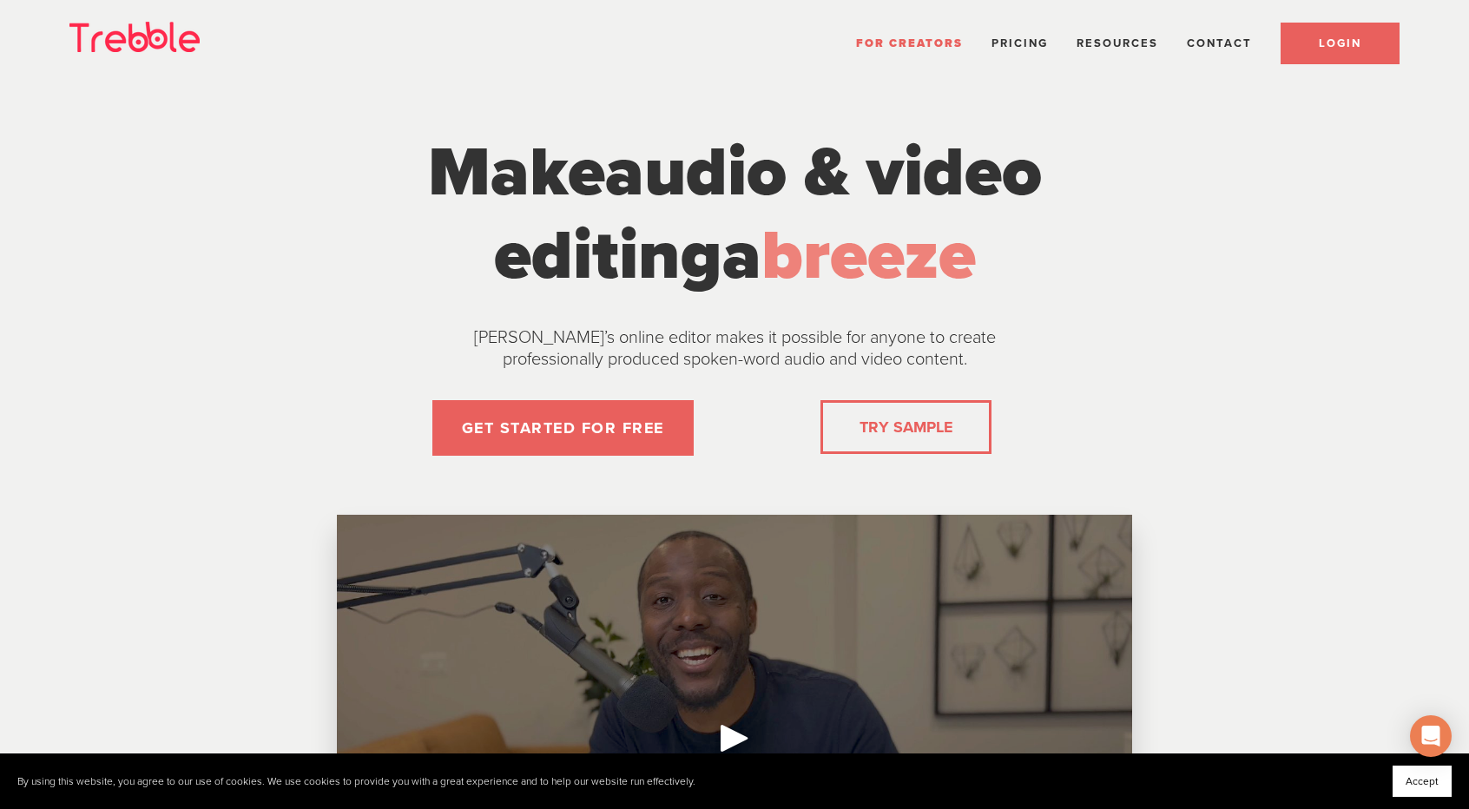
click at [1351, 34] on link "LOGIN" at bounding box center [1339, 44] width 119 height 42
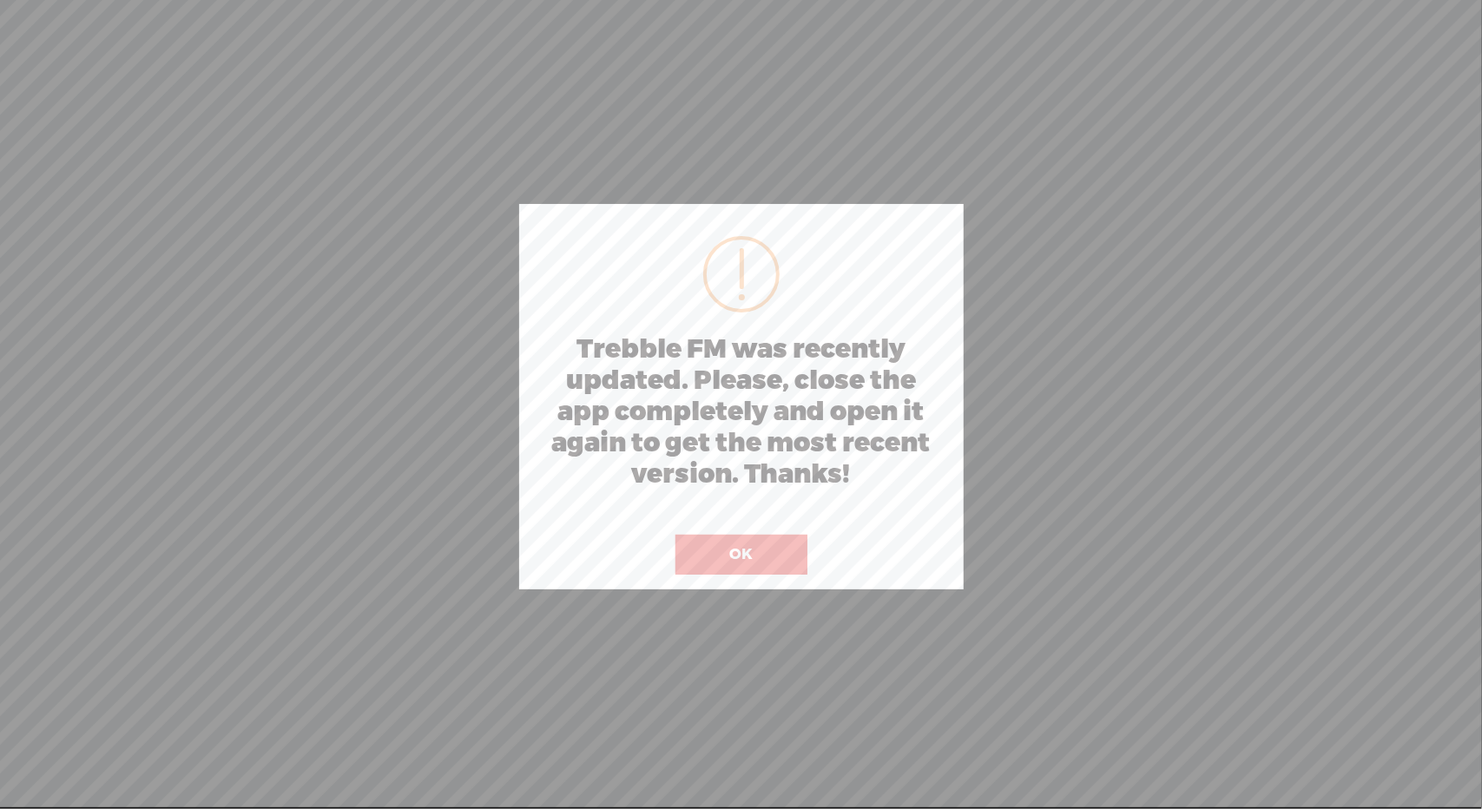
click at [738, 549] on button "OK" at bounding box center [741, 555] width 132 height 40
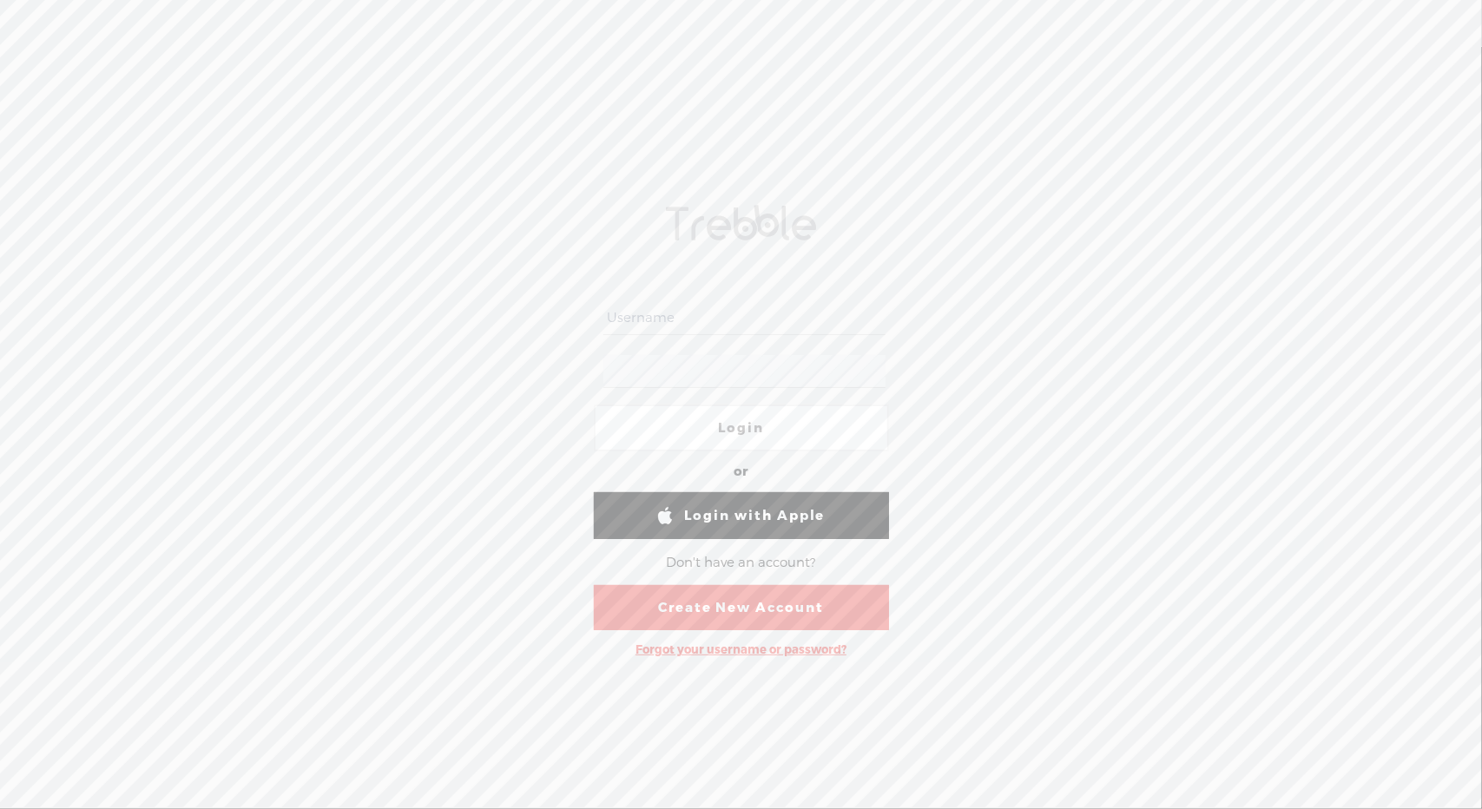
type input "[PERSON_NAME][EMAIL_ADDRESS][DOMAIN_NAME]"
click at [743, 427] on link "Login" at bounding box center [741, 427] width 295 height 47
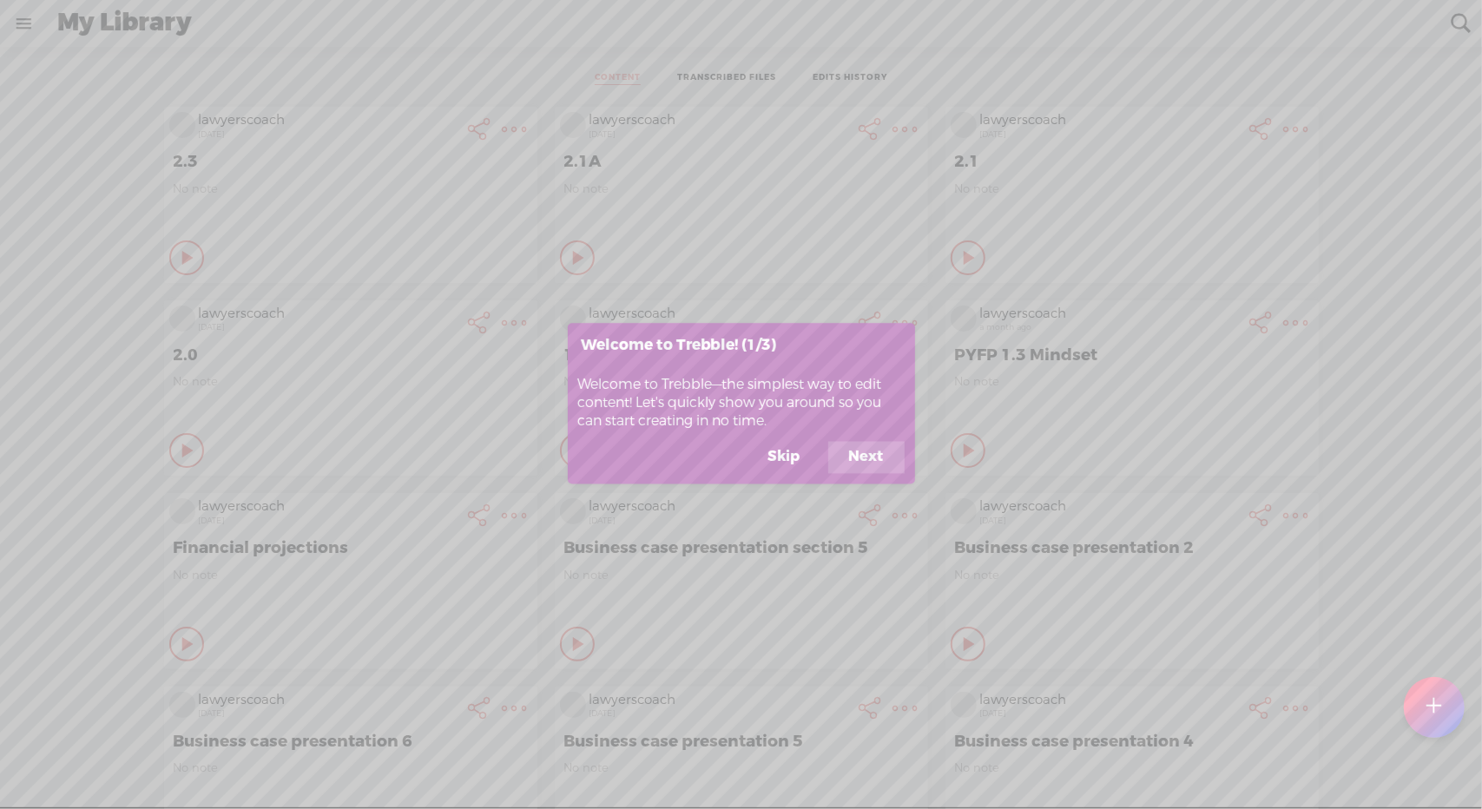
click at [791, 457] on button "Skip" at bounding box center [784, 457] width 74 height 33
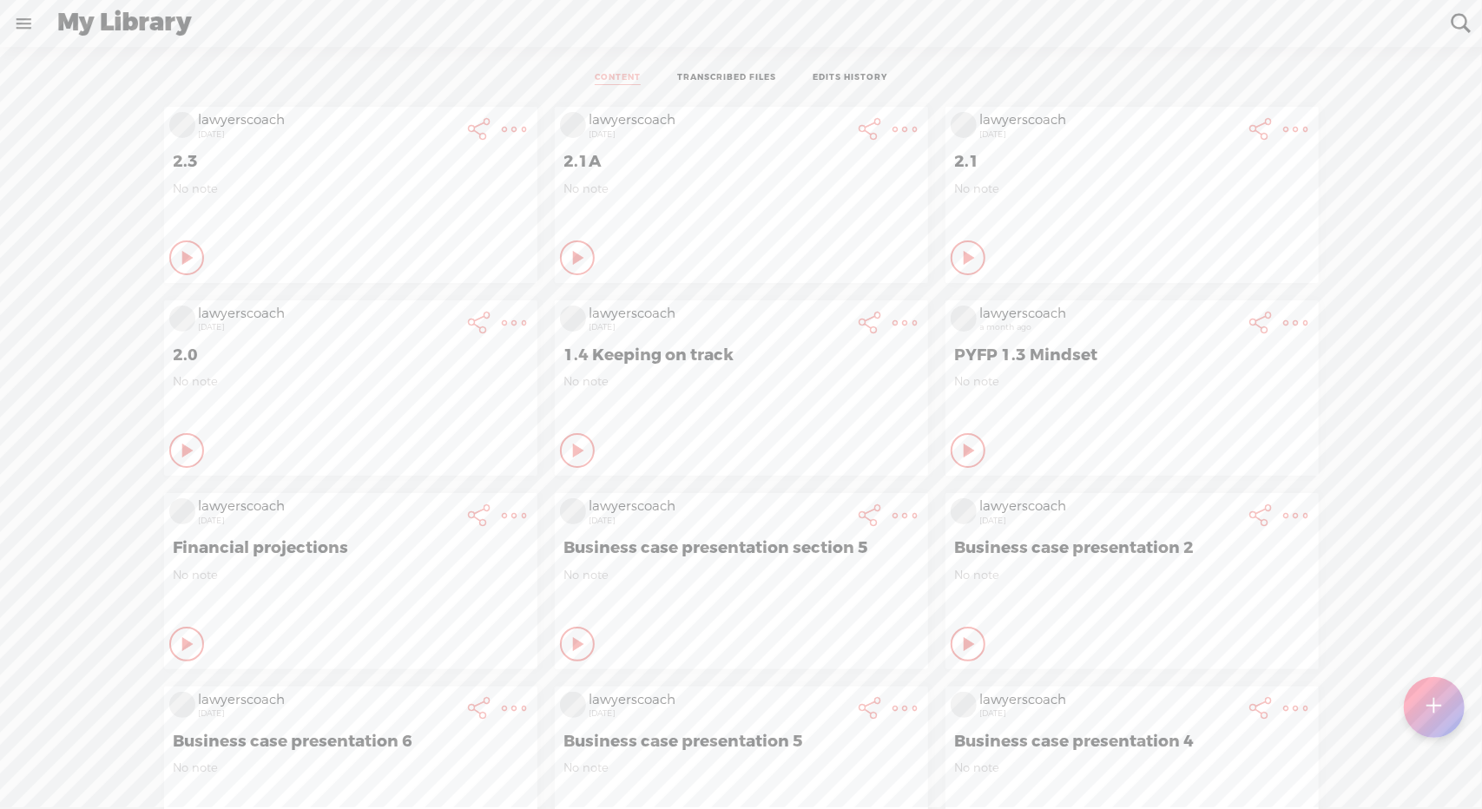
click at [1430, 710] on t at bounding box center [1433, 707] width 15 height 38
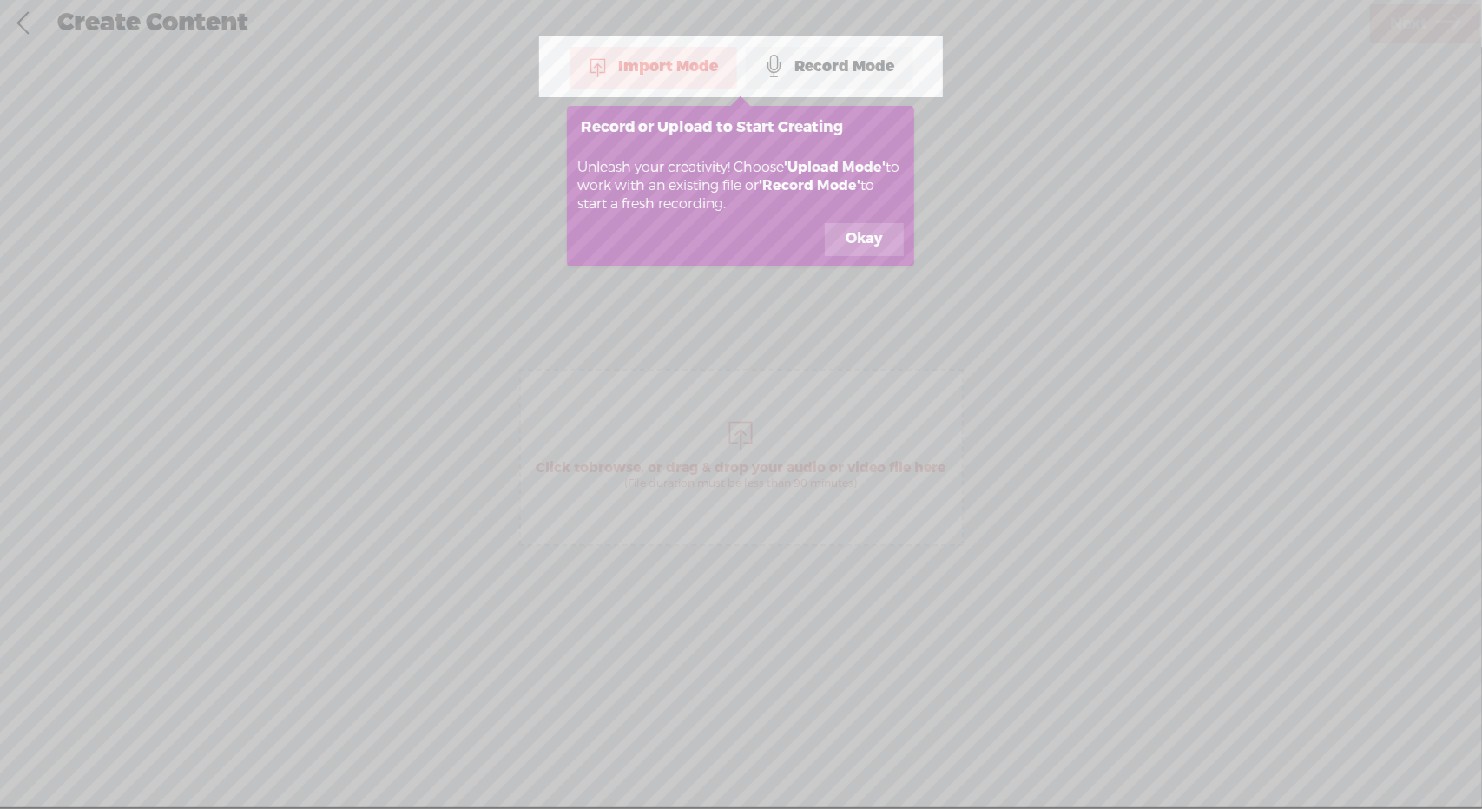
click at [663, 46] on div "Create Content Use text-to-audio Use voice actor Record From This Browser Use p…" at bounding box center [741, 23] width 1483 height 48
click at [851, 234] on button "Okay" at bounding box center [864, 239] width 79 height 33
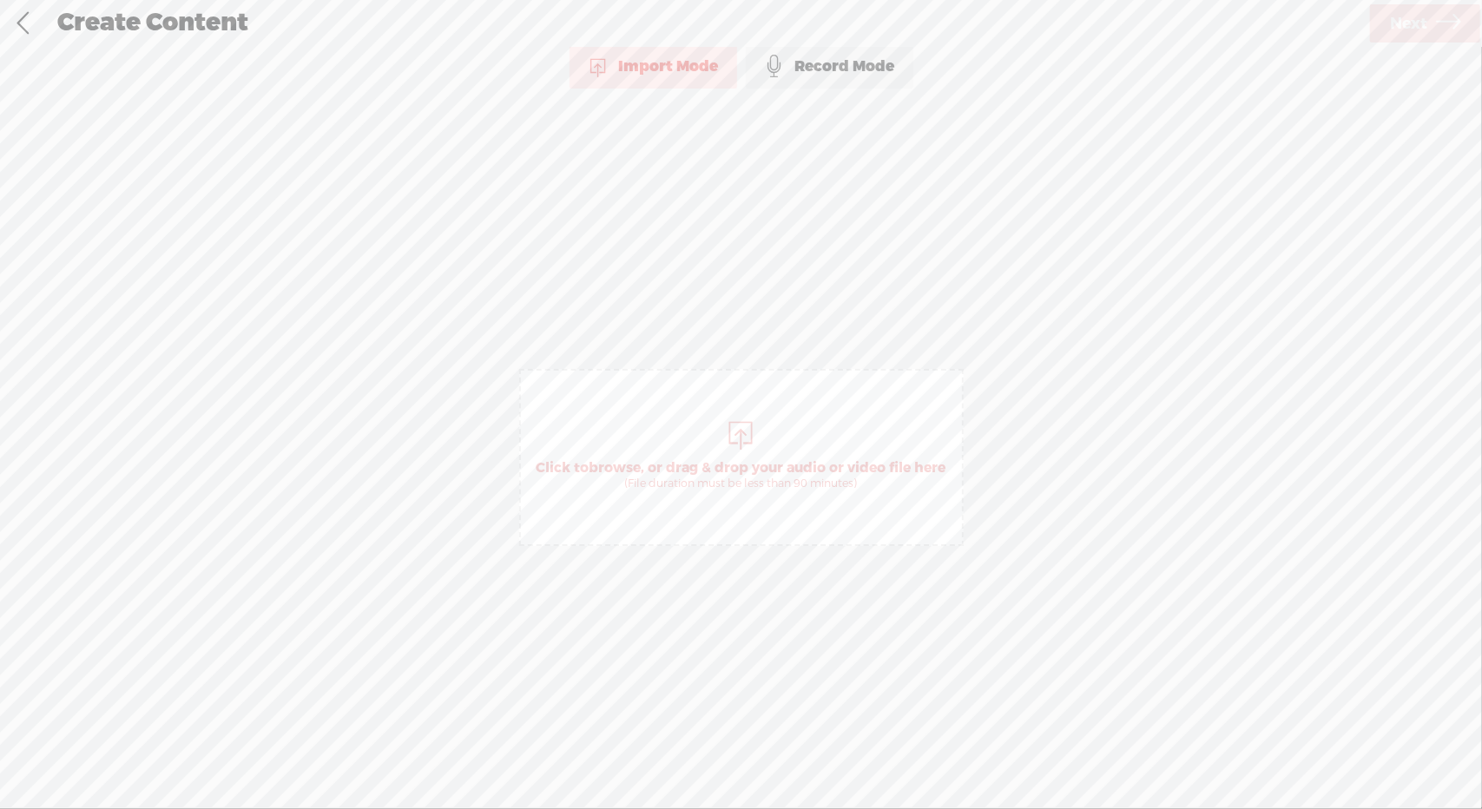
click at [725, 457] on span "Click to browse , or drag & drop your audio or video file here (File duration m…" at bounding box center [741, 475] width 427 height 49
click at [1403, 20] on span "Next" at bounding box center [1408, 24] width 37 height 44
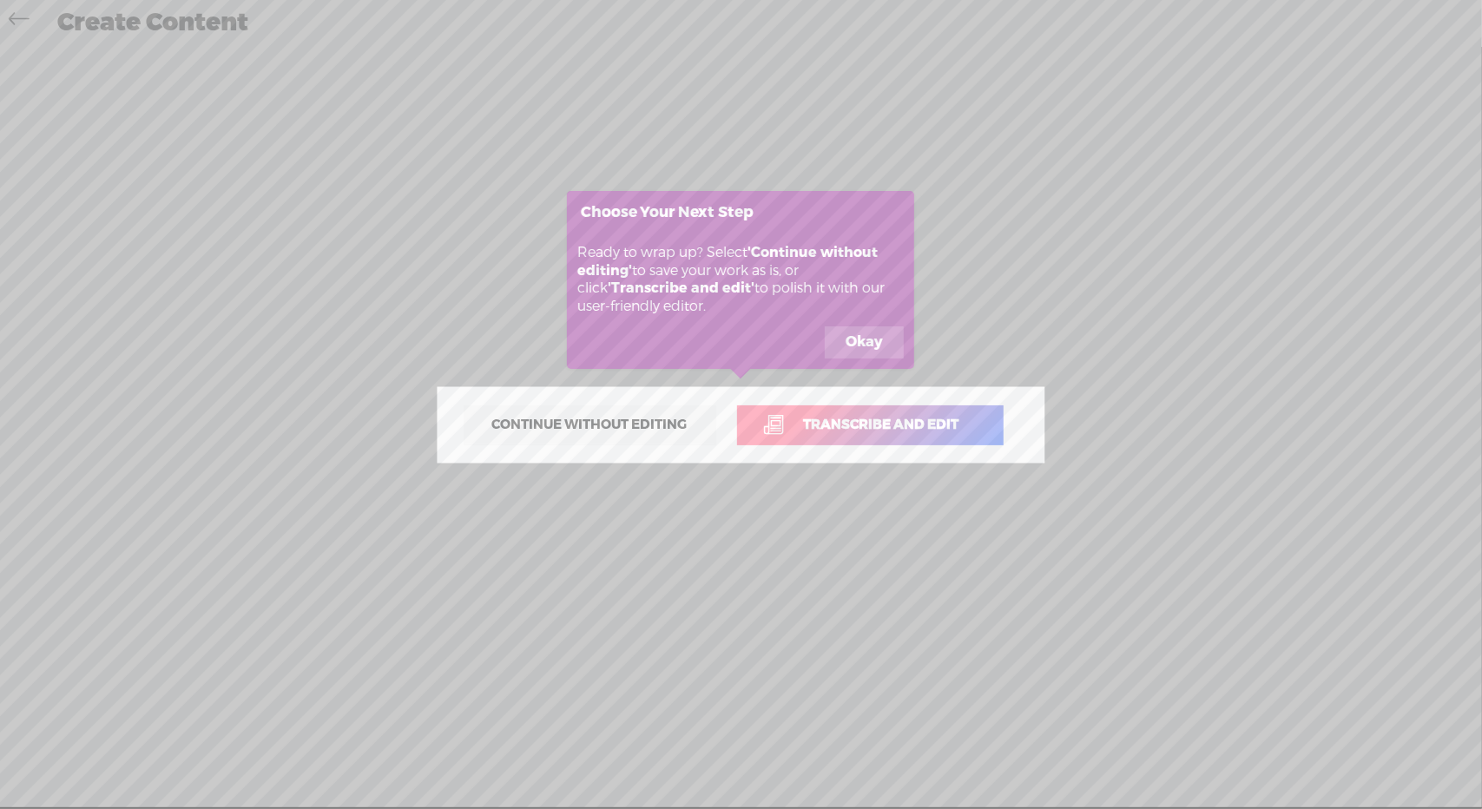
click at [879, 421] on span "Transcribe and edit" at bounding box center [882, 425] width 192 height 20
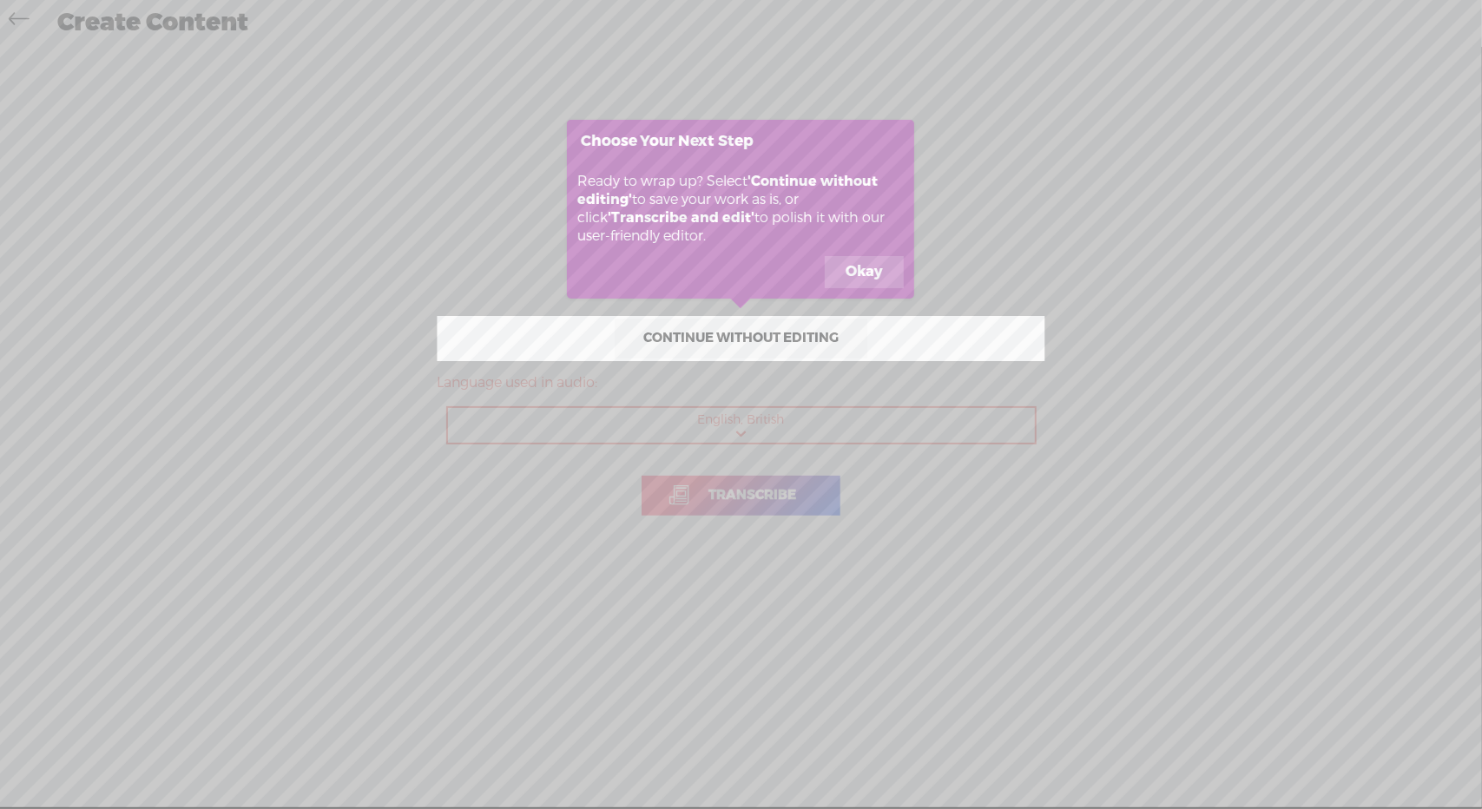
click at [855, 271] on button "Okay" at bounding box center [864, 272] width 79 height 33
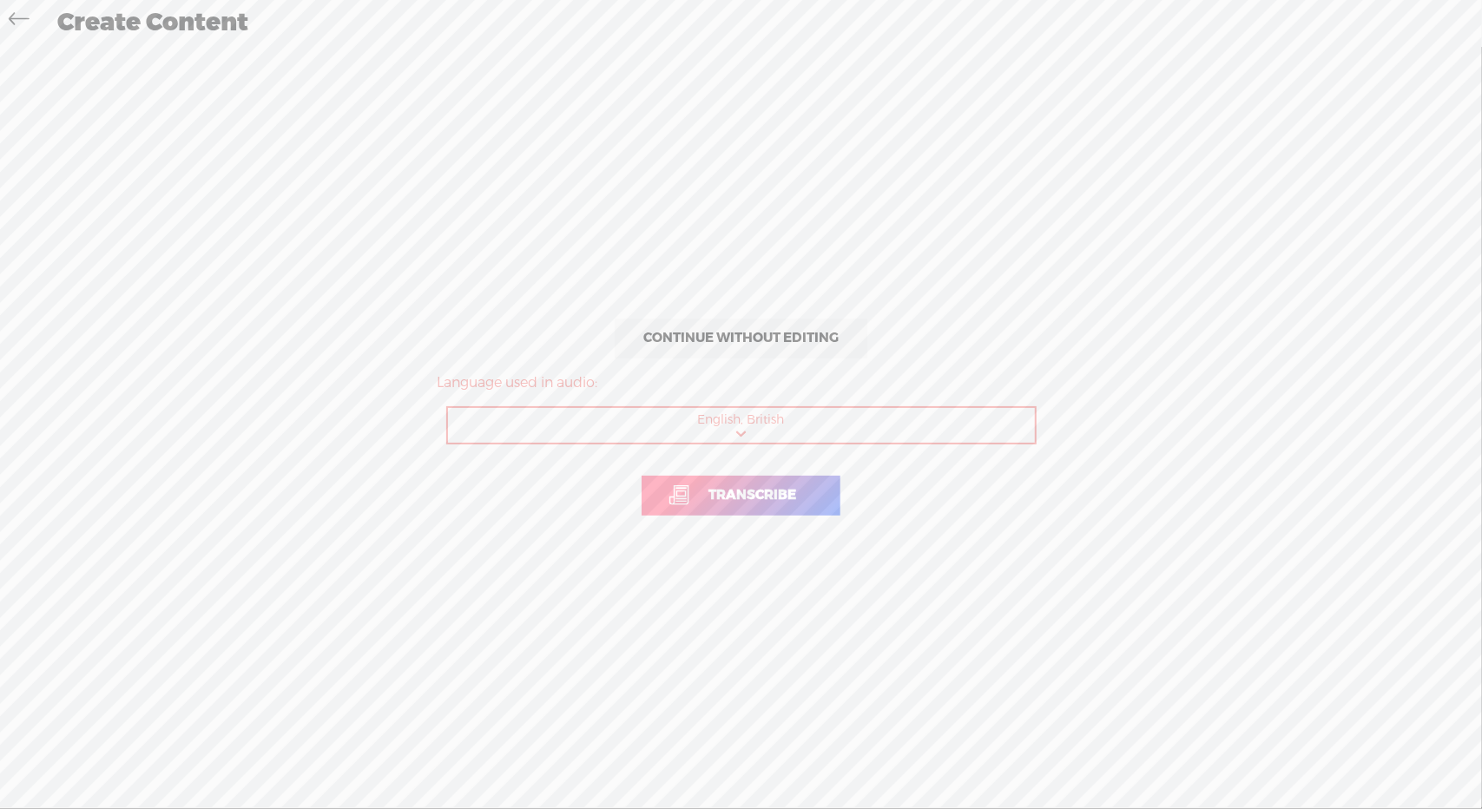
click at [779, 488] on span "Transcribe" at bounding box center [752, 495] width 124 height 20
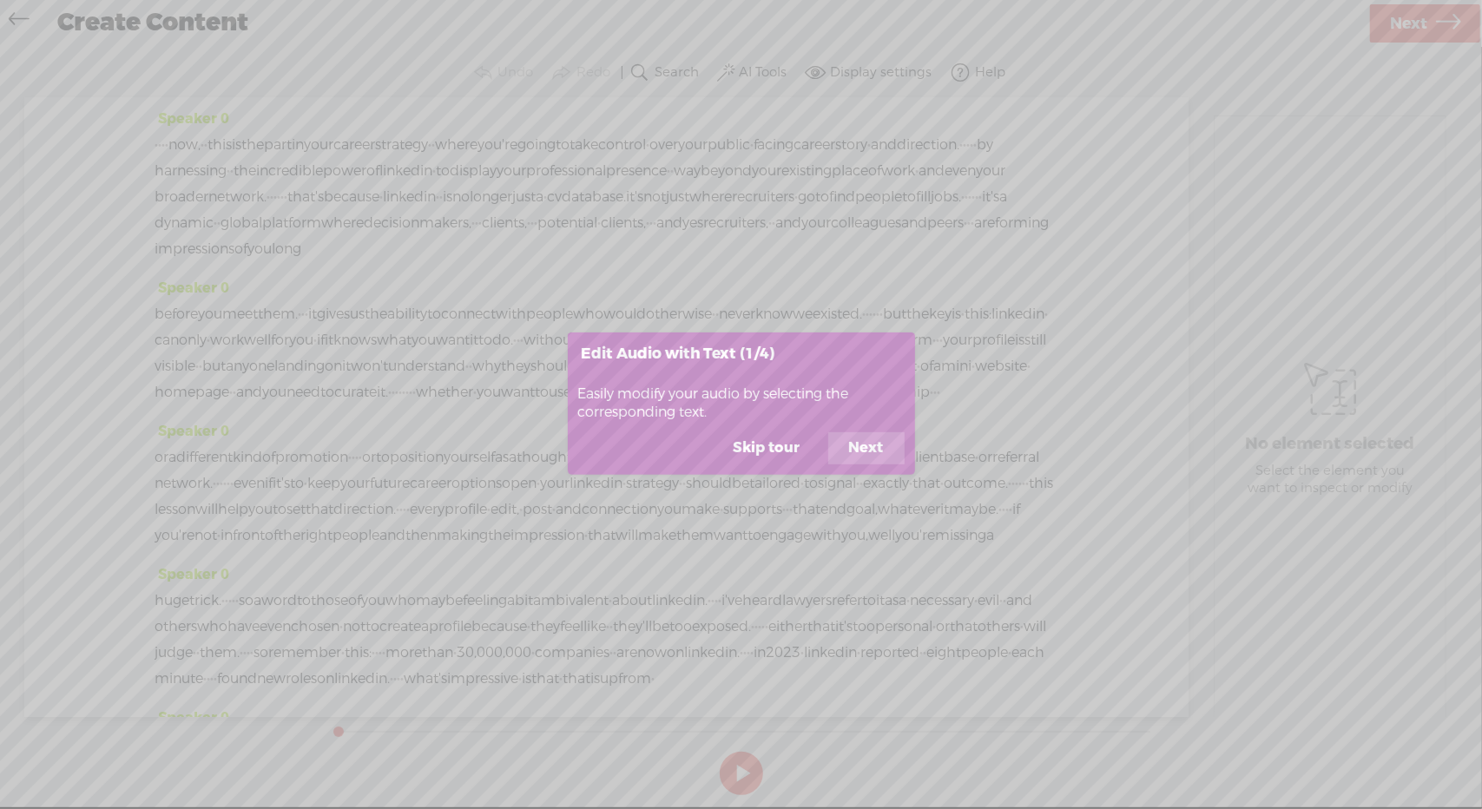
click at [873, 447] on button "Next" at bounding box center [866, 448] width 76 height 33
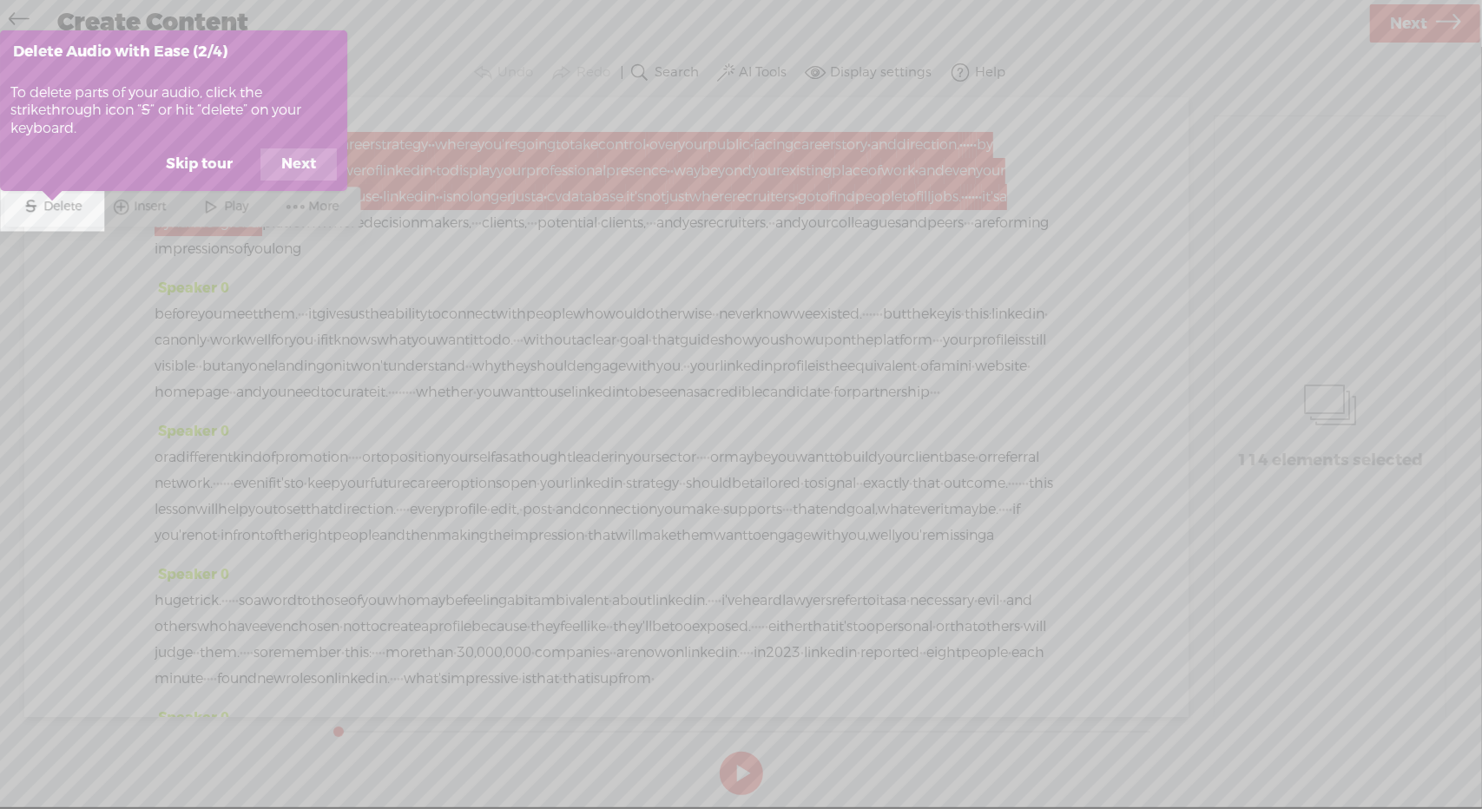
click at [217, 161] on button "Skip tour" at bounding box center [199, 164] width 109 height 33
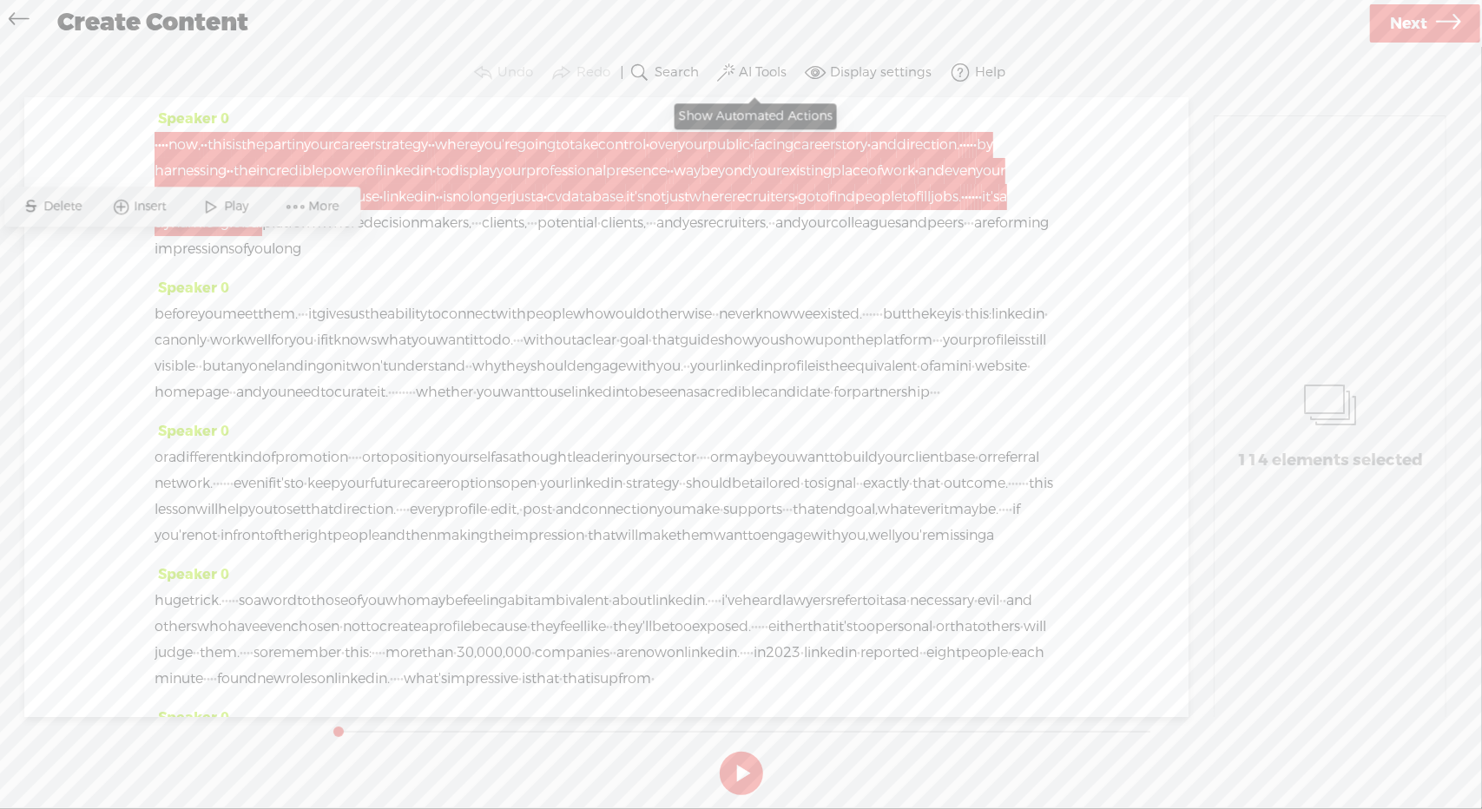
click at [774, 75] on label "AI Tools" at bounding box center [763, 72] width 48 height 17
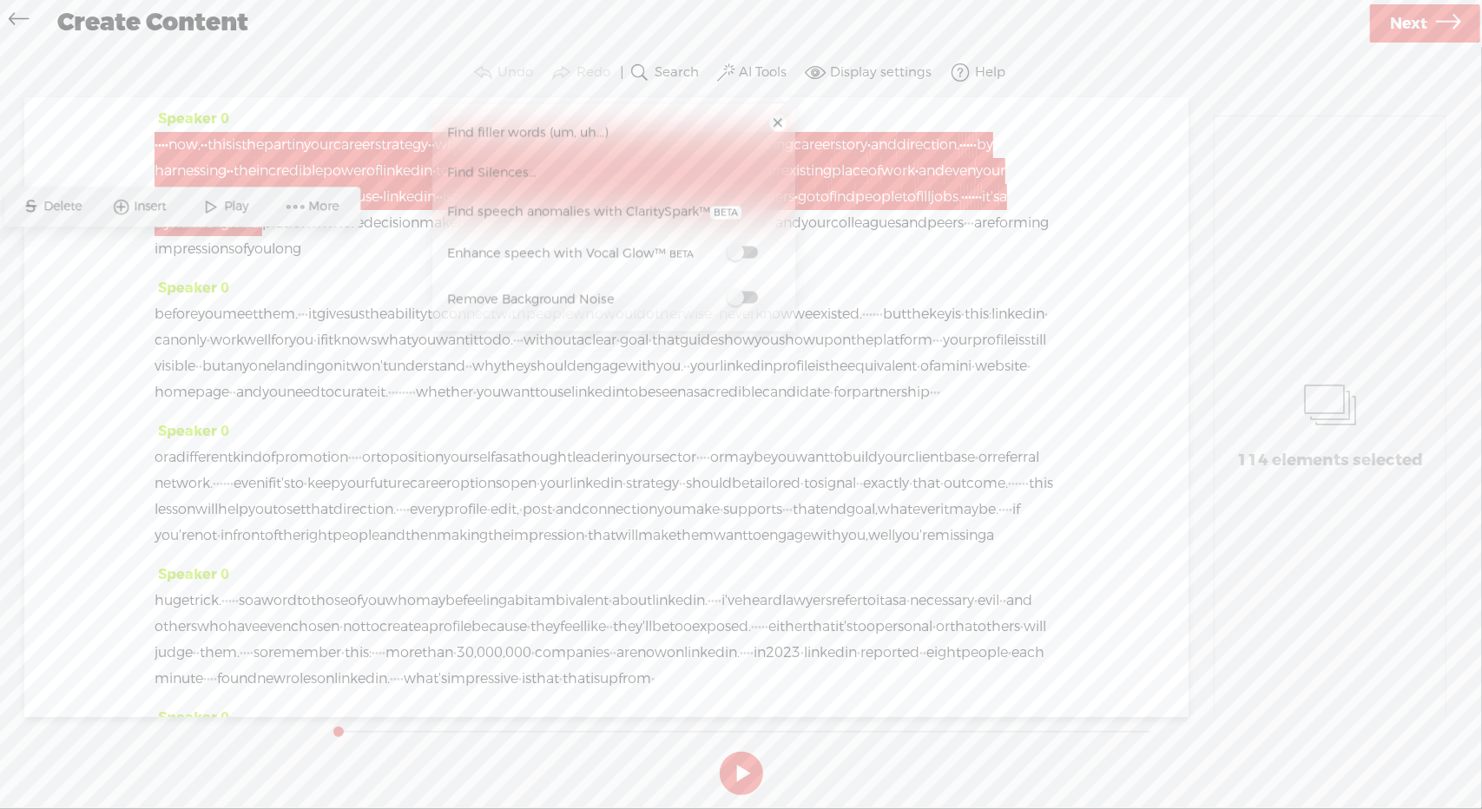
click at [527, 166] on span "Find Silences..." at bounding box center [492, 172] width 102 height 39
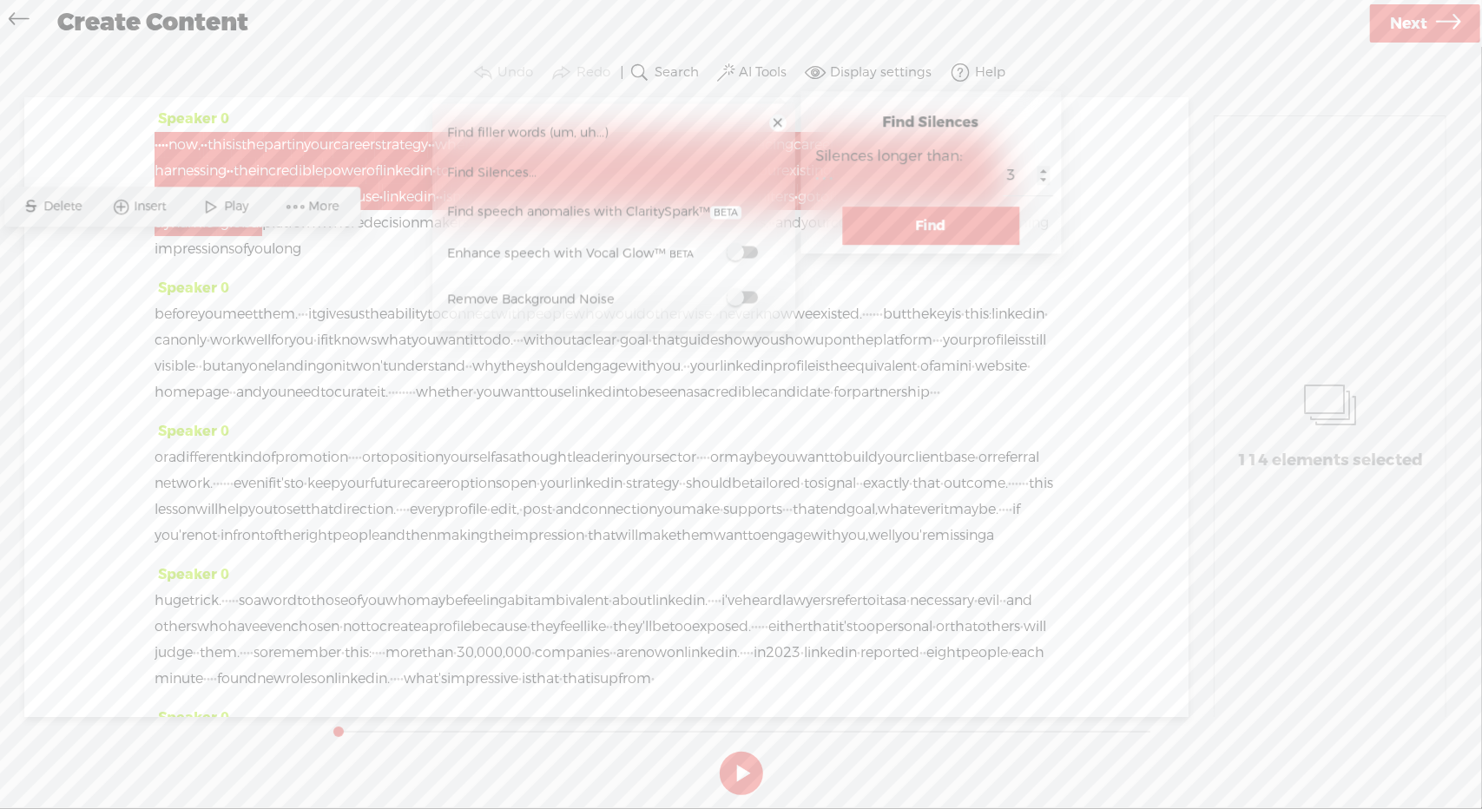
click at [898, 228] on button "Find" at bounding box center [930, 226] width 177 height 38
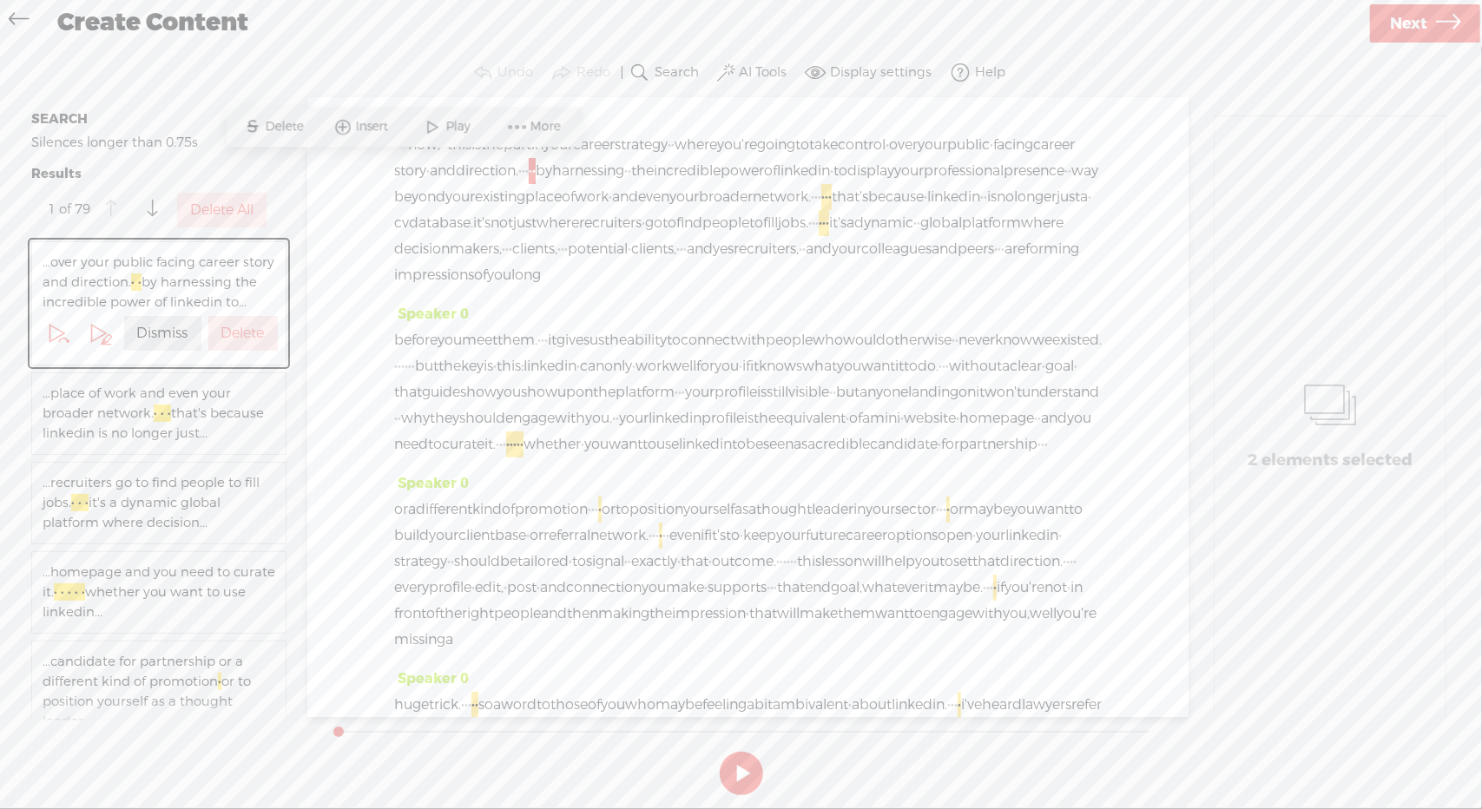
click at [243, 216] on label "Delete All" at bounding box center [221, 210] width 63 height 18
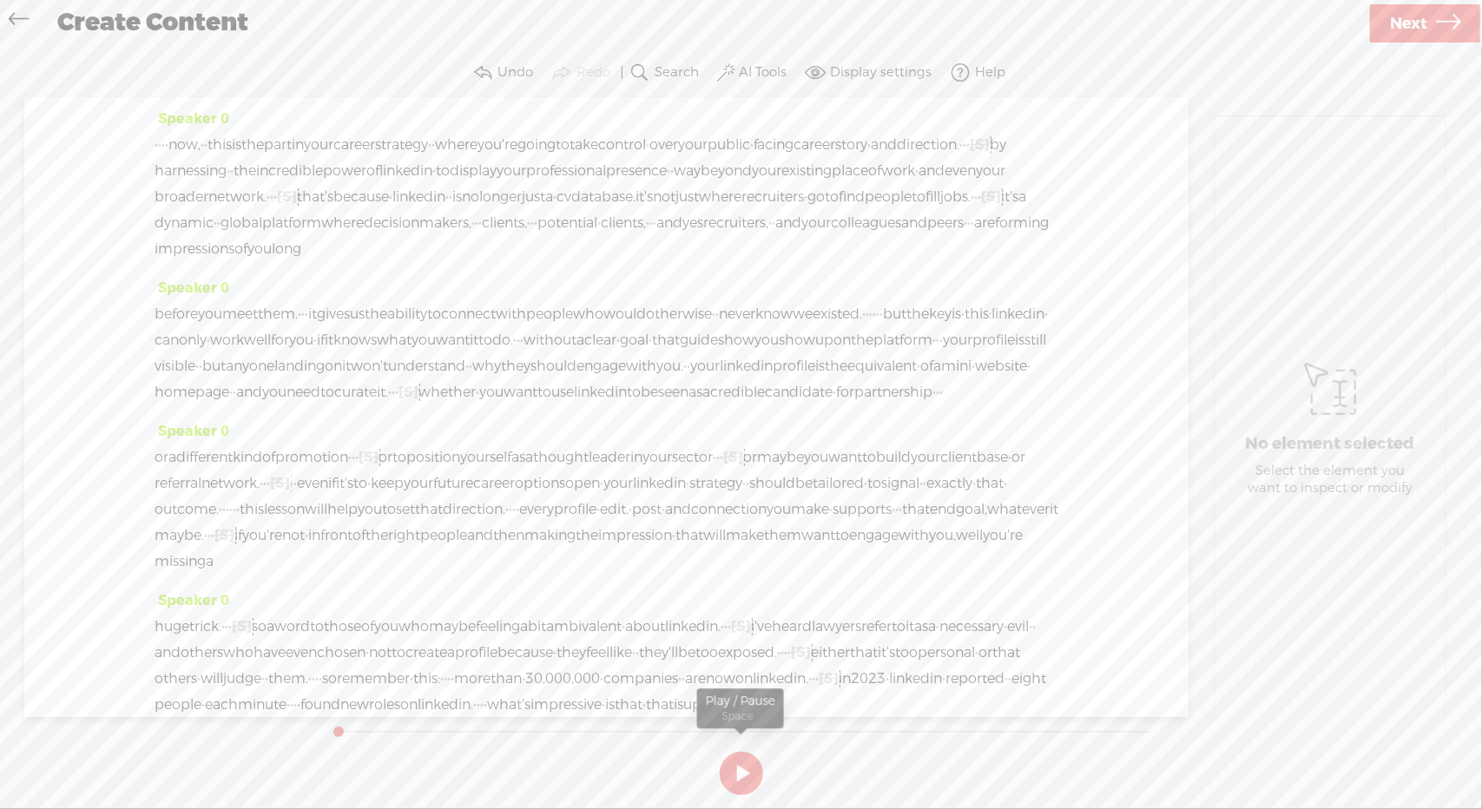
click at [735, 779] on button at bounding box center [741, 773] width 43 height 43
click at [739, 772] on button at bounding box center [741, 773] width 43 height 43
click at [738, 776] on button at bounding box center [741, 773] width 43 height 43
drag, startPoint x: 370, startPoint y: 726, endPoint x: 339, endPoint y: 727, distance: 31.3
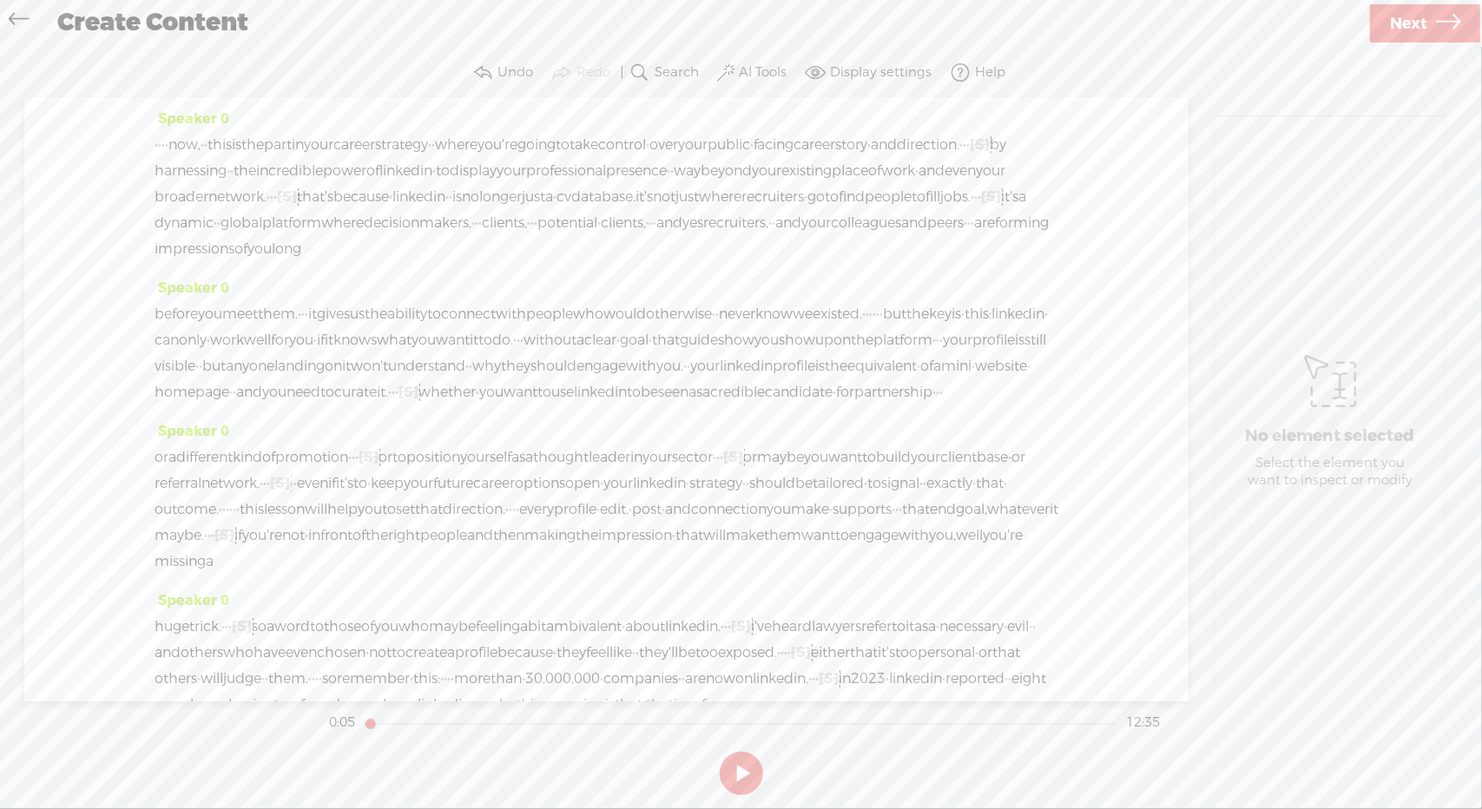
click at [312, 731] on div "Trebble audio editor works best with Google Chrome or Firefox. Please switch yo…" at bounding box center [740, 425] width 1447 height 753
drag, startPoint x: 344, startPoint y: 727, endPoint x: 314, endPoint y: 730, distance: 29.7
click at [314, 730] on div "Trebble audio editor works best with Google Chrome or Firefox. Please switch yo…" at bounding box center [740, 425] width 1447 height 753
click at [201, 144] on span "now," at bounding box center [184, 145] width 32 height 26
click at [158, 148] on span "·" at bounding box center [156, 145] width 3 height 26
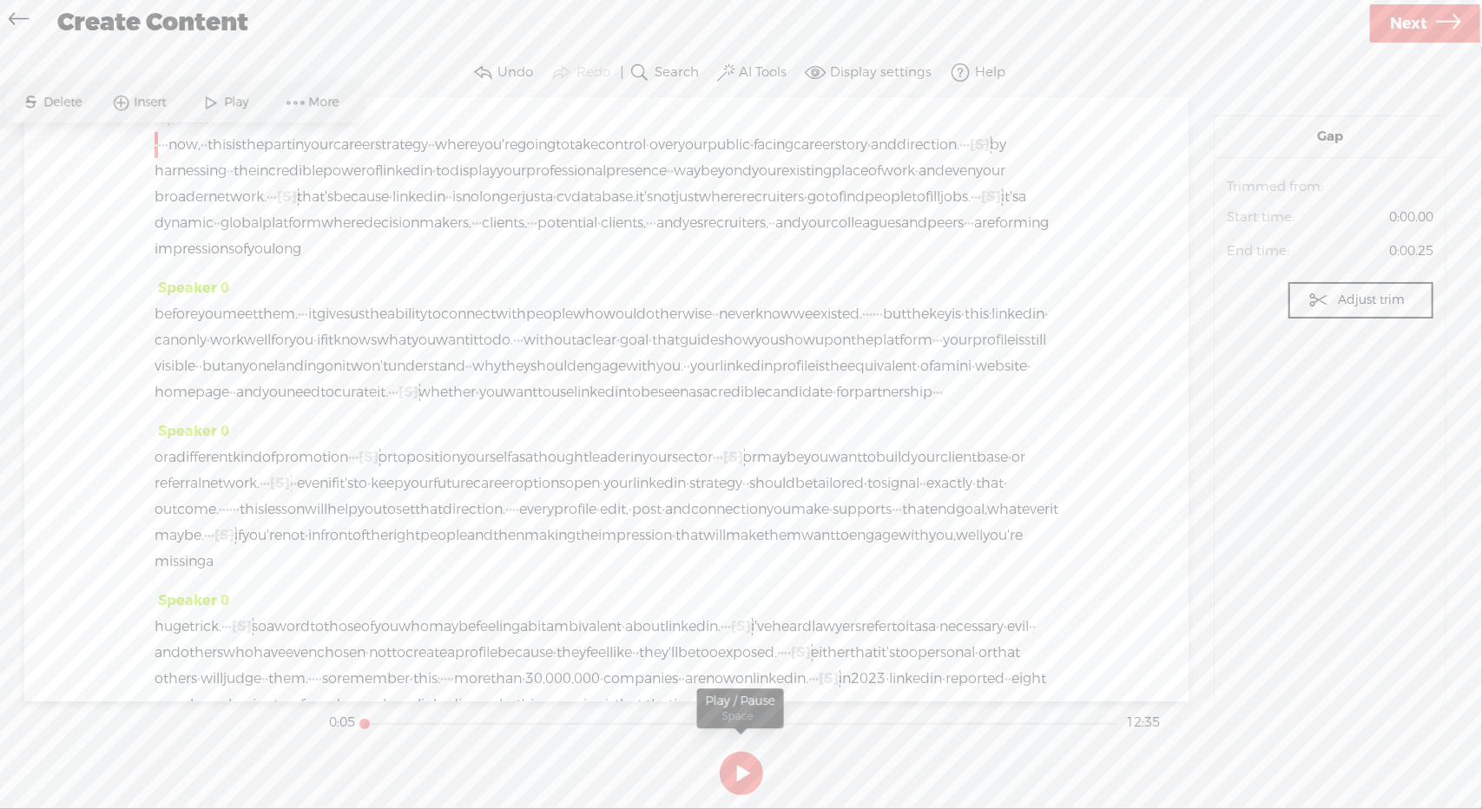
click at [740, 777] on button at bounding box center [741, 773] width 43 height 43
drag, startPoint x: 590, startPoint y: 560, endPoint x: 1019, endPoint y: 565, distance: 428.8
click at [1019, 565] on div "or a different kind of promotion · · · [S] · or to position yourself as a thoug…" at bounding box center [607, 509] width 904 height 130
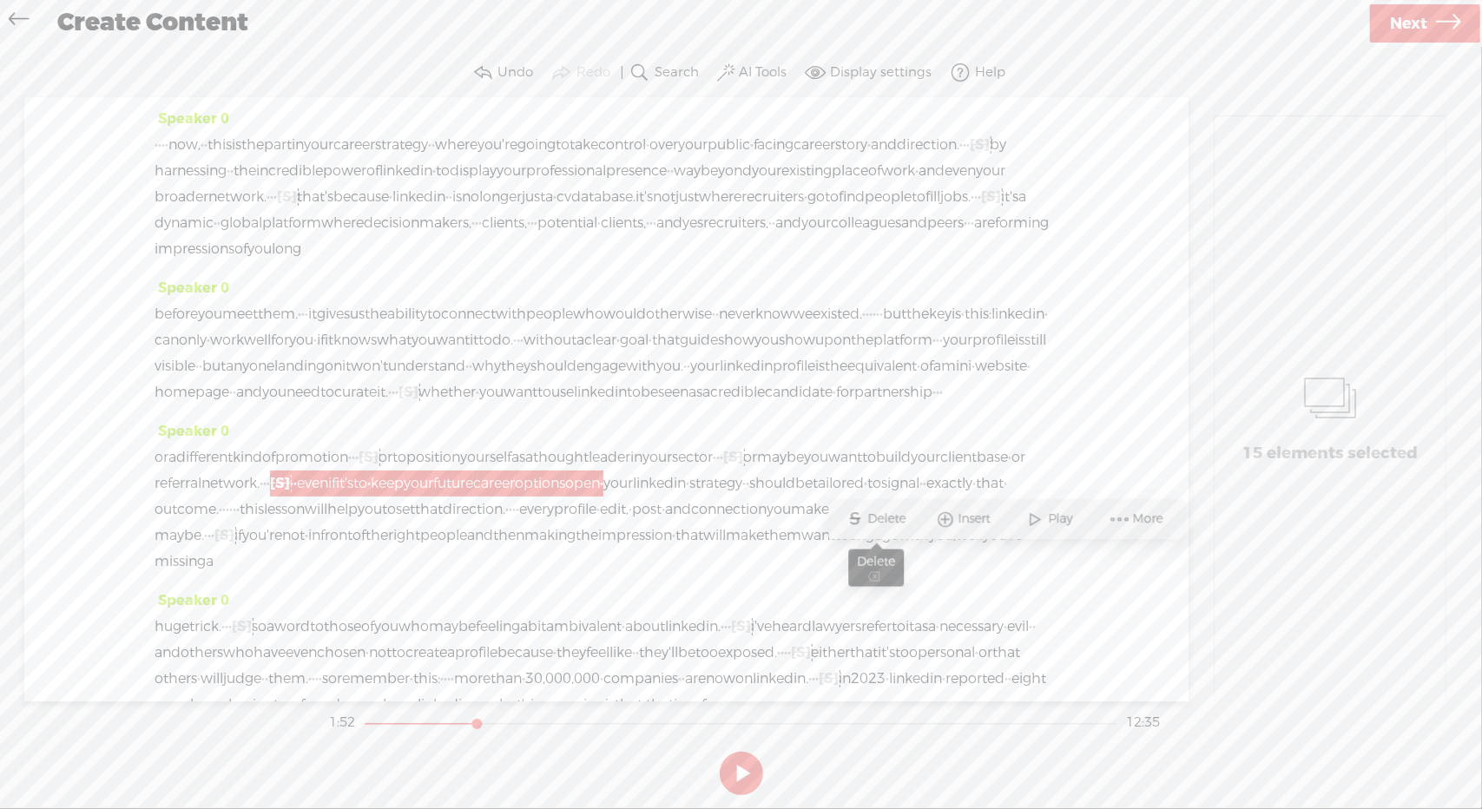
click at [892, 516] on span "Delete" at bounding box center [889, 519] width 43 height 17
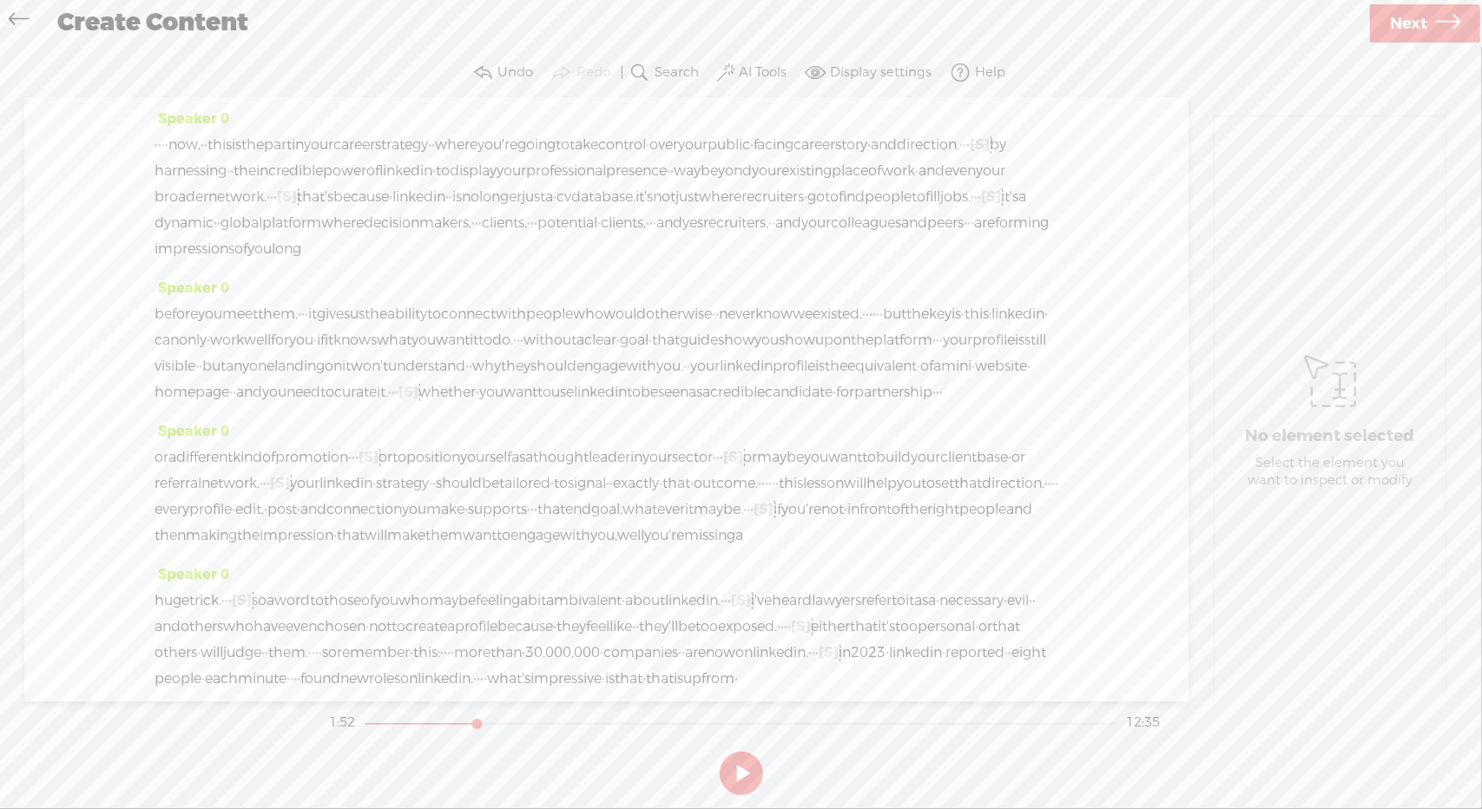
click at [940, 470] on span "client" at bounding box center [958, 457] width 36 height 26
click at [366, 519] on span "Play" at bounding box center [377, 519] width 29 height 17
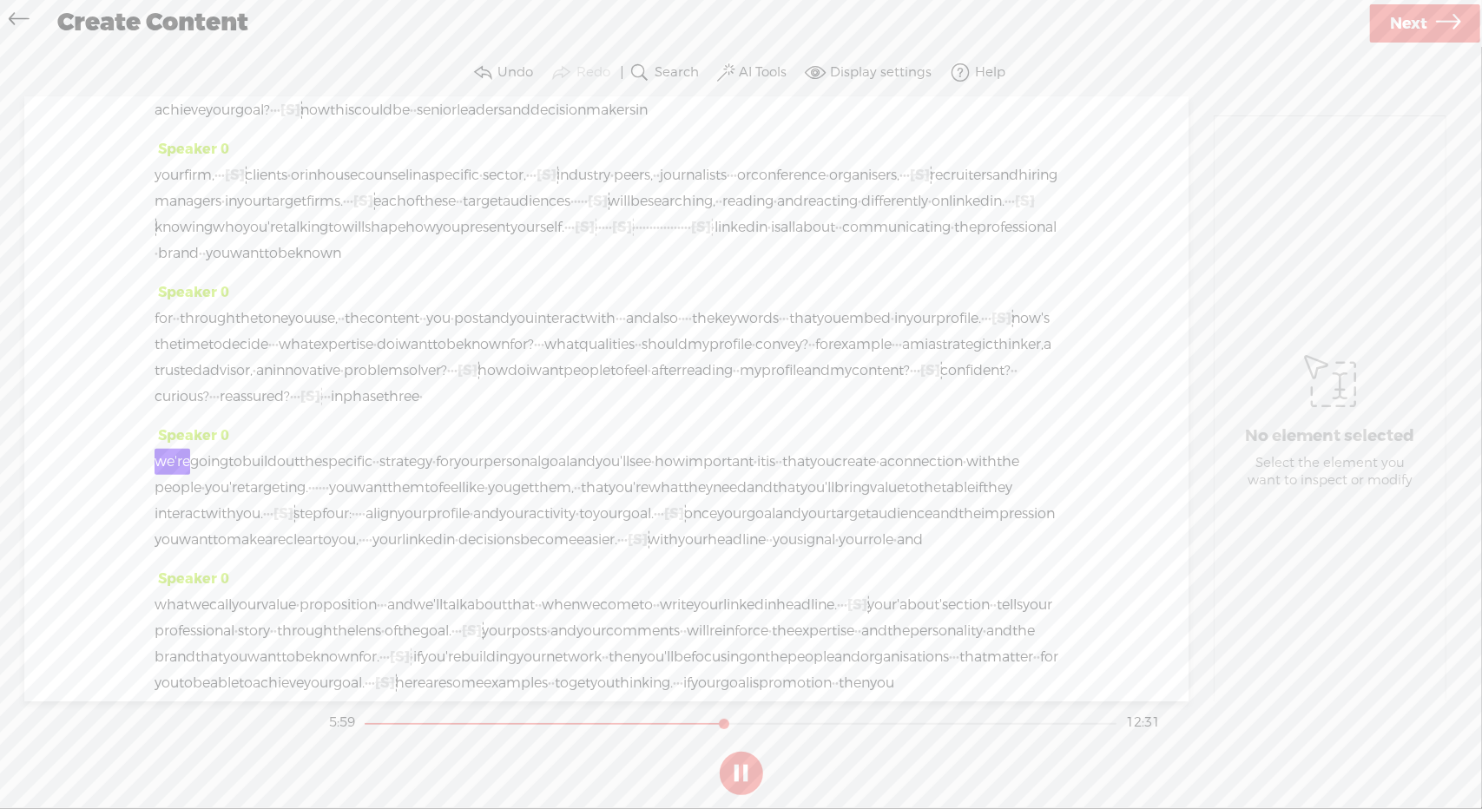
scroll to position [1532, 0]
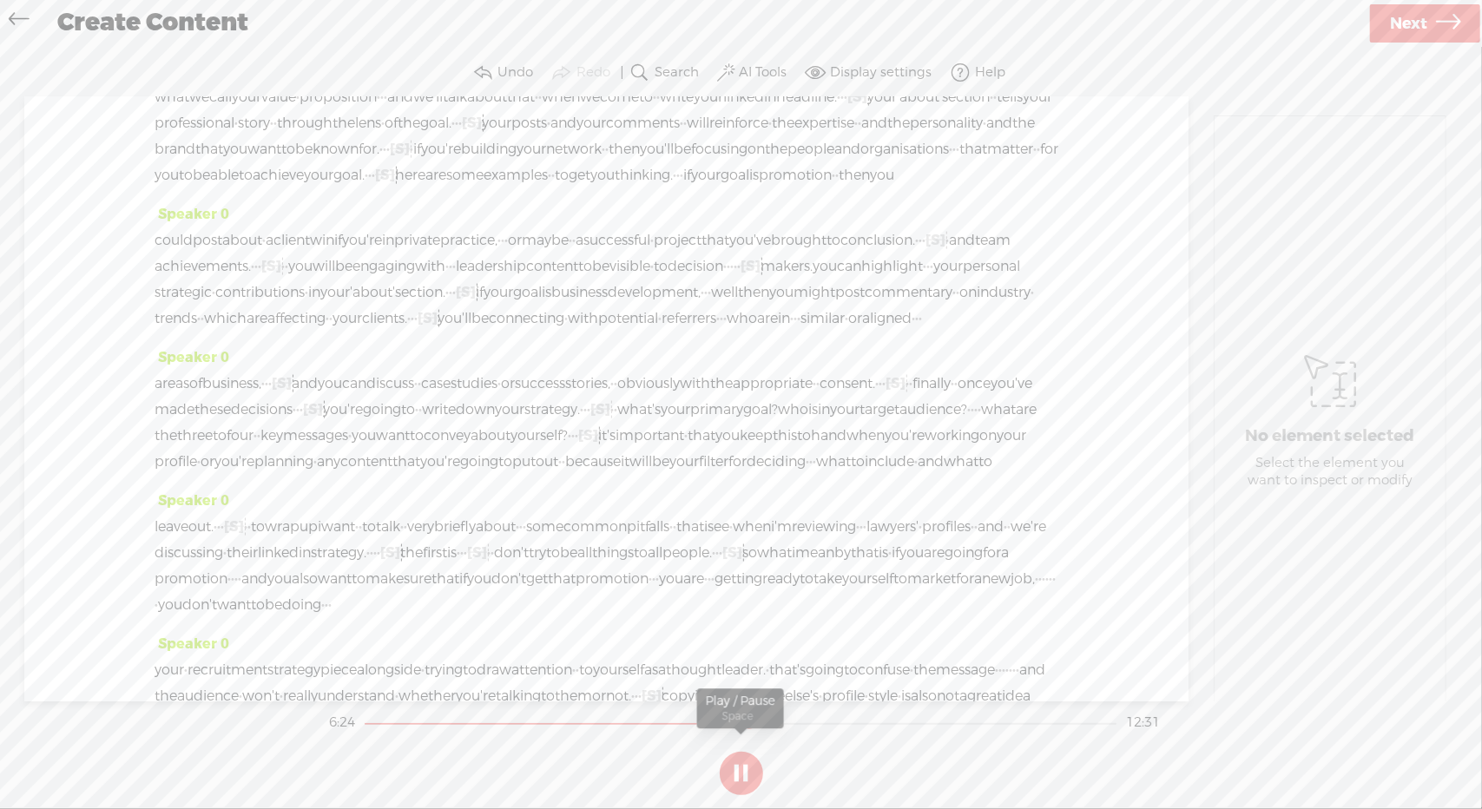
click at [729, 775] on button at bounding box center [741, 773] width 43 height 43
click at [293, 15] on span "[S]" at bounding box center [283, 6] width 20 height 18
click at [885, 199] on span "Restore" at bounding box center [895, 198] width 49 height 17
drag, startPoint x: 861, startPoint y: 239, endPoint x: 891, endPoint y: 240, distance: 29.5
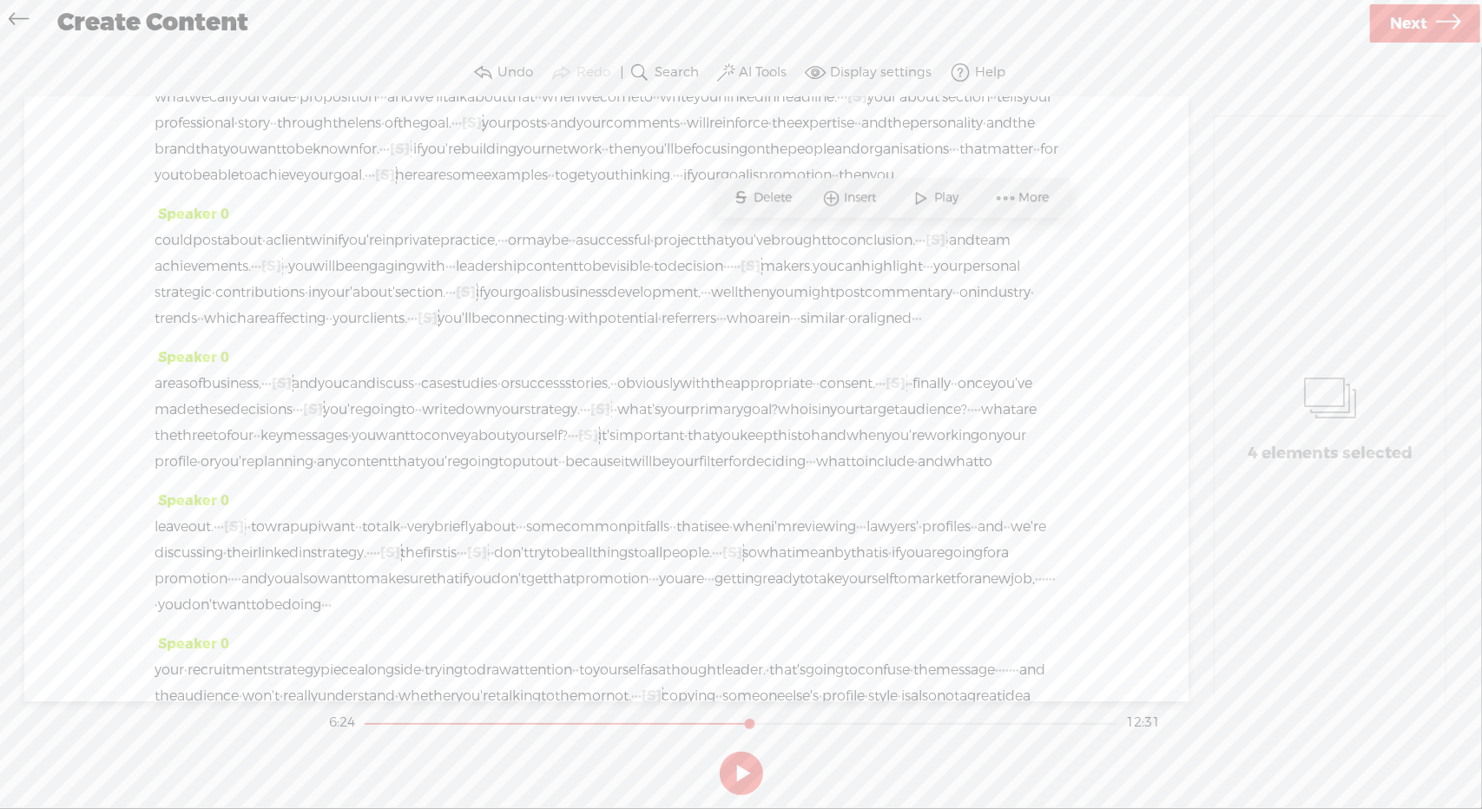
click at [778, 196] on span "Delete" at bounding box center [775, 198] width 43 height 17
click at [236, 19] on span "with" at bounding box center [221, 6] width 30 height 26
click at [833, 199] on span "Play" at bounding box center [841, 198] width 29 height 17
click at [736, 778] on button at bounding box center [741, 773] width 43 height 43
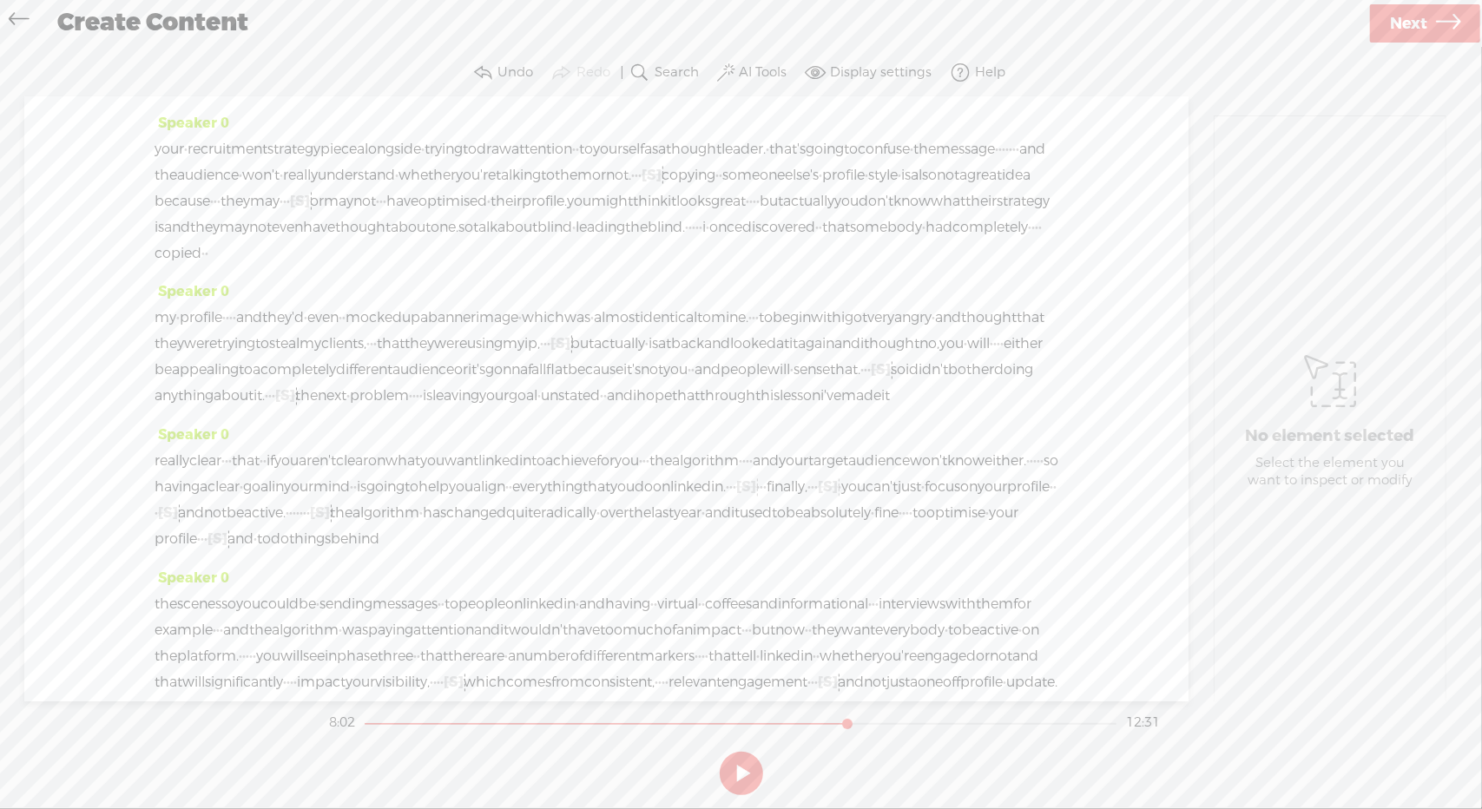
scroll to position [2053, 0]
drag, startPoint x: 854, startPoint y: 163, endPoint x: 869, endPoint y: 163, distance: 14.8
click at [755, 112] on span "Delete" at bounding box center [755, 120] width 43 height 17
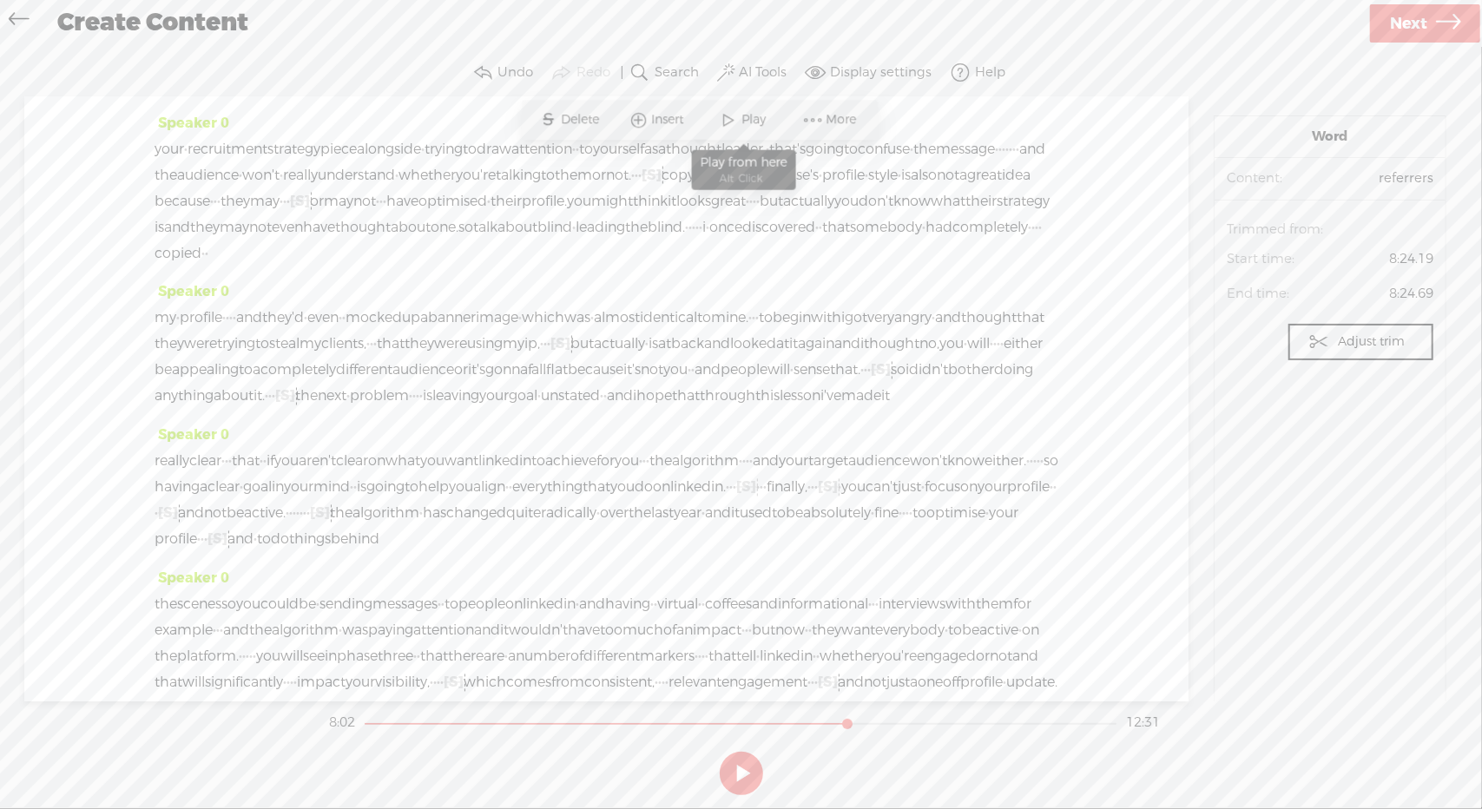
click at [753, 129] on span "Play" at bounding box center [743, 119] width 87 height 31
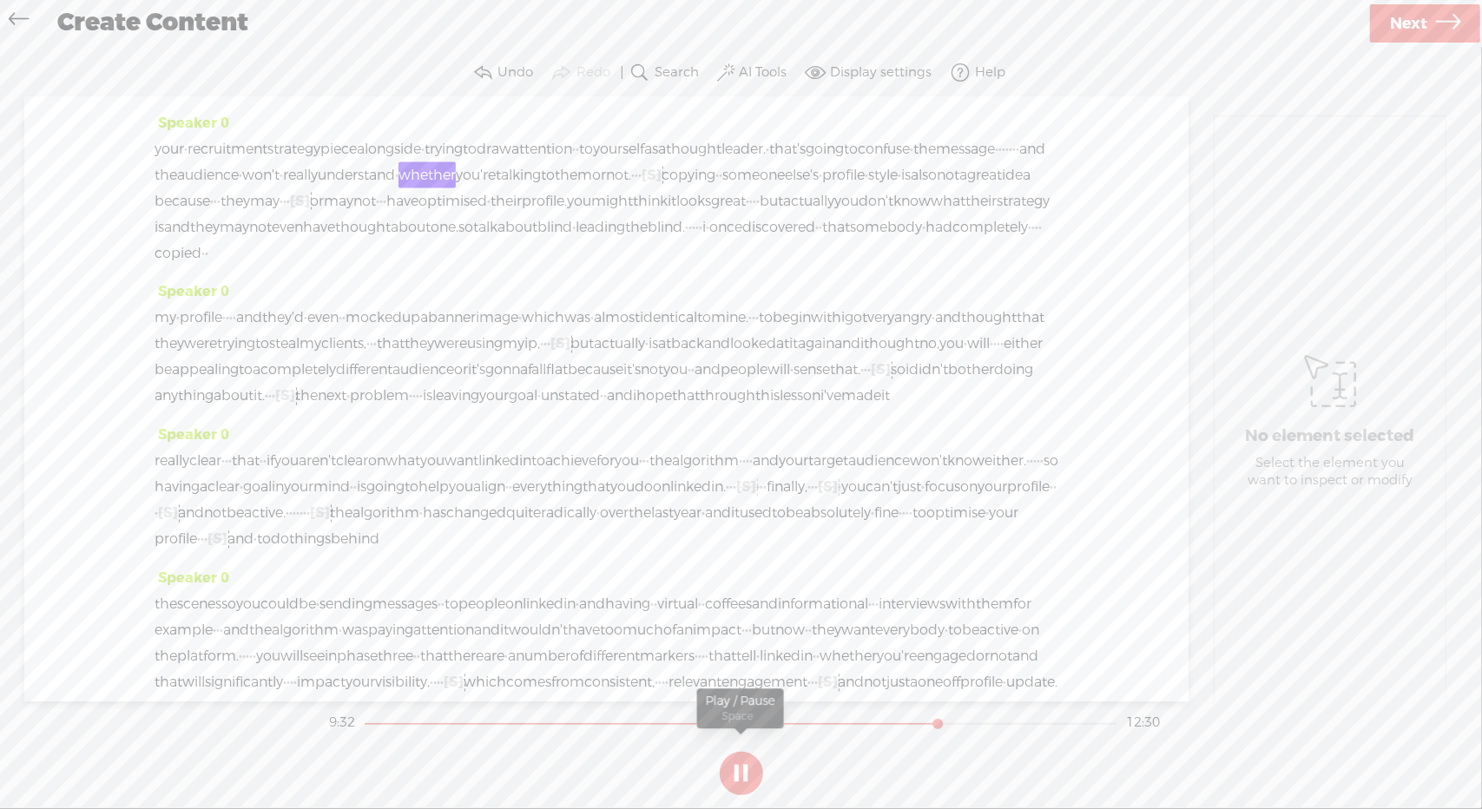
click at [743, 771] on button at bounding box center [741, 773] width 43 height 43
drag, startPoint x: 338, startPoint y: 641, endPoint x: 383, endPoint y: 641, distance: 45.1
click at [383, 266] on div "your · recruitment strategy piece alongside · trying to draw attention · · to y…" at bounding box center [607, 201] width 904 height 130
click at [275, 596] on span "Delete" at bounding box center [269, 601] width 43 height 17
click at [936, 162] on span "message" at bounding box center [965, 149] width 59 height 26
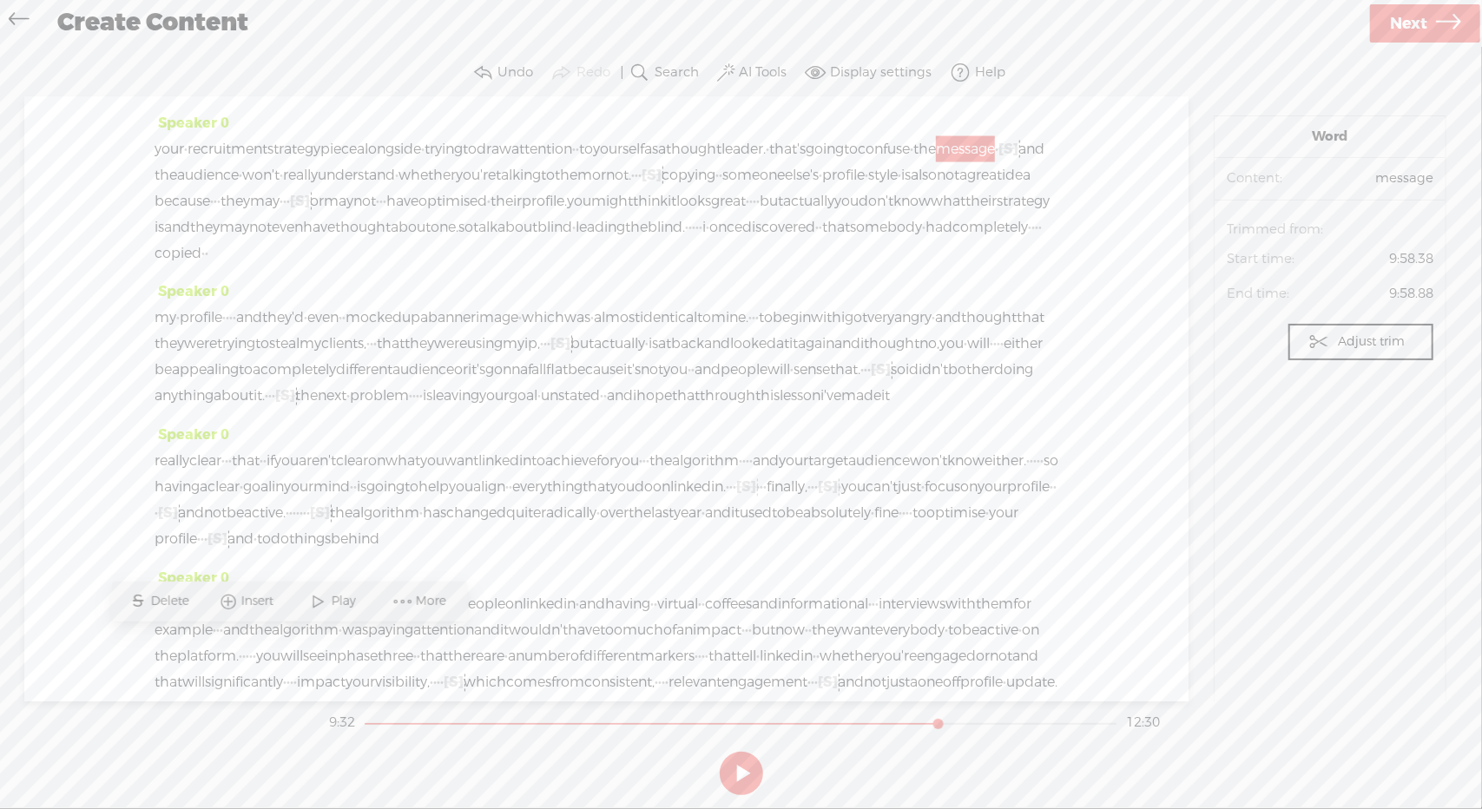
click at [339, 605] on span "Play" at bounding box center [346, 601] width 29 height 17
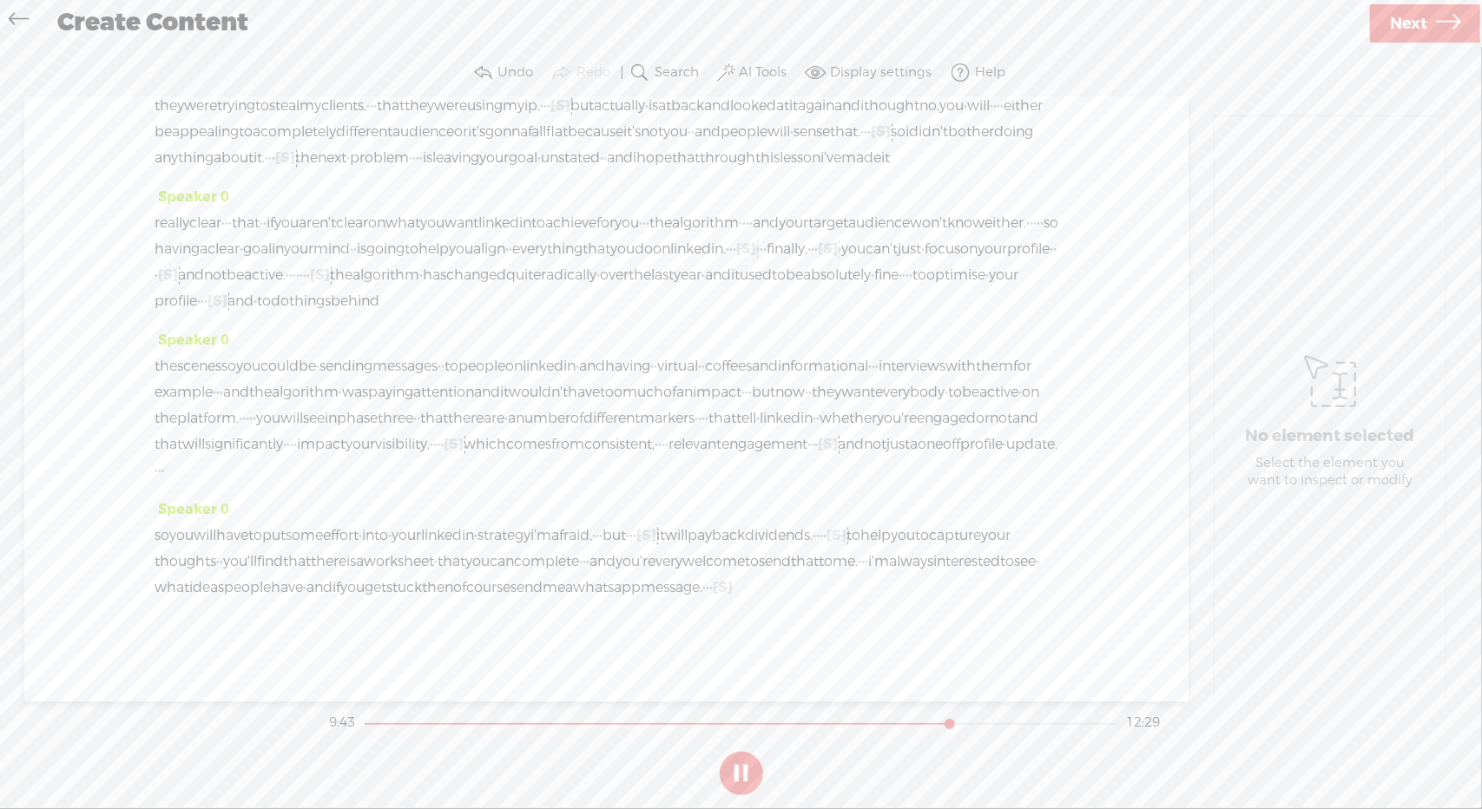
scroll to position [2561, 0]
click at [741, 775] on button at bounding box center [741, 773] width 43 height 43
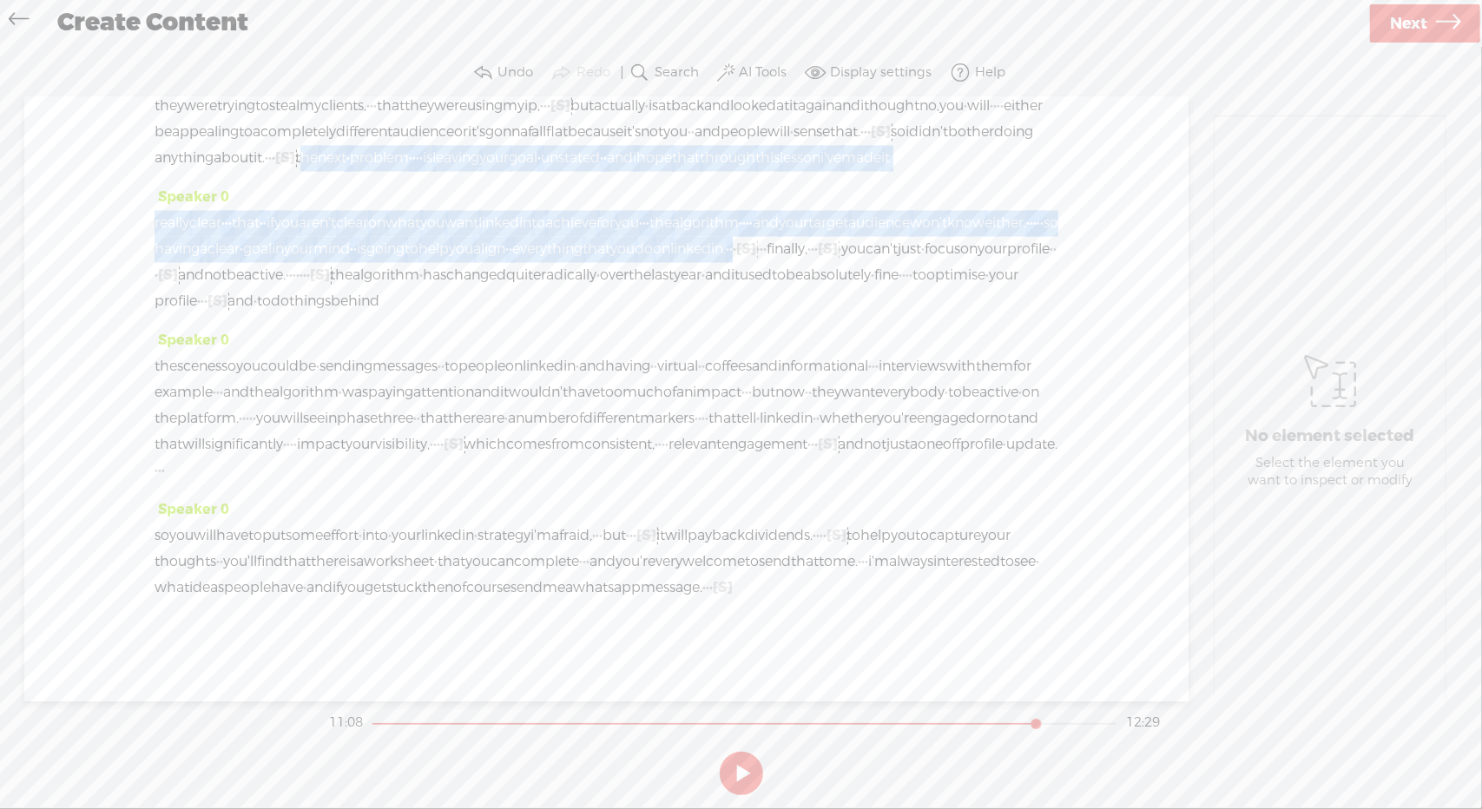
drag, startPoint x: 396, startPoint y: 406, endPoint x: 429, endPoint y: 551, distance: 148.7
click at [429, 551] on div "Speaker 0 · · · · now, · · this is the part in your career strategy · · where y…" at bounding box center [606, 399] width 1164 height 604
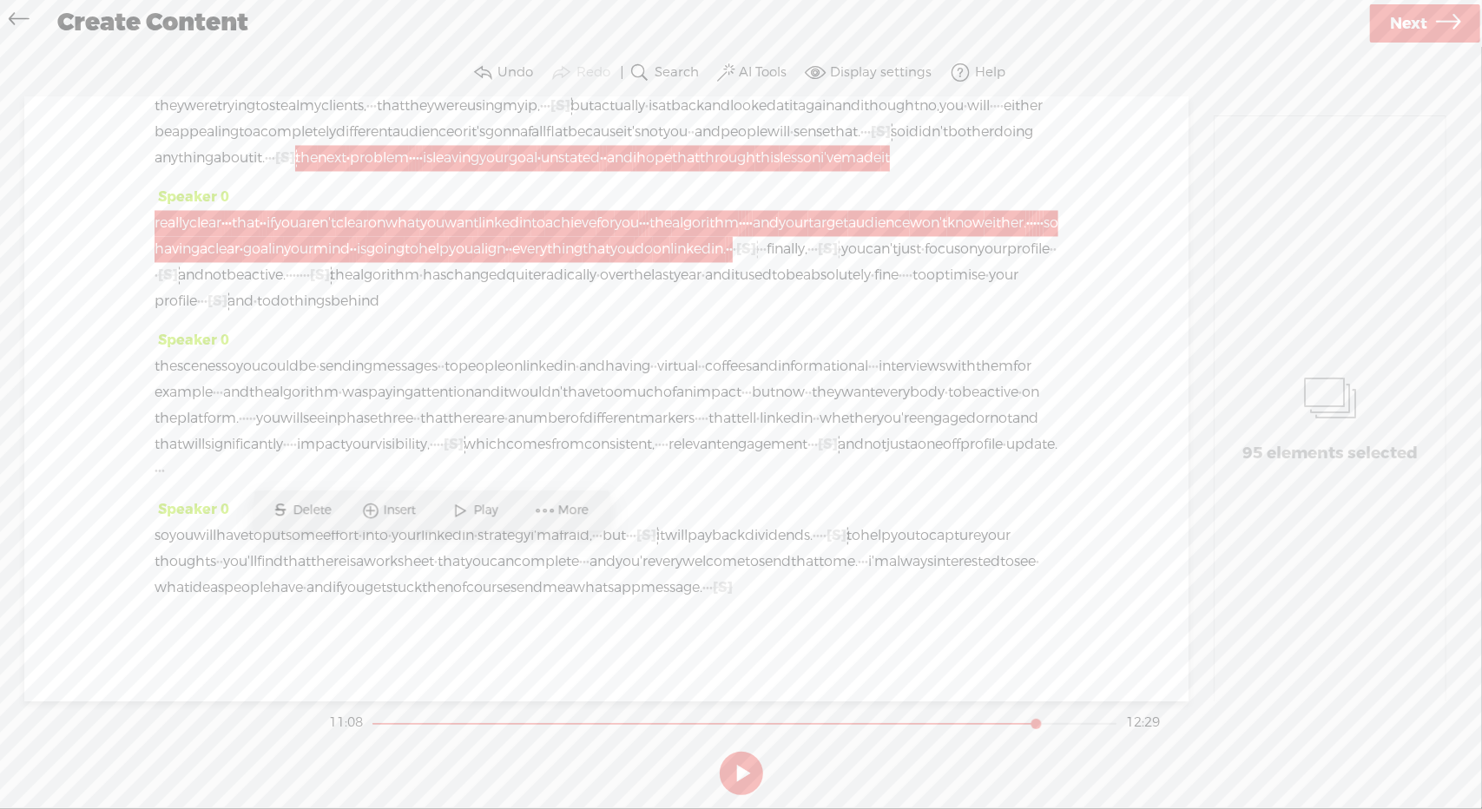
click at [311, 511] on span "Delete" at bounding box center [314, 511] width 43 height 17
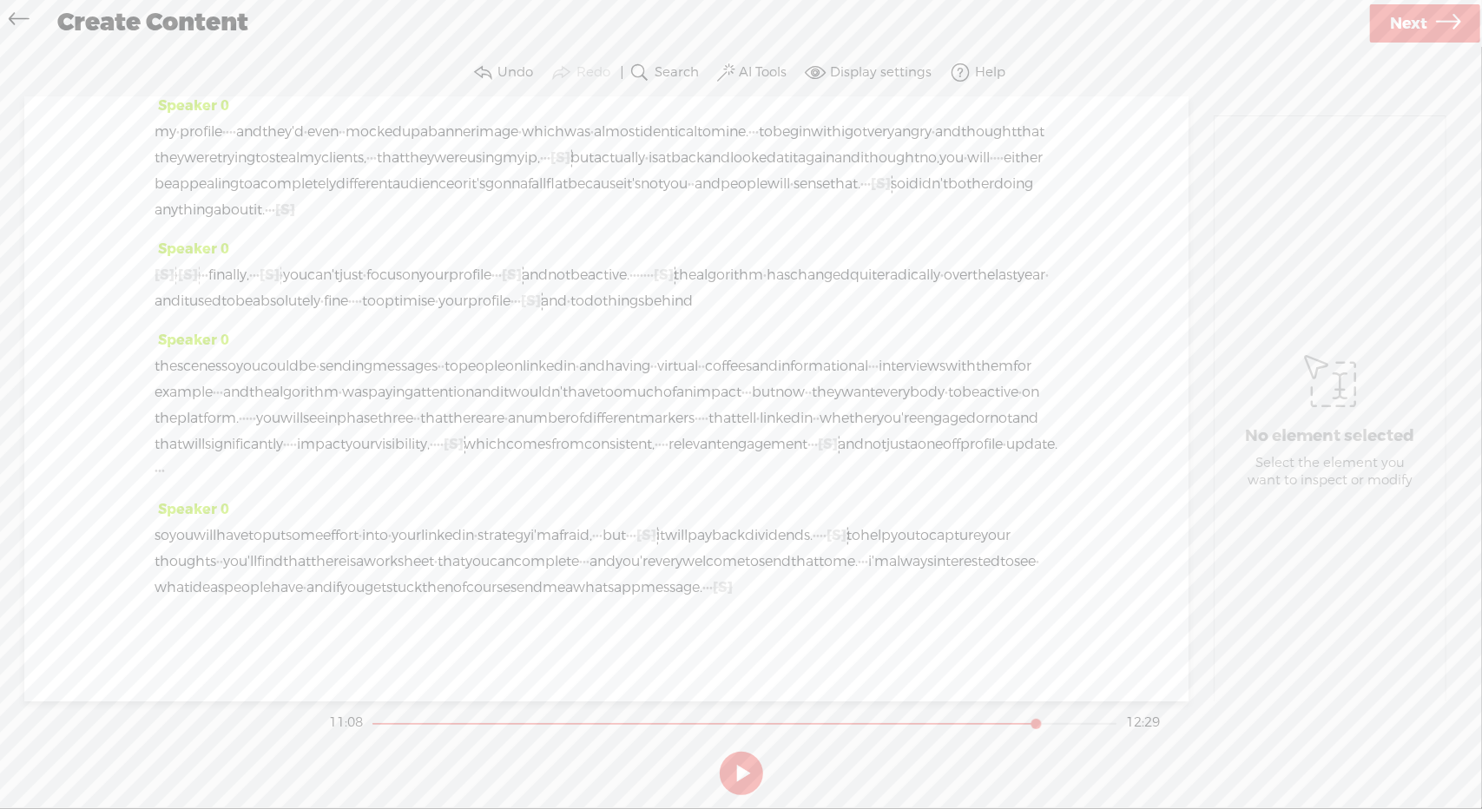
click at [214, 224] on span "anything" at bounding box center [184, 211] width 59 height 26
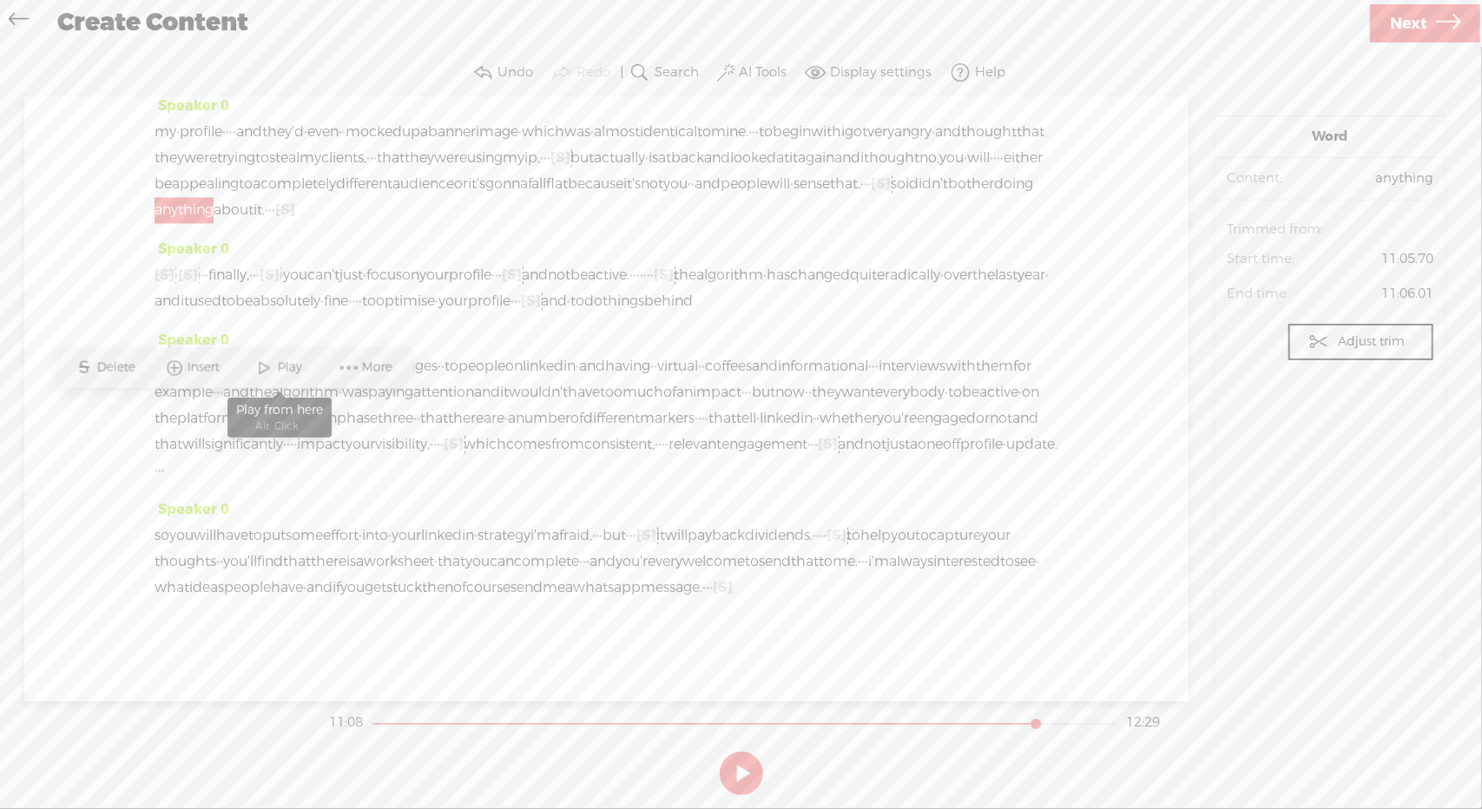
click at [297, 365] on span "Play" at bounding box center [292, 367] width 29 height 17
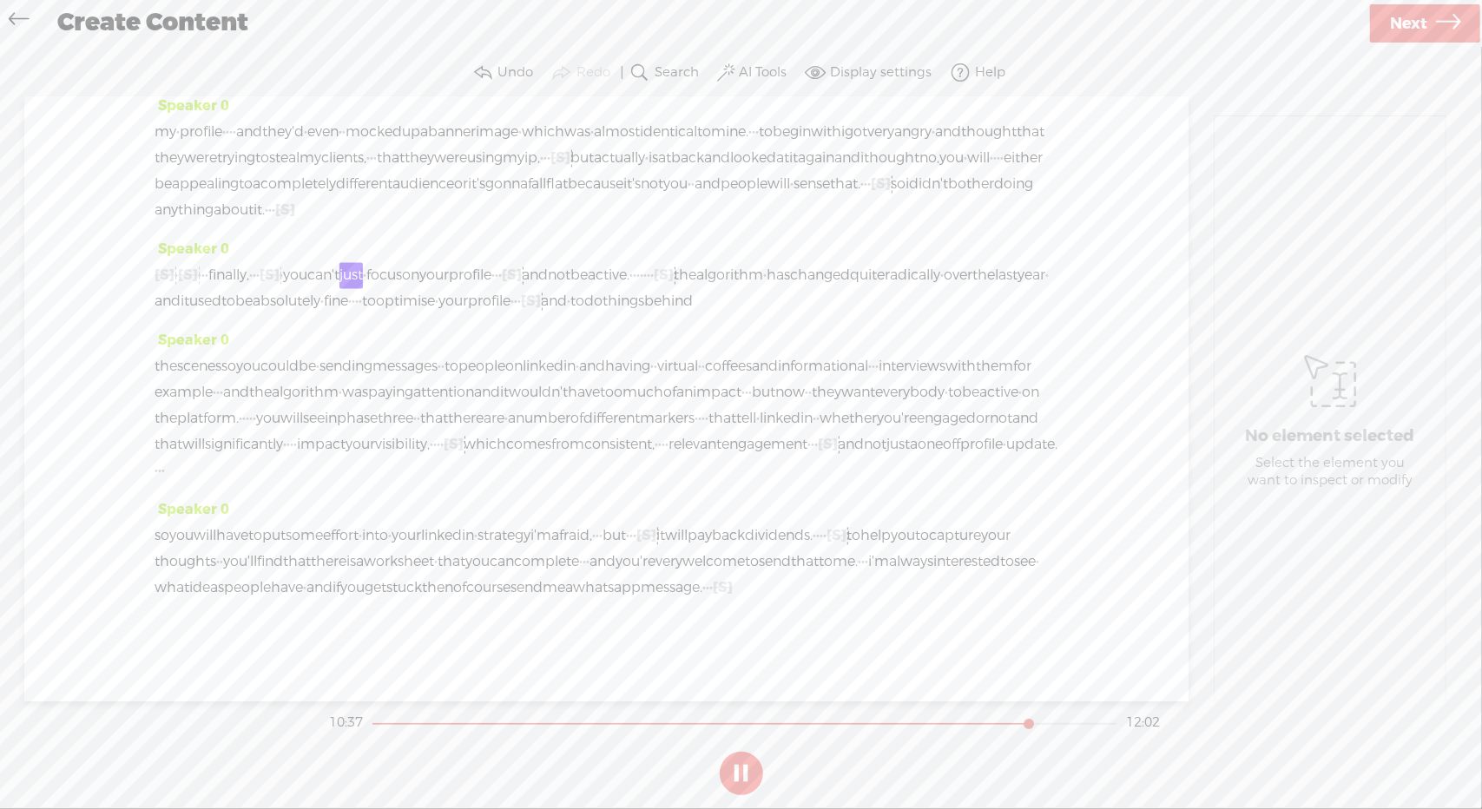
click at [744, 774] on button at bounding box center [741, 773] width 43 height 43
drag, startPoint x: 347, startPoint y: 404, endPoint x: 399, endPoint y: 409, distance: 52.3
click at [399, 224] on div "my · profile · · · · and they'd · even · · mocked up a banner image · which was…" at bounding box center [607, 172] width 904 height 104
click at [60, 433] on span "Delete" at bounding box center [65, 432] width 43 height 17
click at [214, 224] on span "anything" at bounding box center [184, 211] width 59 height 26
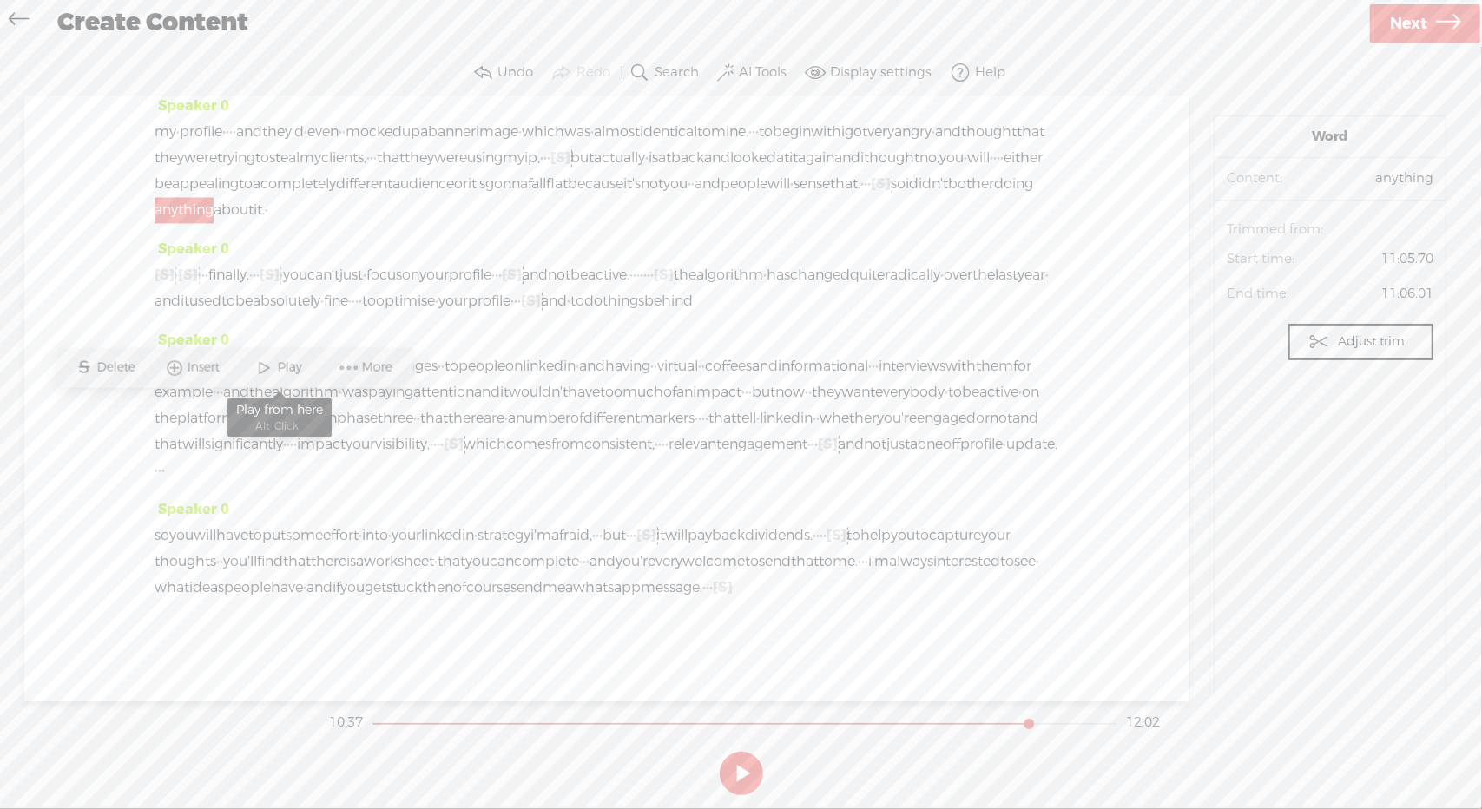
click at [287, 367] on span "Play" at bounding box center [292, 367] width 29 height 17
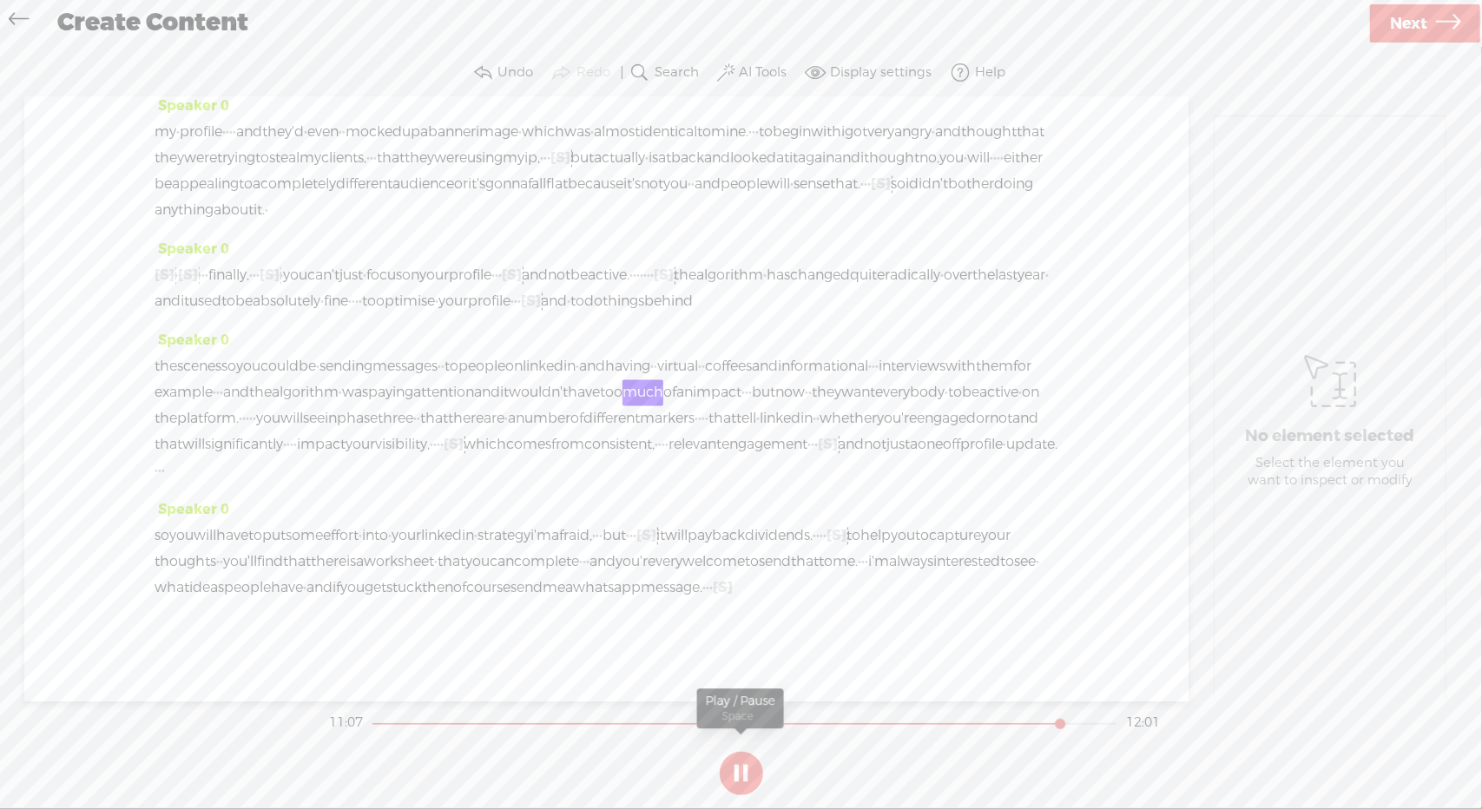
click at [741, 777] on button at bounding box center [741, 773] width 43 height 43
click at [650, 380] on span "having" at bounding box center [627, 367] width 45 height 26
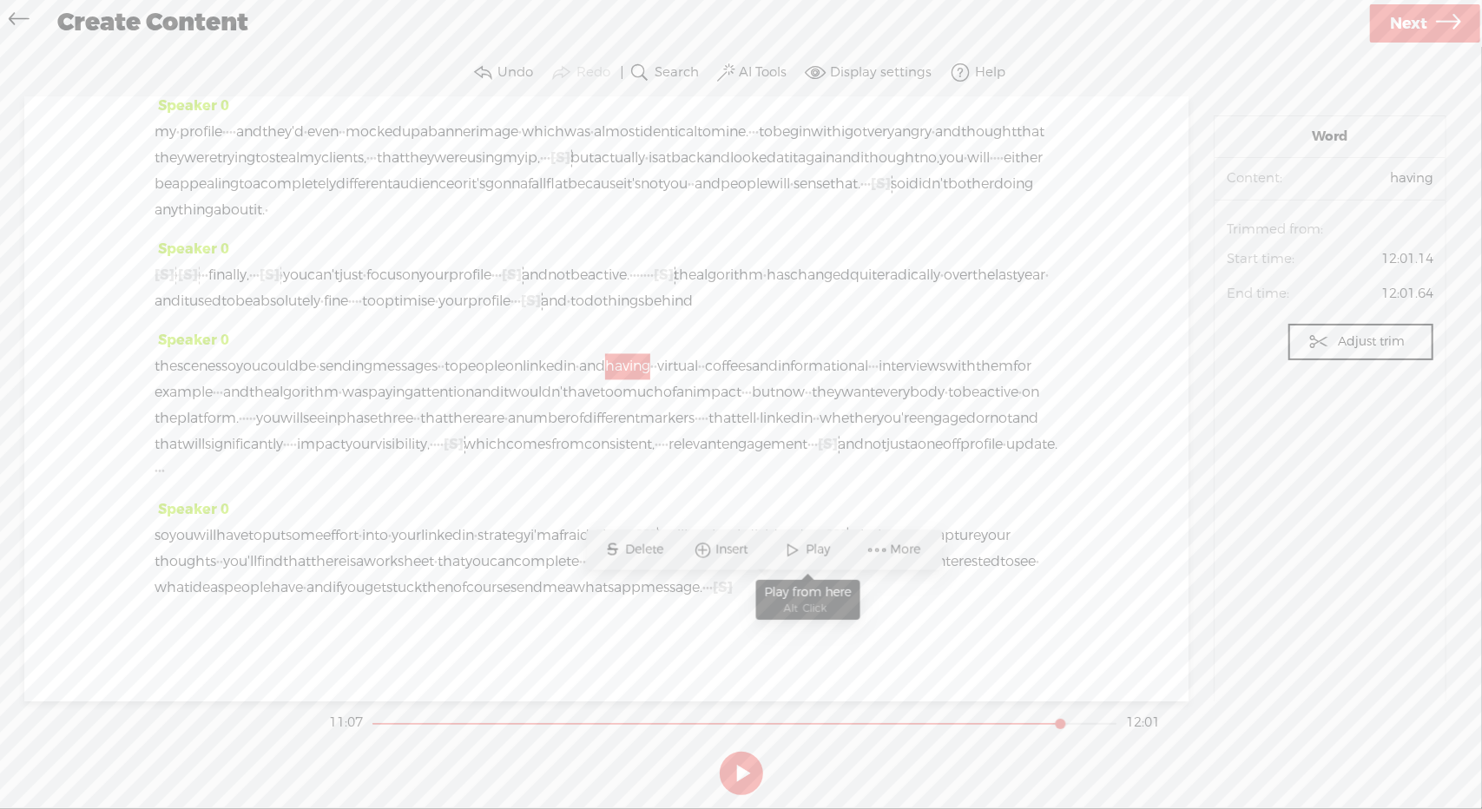
click at [812, 550] on span "Play" at bounding box center [820, 550] width 29 height 17
click at [812, 328] on div "Speaker 0 [S] · · · · the next · problem · · · · is leaving your goal · unstate…" at bounding box center [607, 282] width 904 height 91
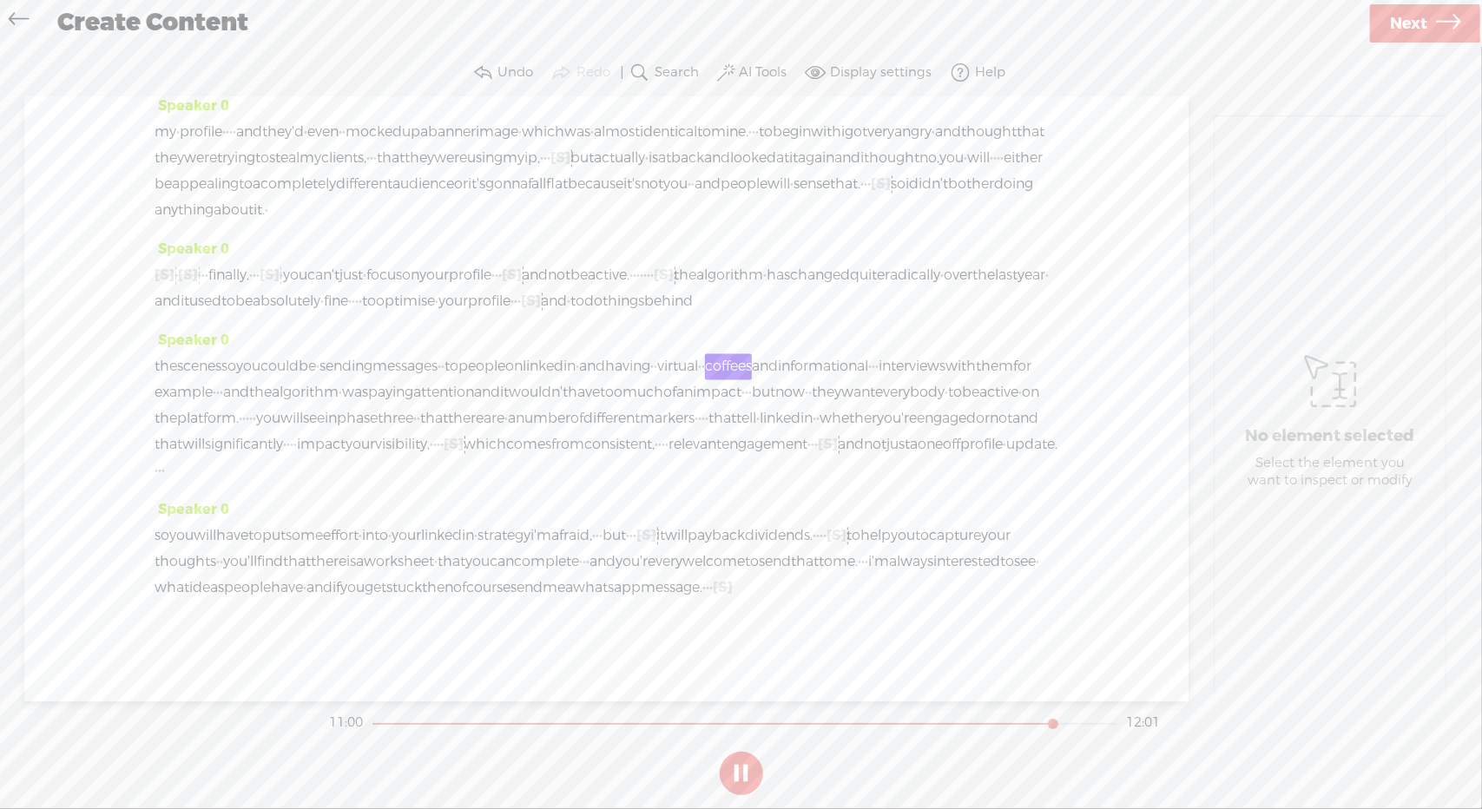
click at [812, 328] on div "Speaker 0 [S] · · · · the next · problem · · · · is leaving your goal · unstate…" at bounding box center [607, 282] width 904 height 91
click at [740, 776] on button at bounding box center [741, 773] width 43 height 43
drag, startPoint x: 802, startPoint y: 596, endPoint x: 854, endPoint y: 592, distance: 52.3
click at [854, 484] on div "the scenes so you could be · sending messages · · to people on linkedin · and h…" at bounding box center [607, 419] width 904 height 130
click at [726, 545] on span "Delete" at bounding box center [718, 550] width 43 height 17
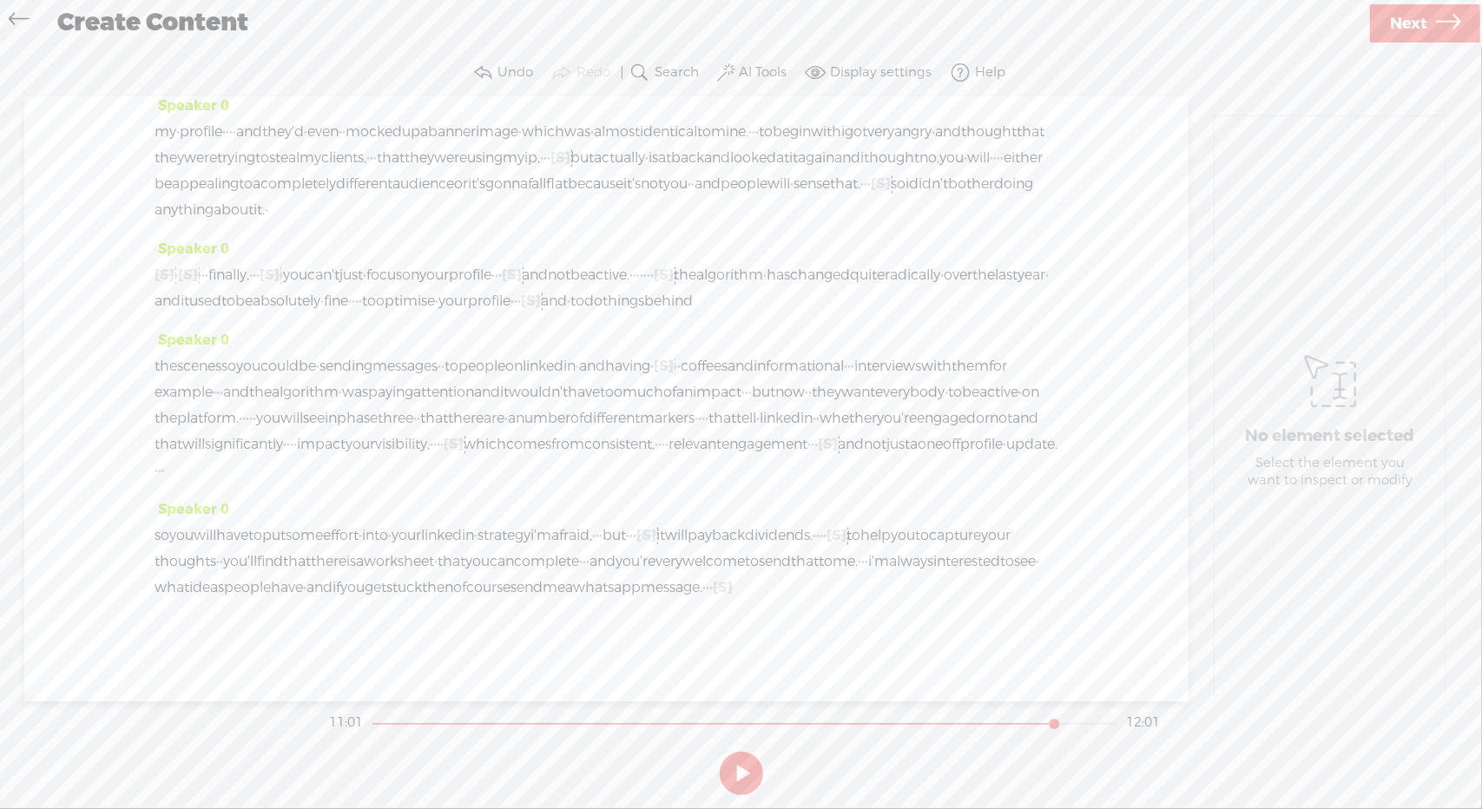
click at [650, 380] on span "having" at bounding box center [627, 367] width 45 height 26
click at [813, 544] on span "Play" at bounding box center [820, 550] width 29 height 17
click at [742, 763] on button at bounding box center [741, 773] width 43 height 43
click at [677, 380] on span "·" at bounding box center [675, 367] width 3 height 26
click at [720, 548] on span "Delete" at bounding box center [715, 550] width 43 height 17
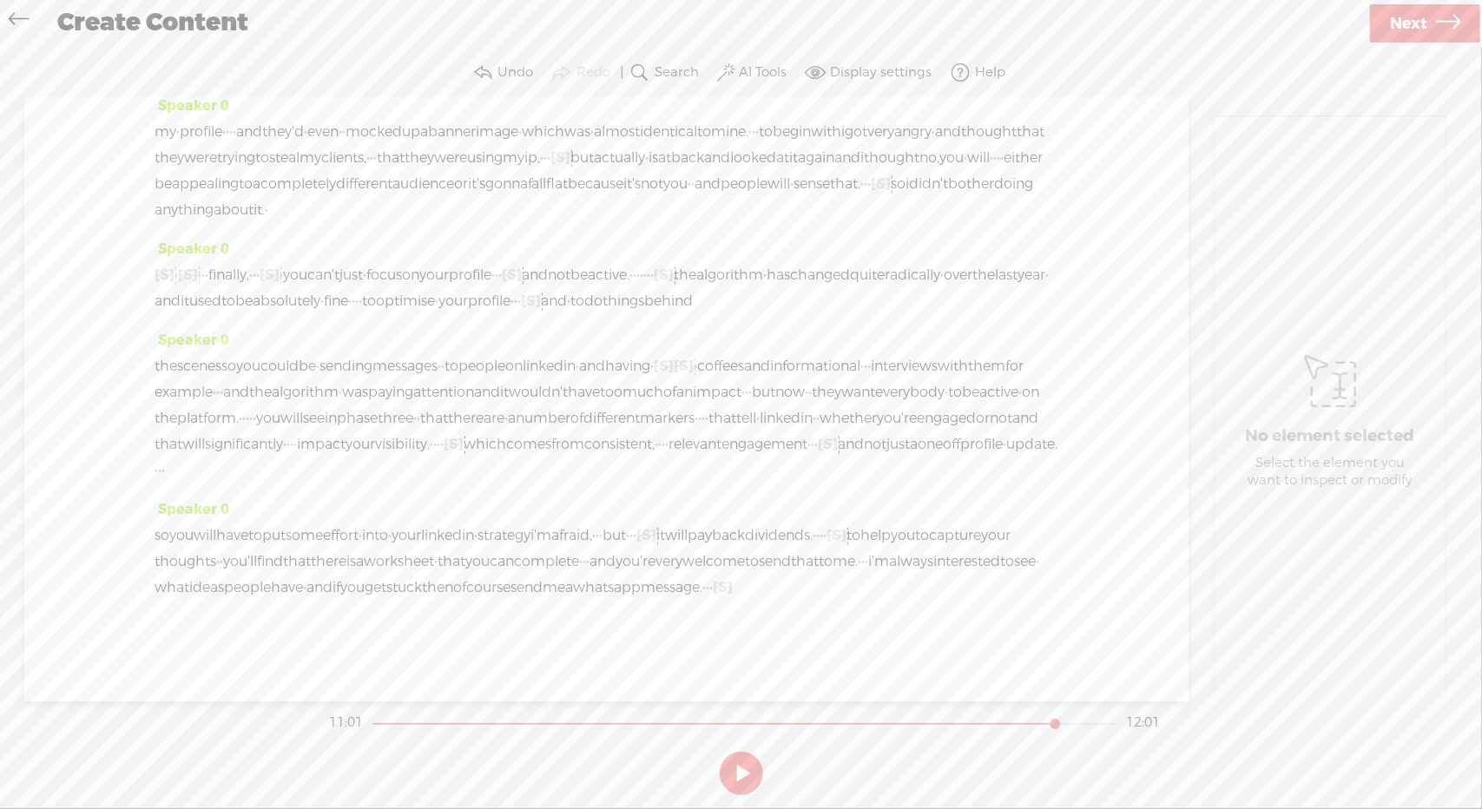
click at [650, 380] on span "having" at bounding box center [627, 367] width 45 height 26
click at [812, 542] on span "Play" at bounding box center [820, 550] width 29 height 17
click at [741, 779] on button at bounding box center [741, 773] width 43 height 43
drag, startPoint x: 541, startPoint y: 418, endPoint x: 497, endPoint y: 448, distance: 52.5
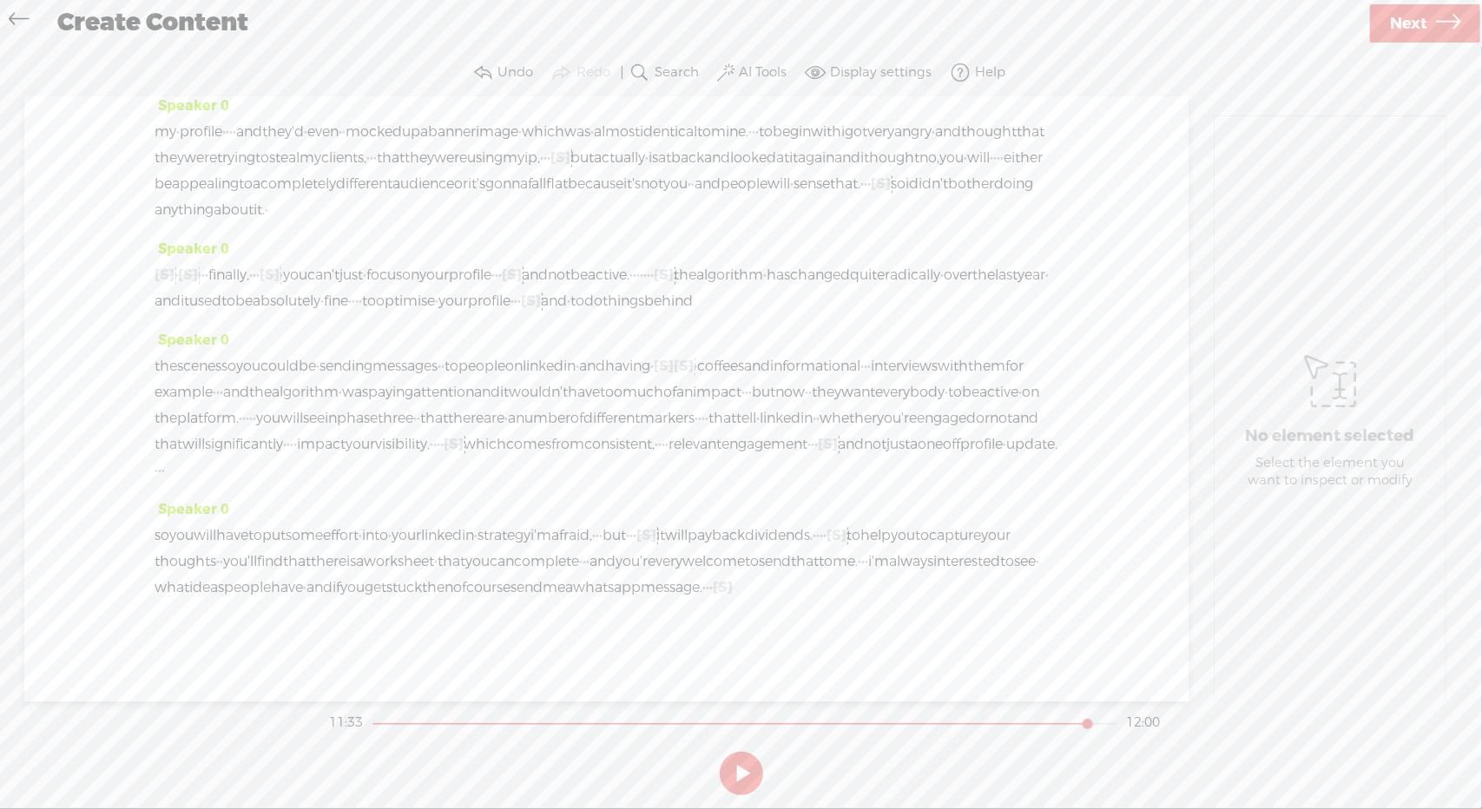
click at [497, 448] on div "the scenes so you could be · sending messages · · to people on linkedin · and h…" at bounding box center [607, 419] width 904 height 130
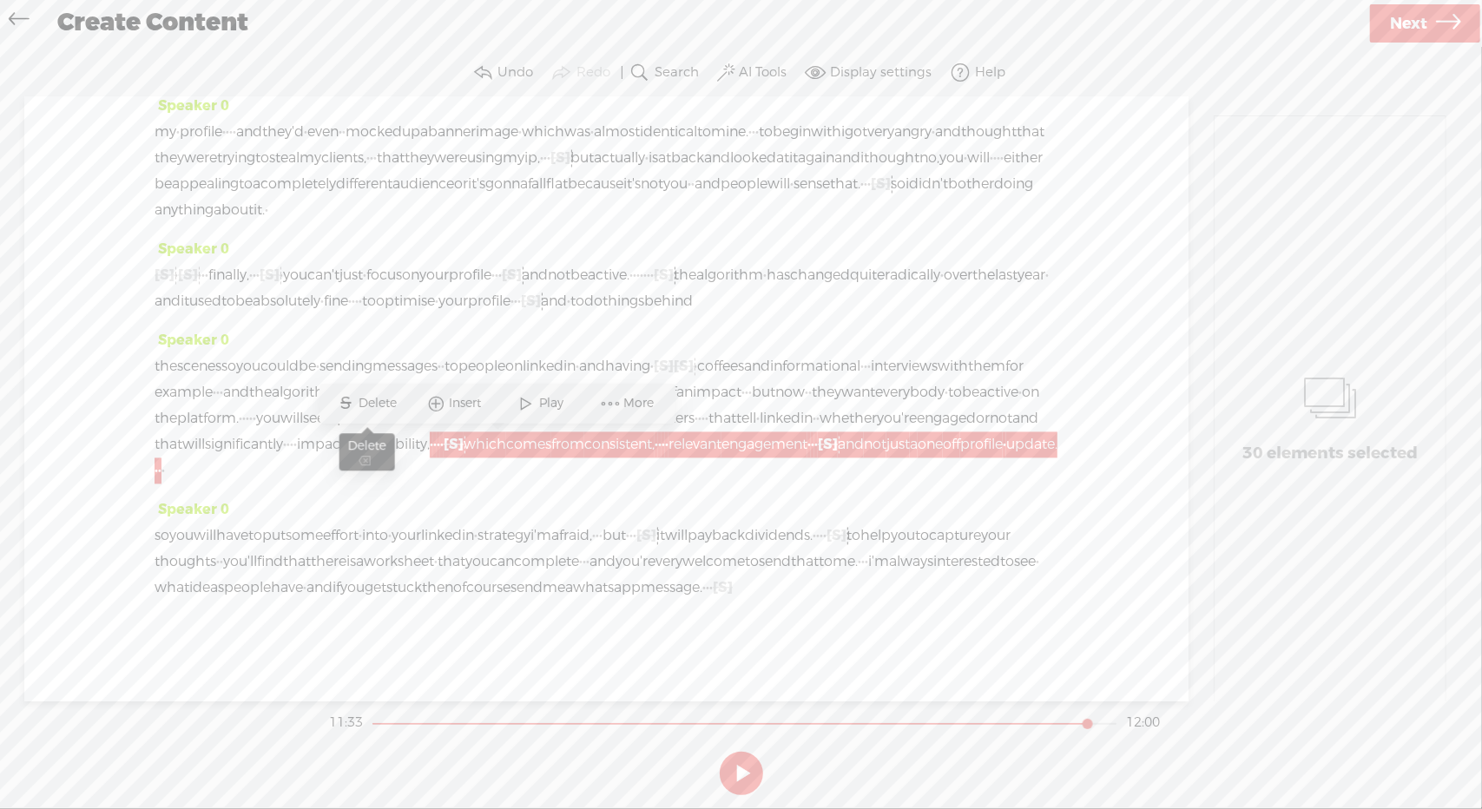
click at [388, 402] on span "Delete" at bounding box center [380, 403] width 43 height 17
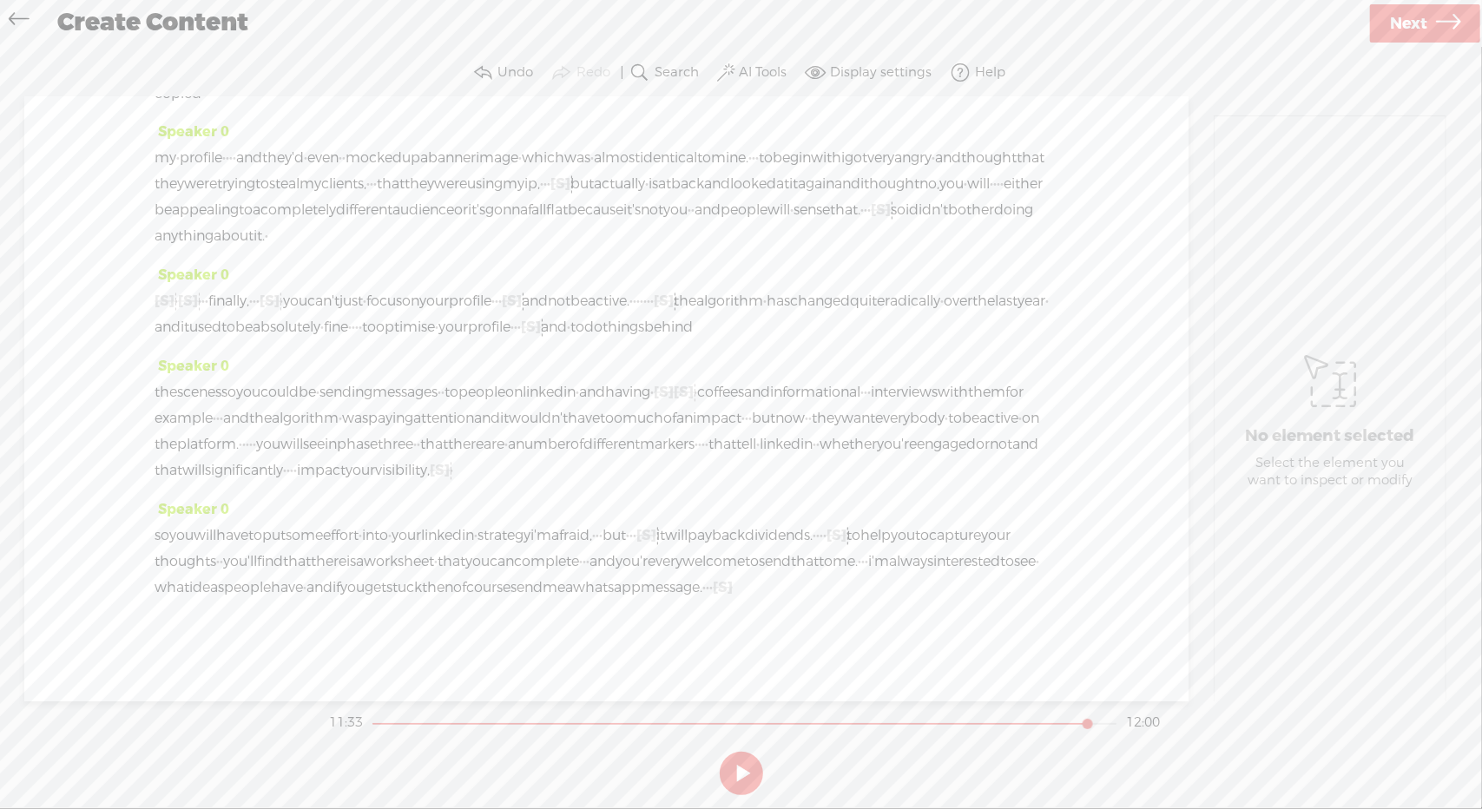
scroll to position [2811, 0]
click at [375, 458] on span "your" at bounding box center [360, 471] width 30 height 26
click at [494, 404] on span at bounding box center [487, 403] width 26 height 31
click at [739, 774] on button at bounding box center [741, 773] width 43 height 43
click at [450, 462] on span "[S]" at bounding box center [440, 471] width 20 height 18
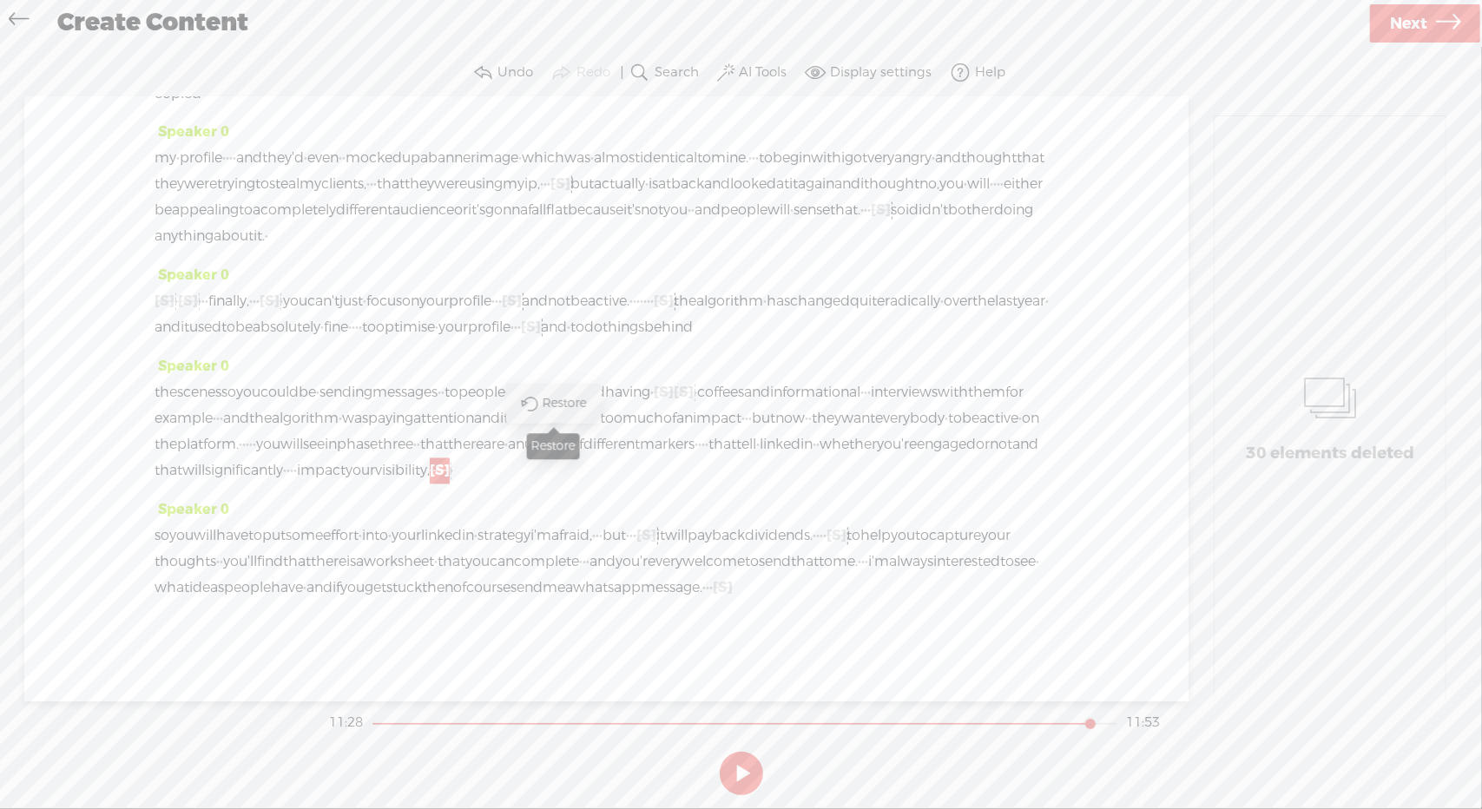
click at [556, 402] on span "Restore" at bounding box center [567, 403] width 49 height 17
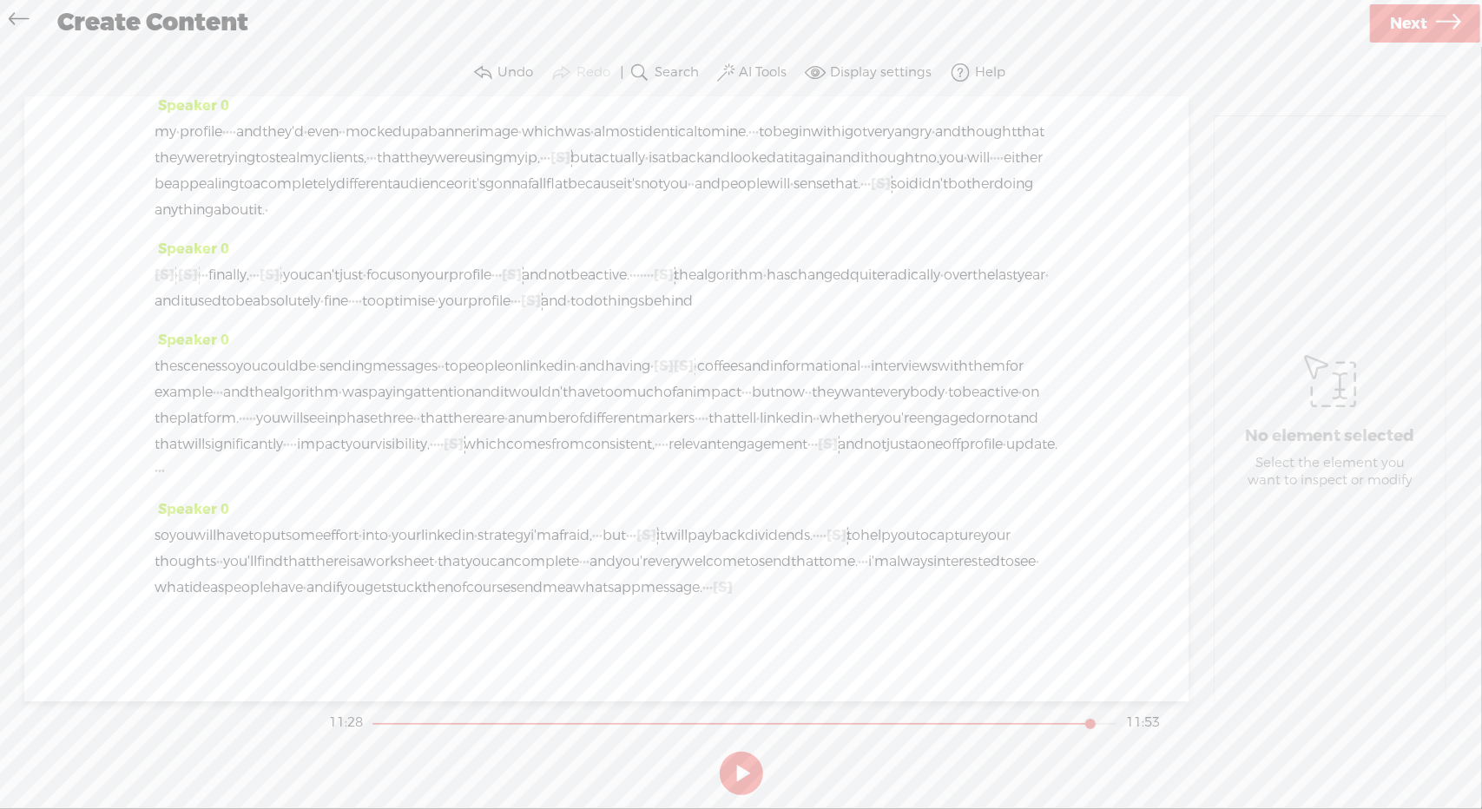
drag, startPoint x: 611, startPoint y: 444, endPoint x: 500, endPoint y: 469, distance: 113.9
click at [500, 469] on div "the scenes so you could be · sending messages · · to people on linkedin · and h…" at bounding box center [607, 419] width 904 height 130
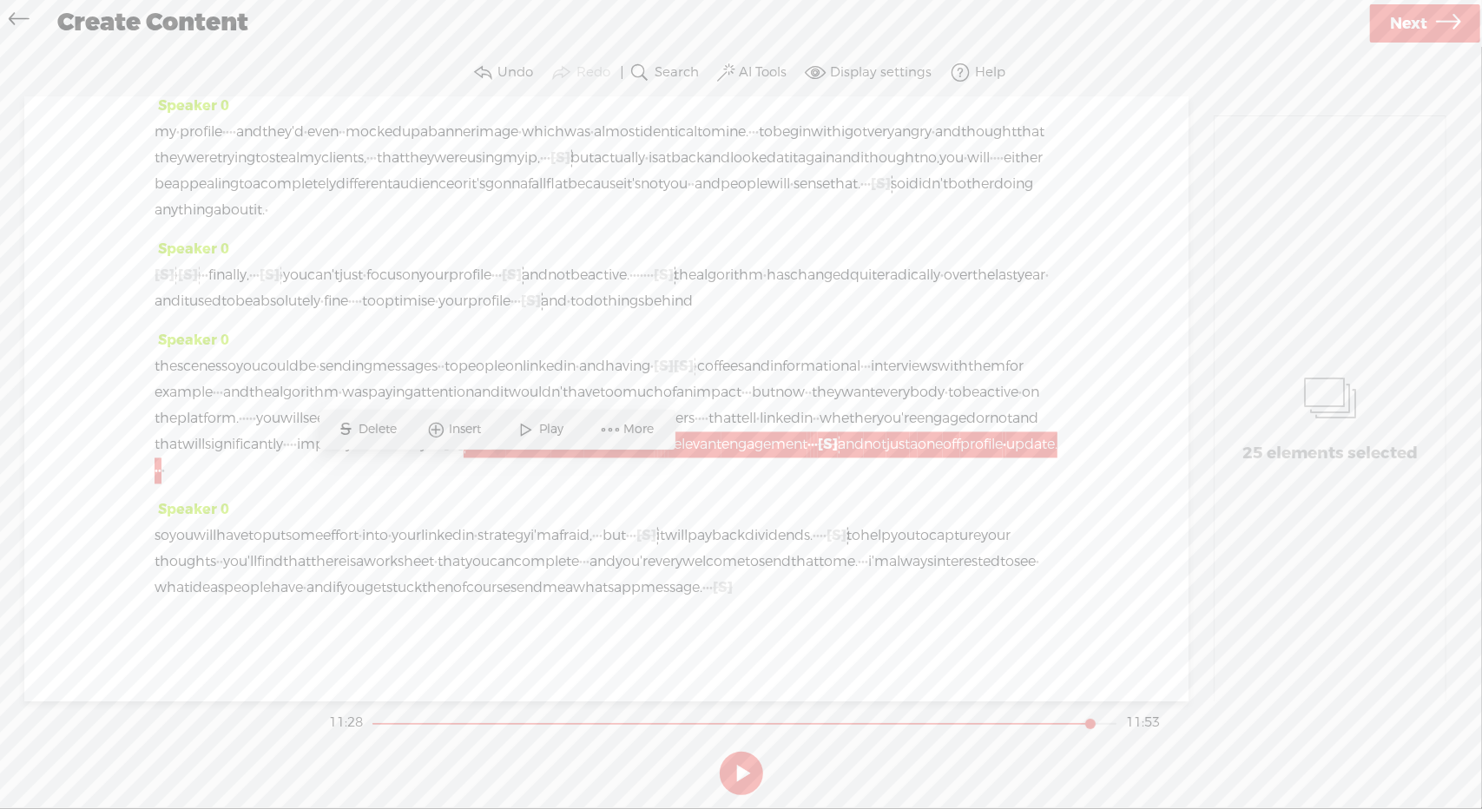
click at [387, 431] on span "Delete" at bounding box center [380, 429] width 43 height 17
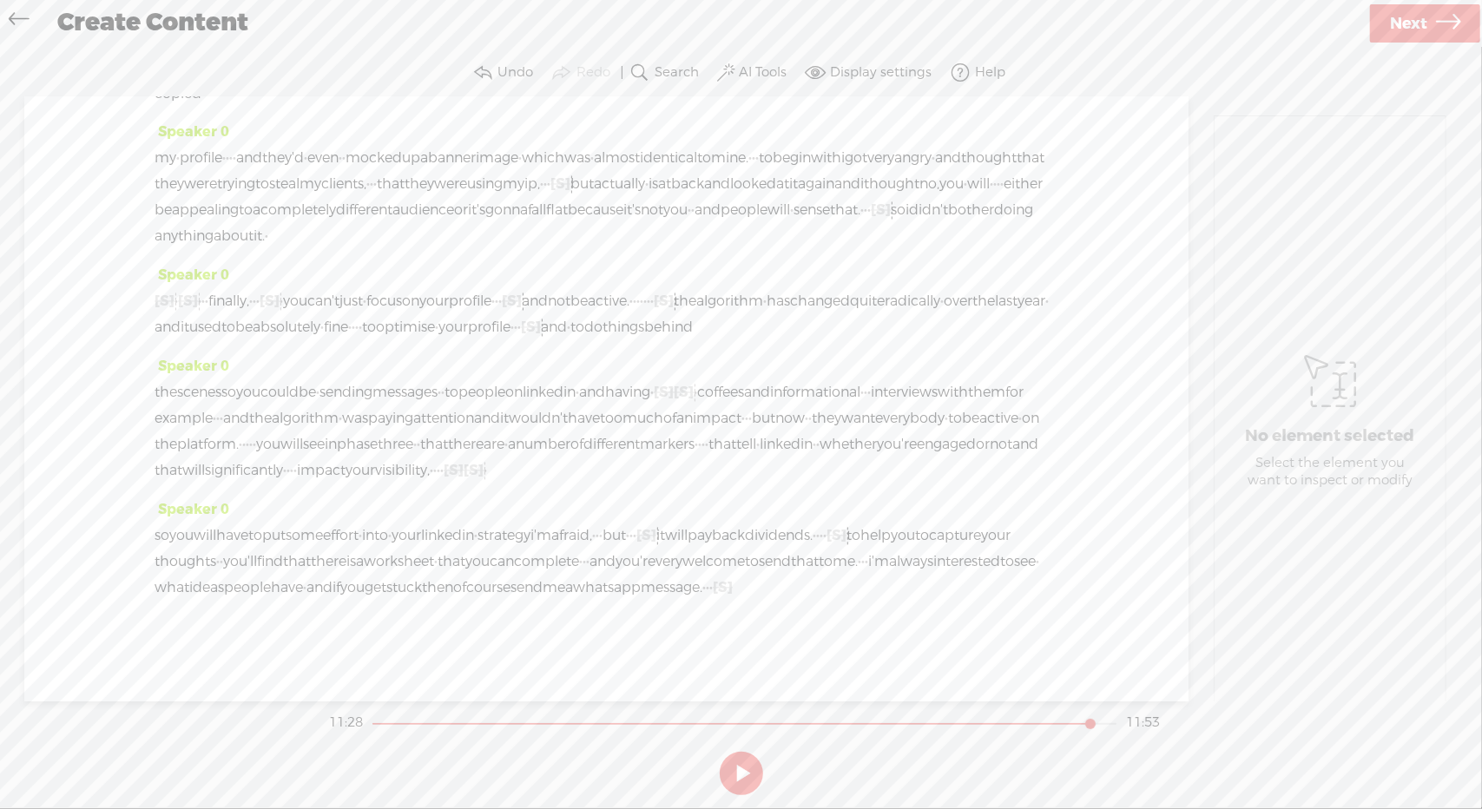
click at [430, 458] on span "visibility," at bounding box center [402, 471] width 55 height 26
click at [552, 405] on span "Play" at bounding box center [564, 403] width 29 height 17
click at [741, 775] on button at bounding box center [741, 773] width 43 height 43
drag, startPoint x: 529, startPoint y: 529, endPoint x: 624, endPoint y: 544, distance: 96.6
click at [624, 544] on div "so you will have to put some effort · into · your linkedin · strategy i'm afrai…" at bounding box center [607, 562] width 904 height 78
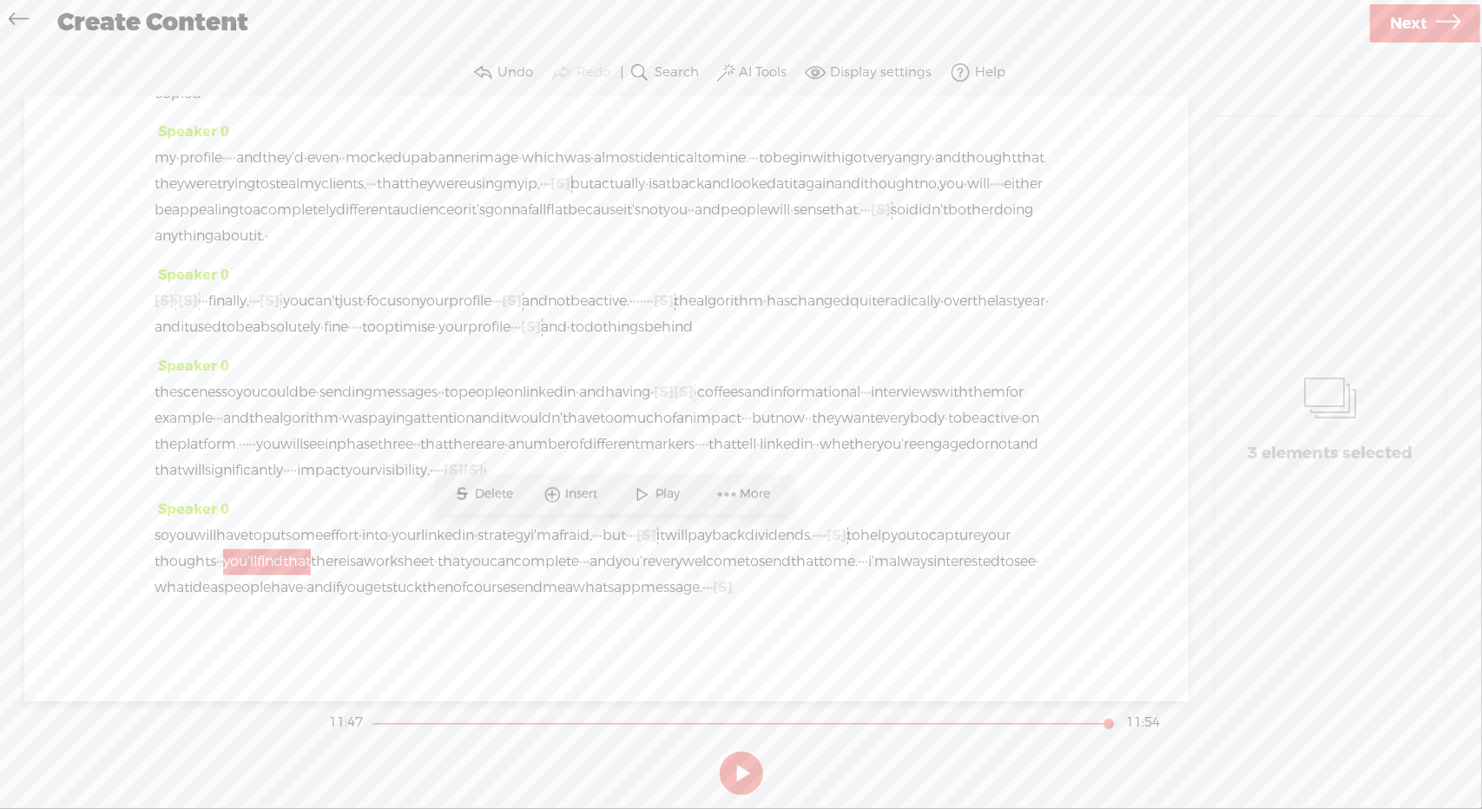
click at [498, 486] on span "Delete" at bounding box center [497, 494] width 43 height 17
click at [216, 549] on span "thoughts" at bounding box center [186, 562] width 62 height 26
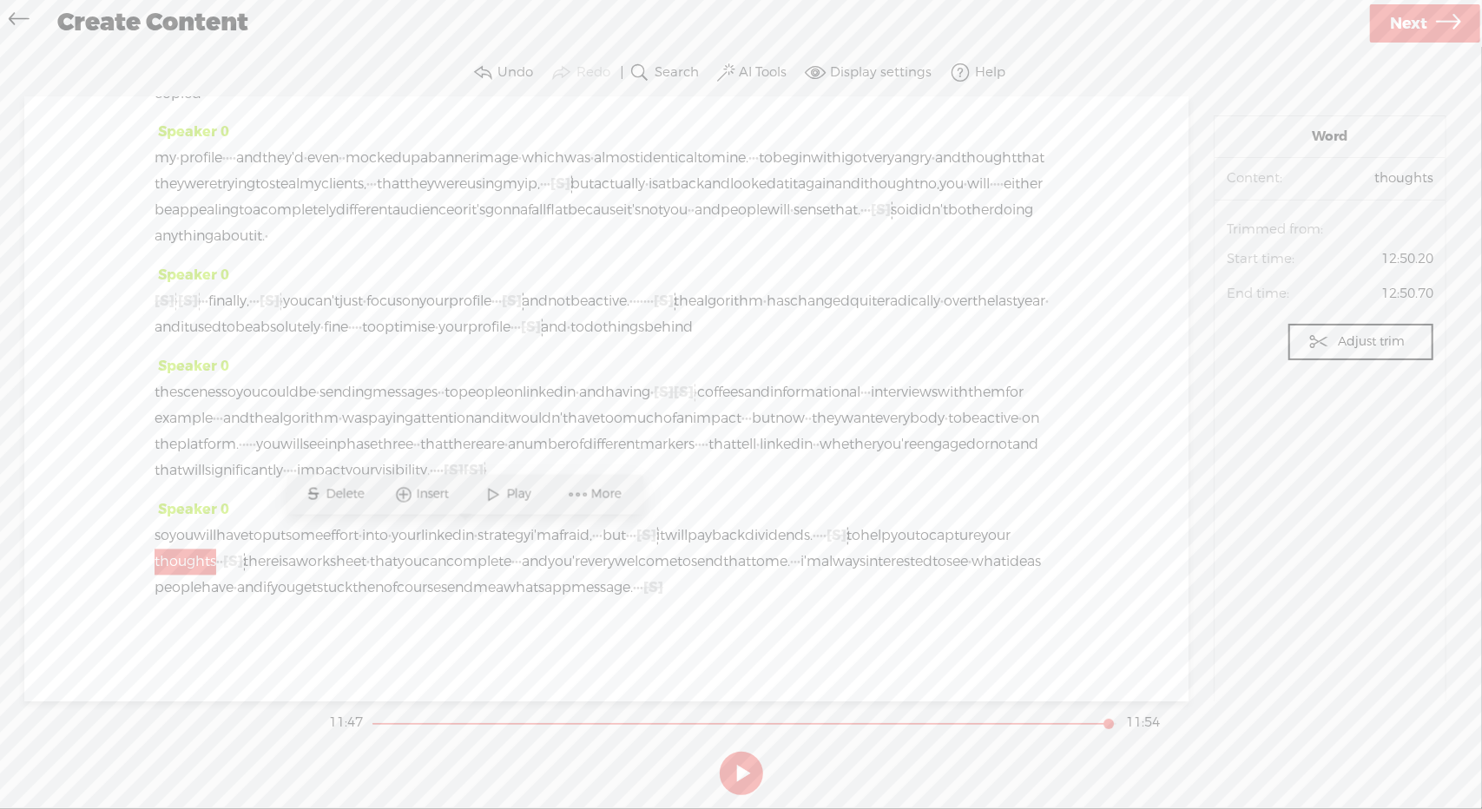
click at [511, 503] on span "Play" at bounding box center [508, 494] width 87 height 31
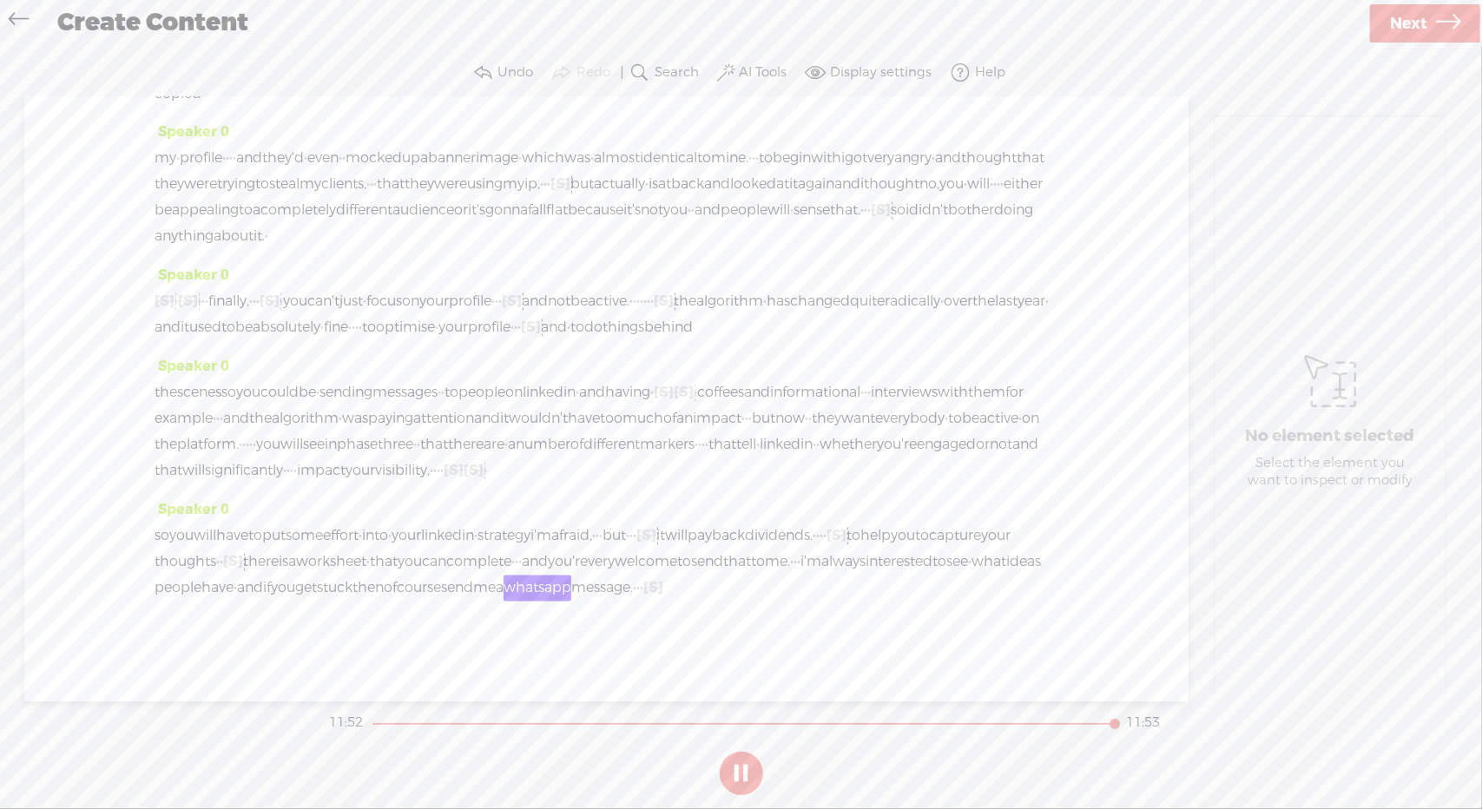
click at [746, 766] on button at bounding box center [741, 773] width 43 height 43
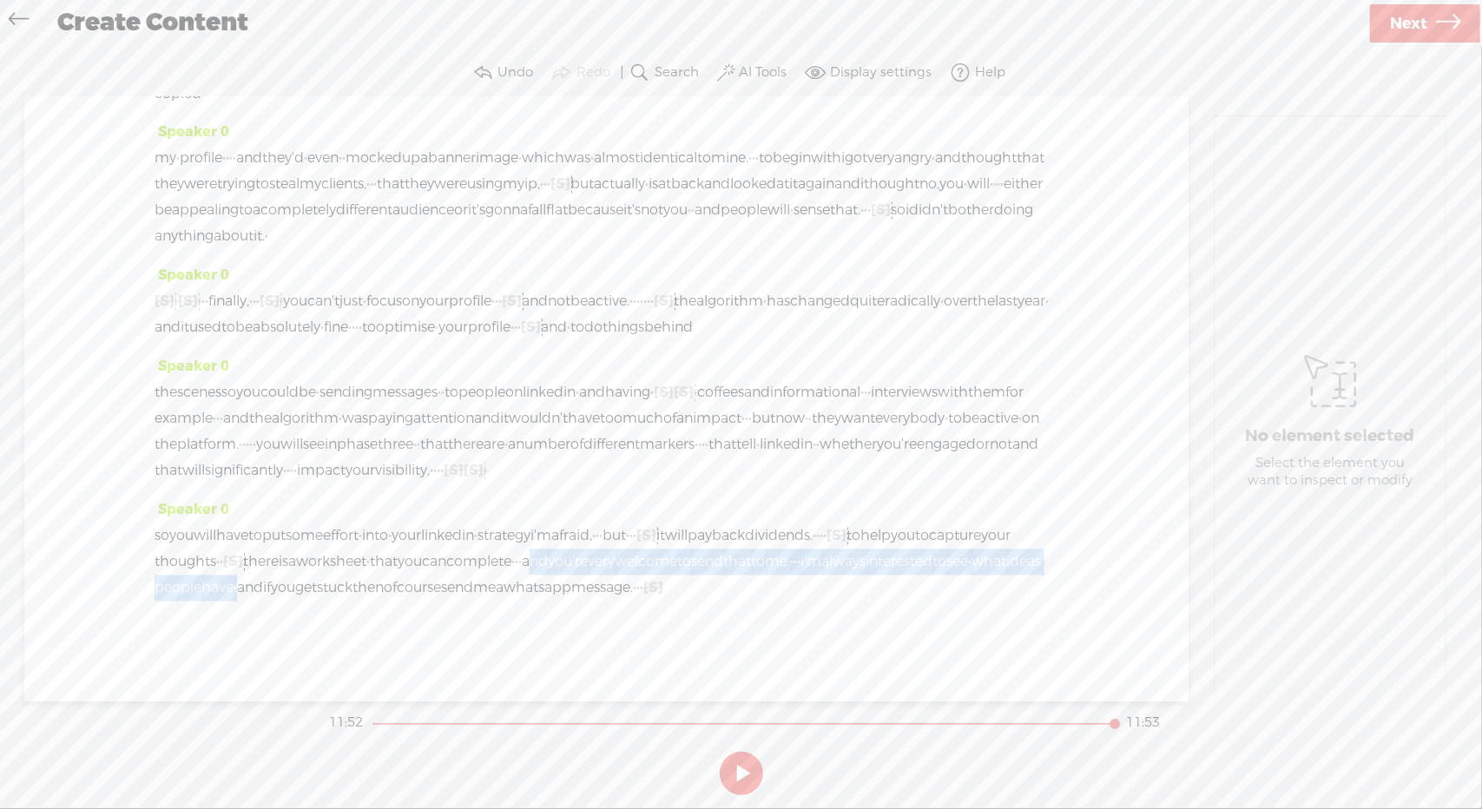
drag, startPoint x: 917, startPoint y: 534, endPoint x: 808, endPoint y: 566, distance: 113.2
click at [808, 566] on div "so you will have to put some effort · into · your linkedin · strategy i'm afrai…" at bounding box center [607, 562] width 904 height 78
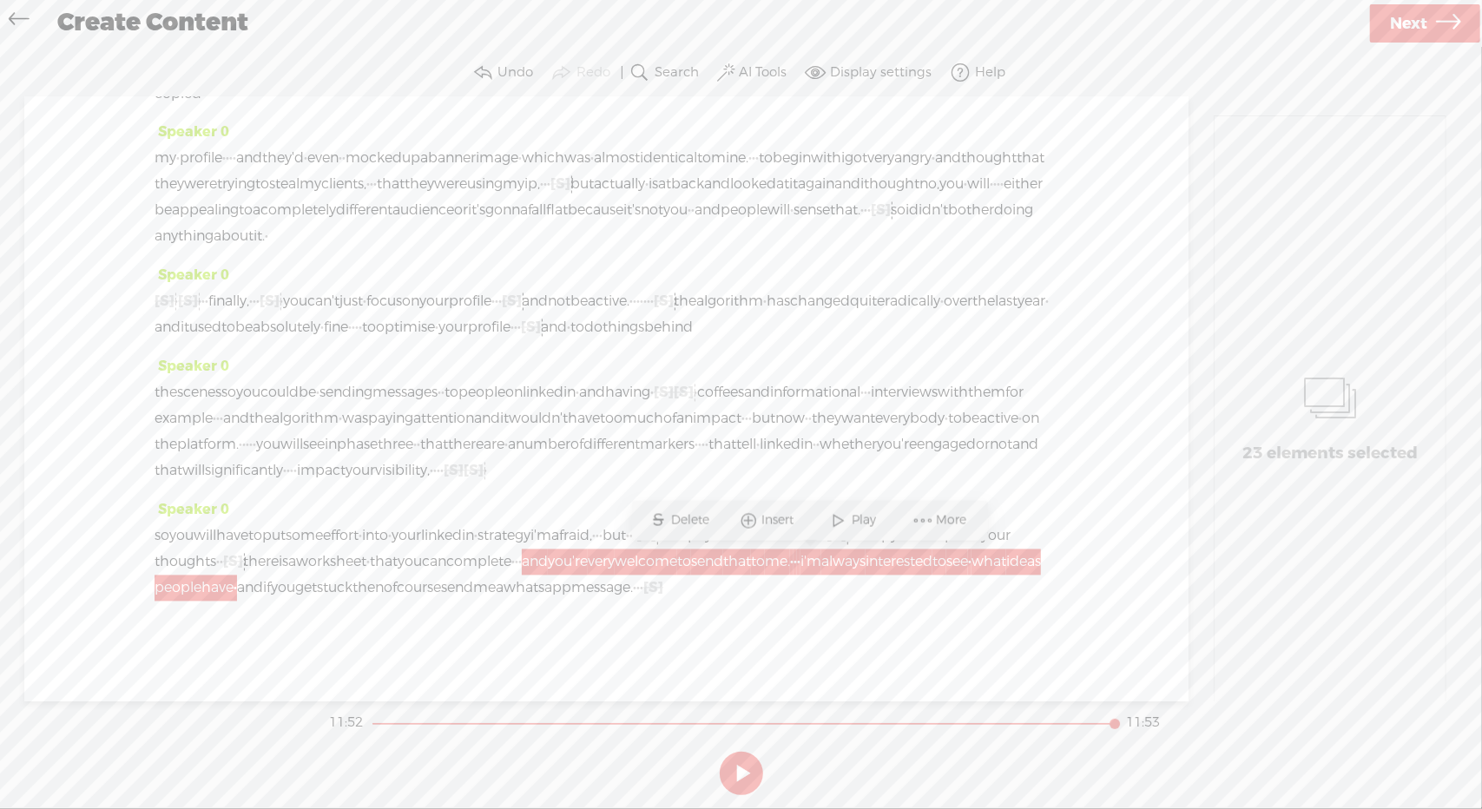
click at [695, 522] on span "Delete" at bounding box center [693, 520] width 43 height 17
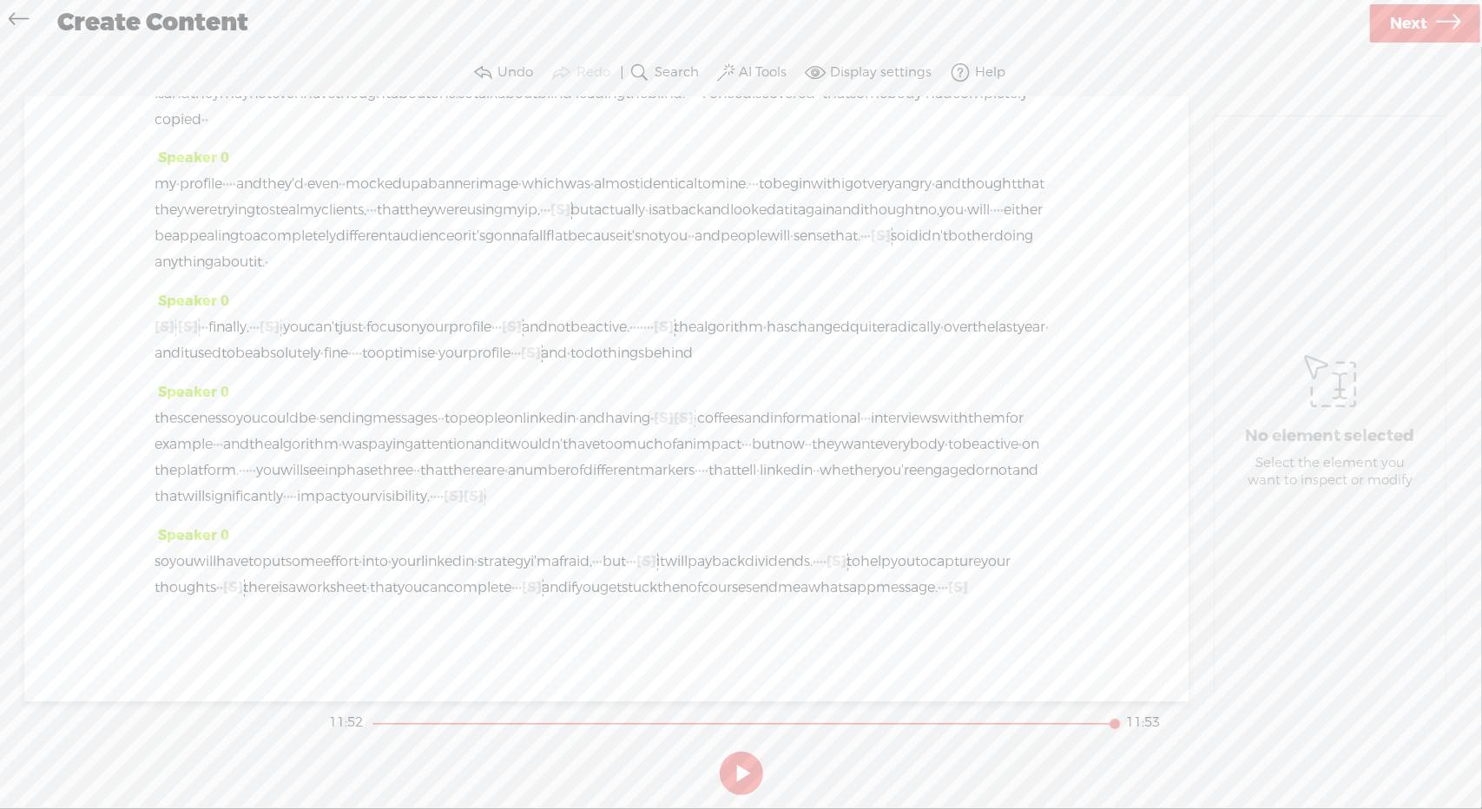
scroll to position [2785, 0]
click at [398, 575] on span "that" at bounding box center [384, 588] width 28 height 26
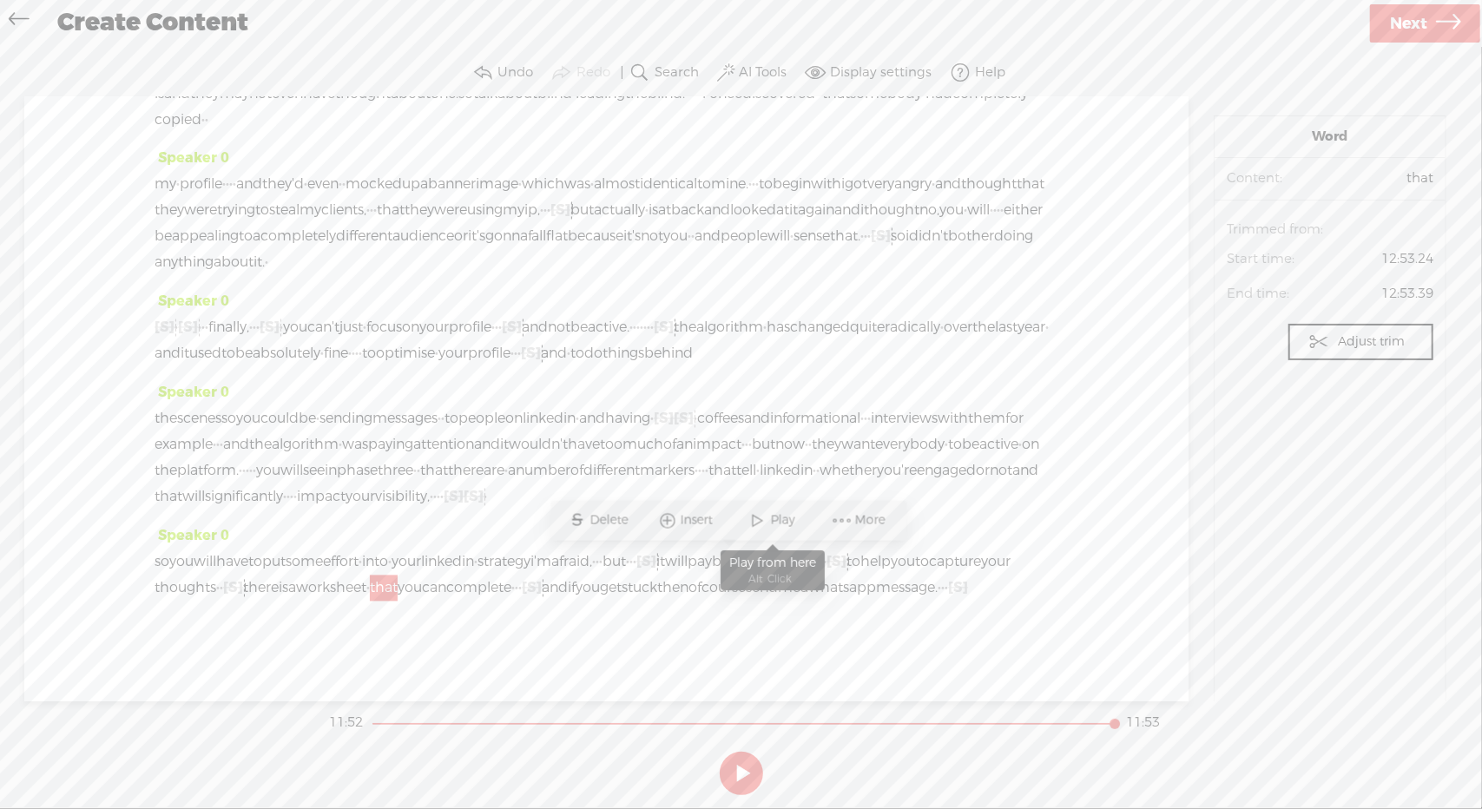
click at [760, 520] on span at bounding box center [758, 520] width 26 height 31
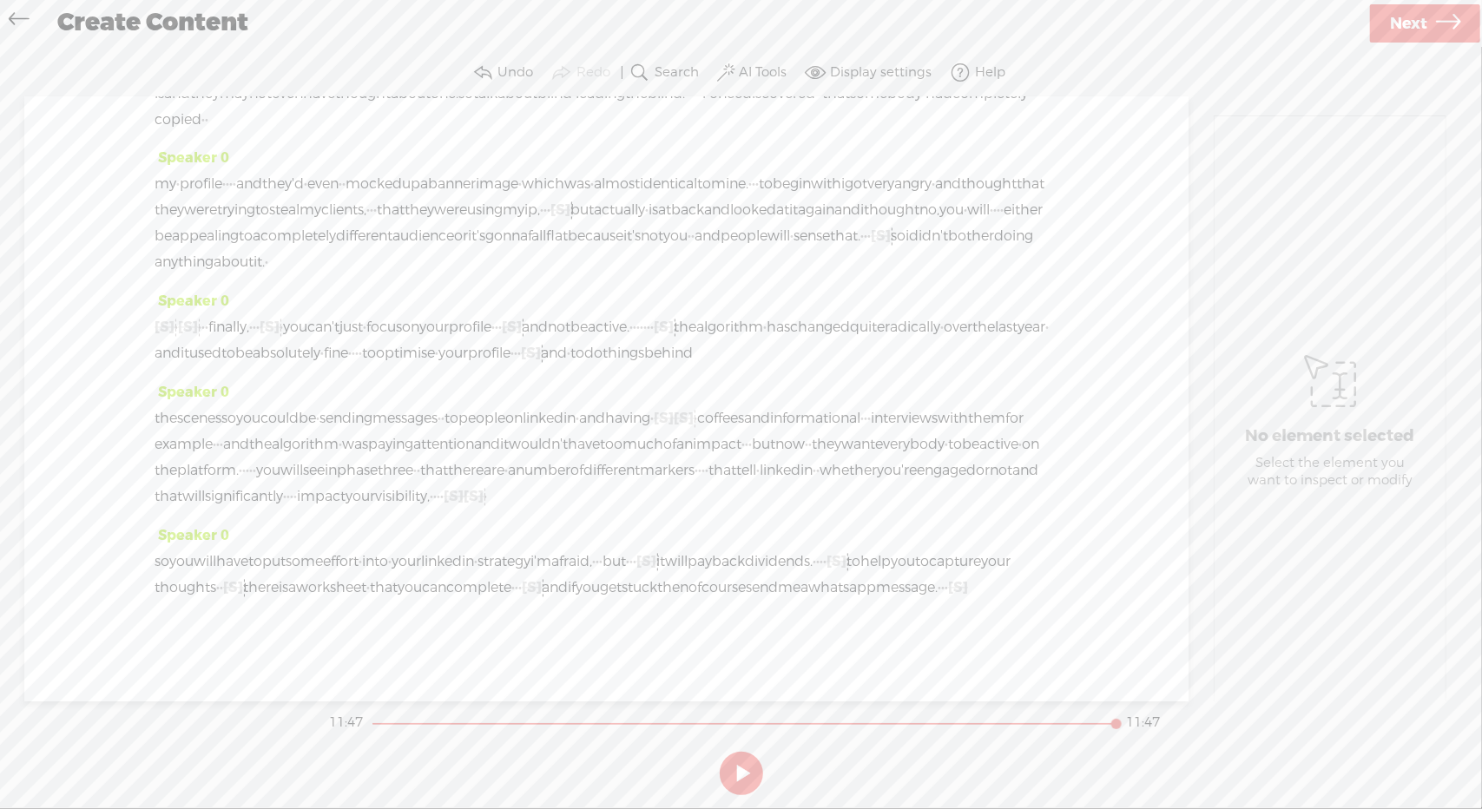
click at [1403, 32] on span "Next" at bounding box center [1408, 24] width 37 height 44
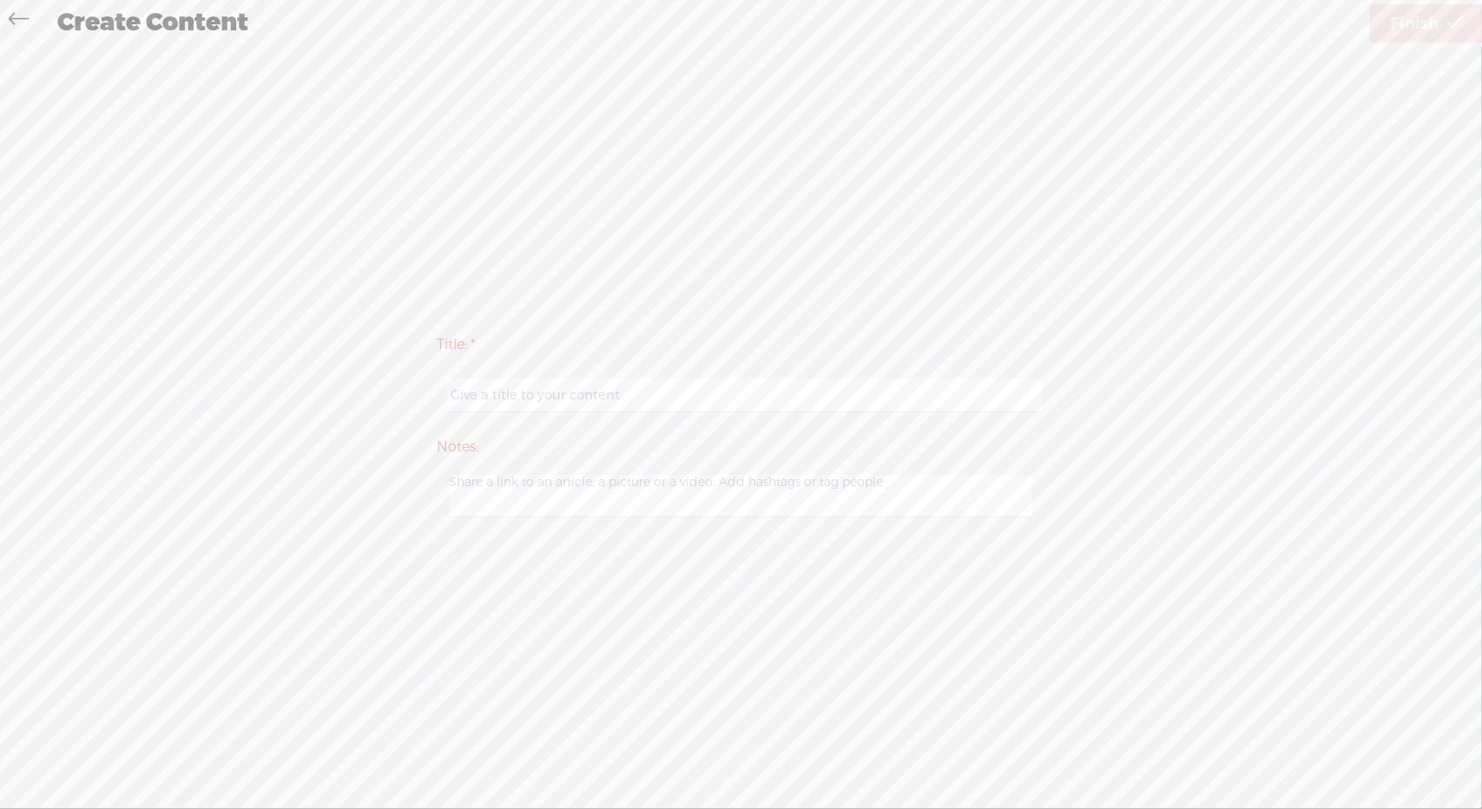
click at [689, 393] on input "text" at bounding box center [744, 395] width 595 height 34
type input "LIPB 1"
click at [1410, 14] on span "Finish" at bounding box center [1414, 24] width 49 height 44
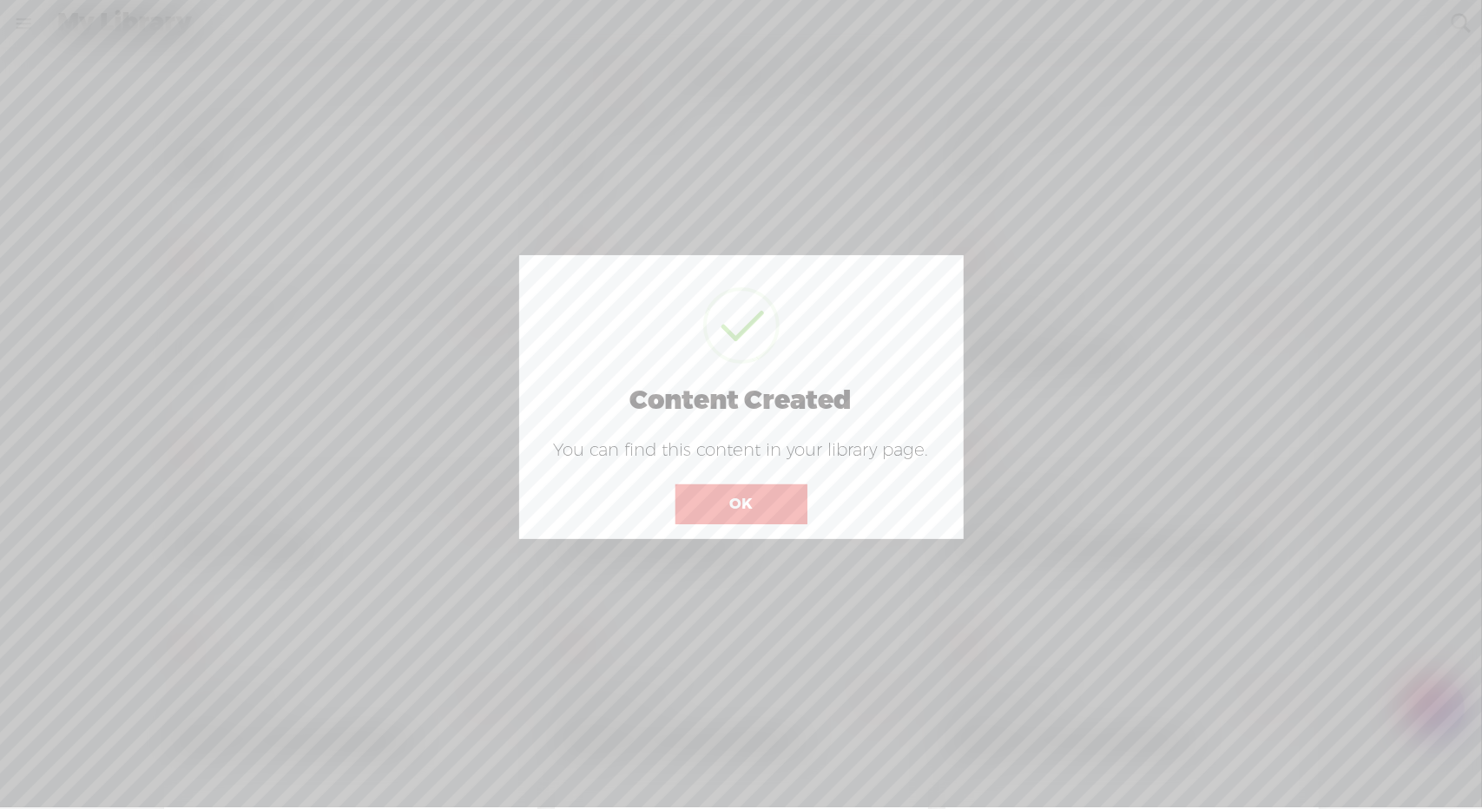
click at [755, 503] on button "OK" at bounding box center [741, 504] width 132 height 40
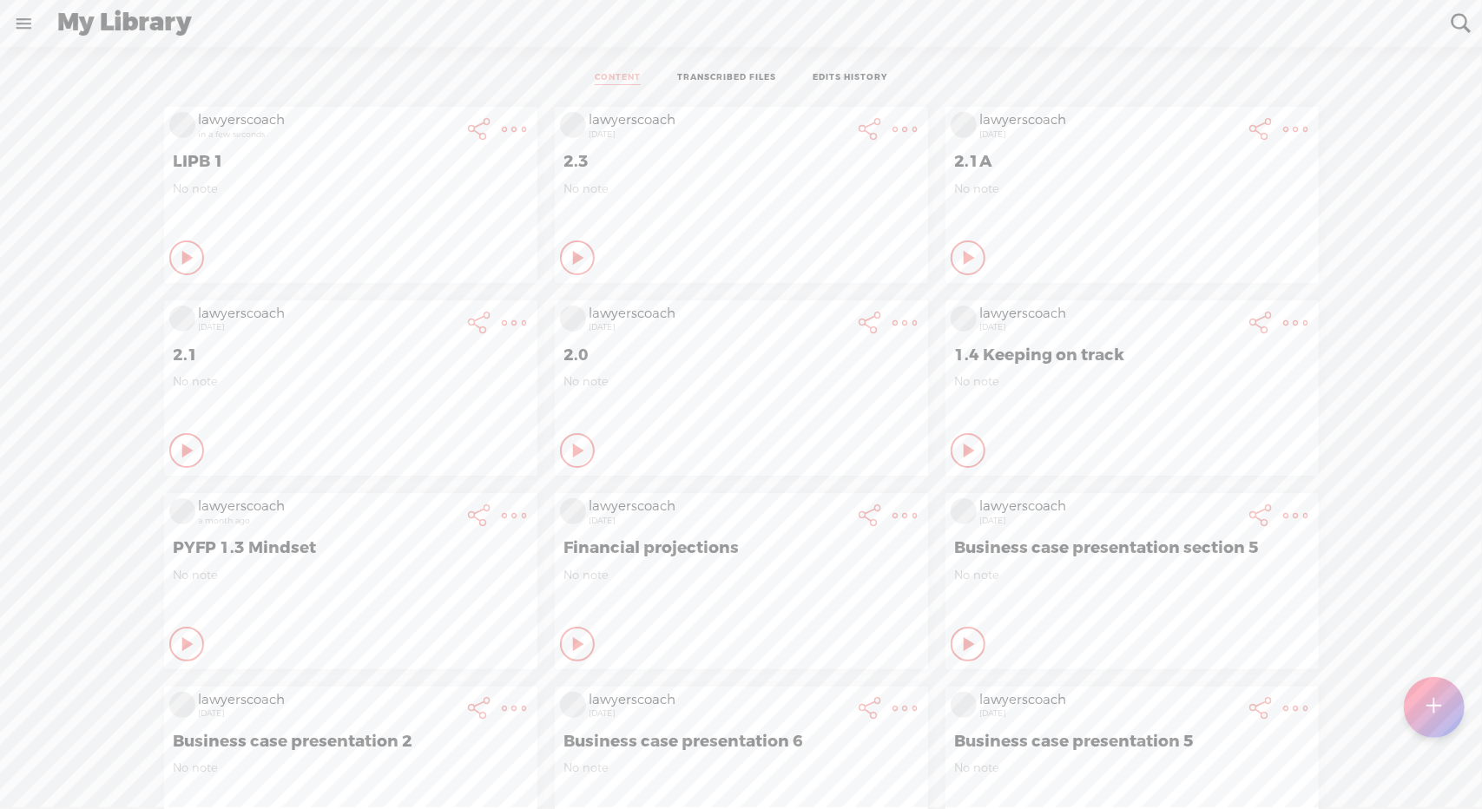
click at [503, 131] on t at bounding box center [515, 129] width 24 height 24
click at [425, 349] on link "Download Transcript" at bounding box center [407, 347] width 196 height 40
click at [221, 308] on span "Download .txt file" at bounding box center [195, 306] width 139 height 39
